Goal: Transaction & Acquisition: Obtain resource

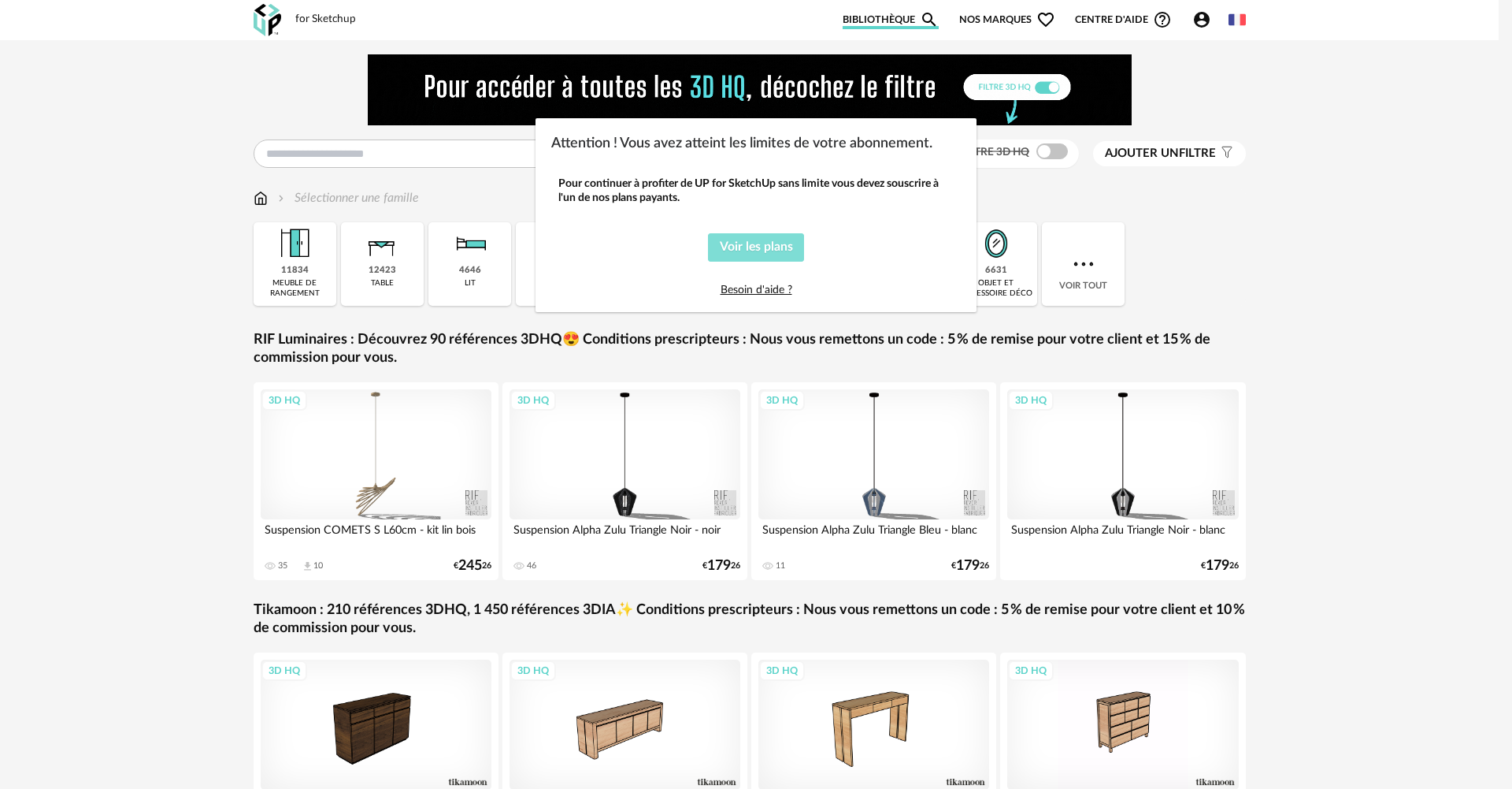
click at [772, 249] on span "Voir les plans" at bounding box center [756, 247] width 73 height 13
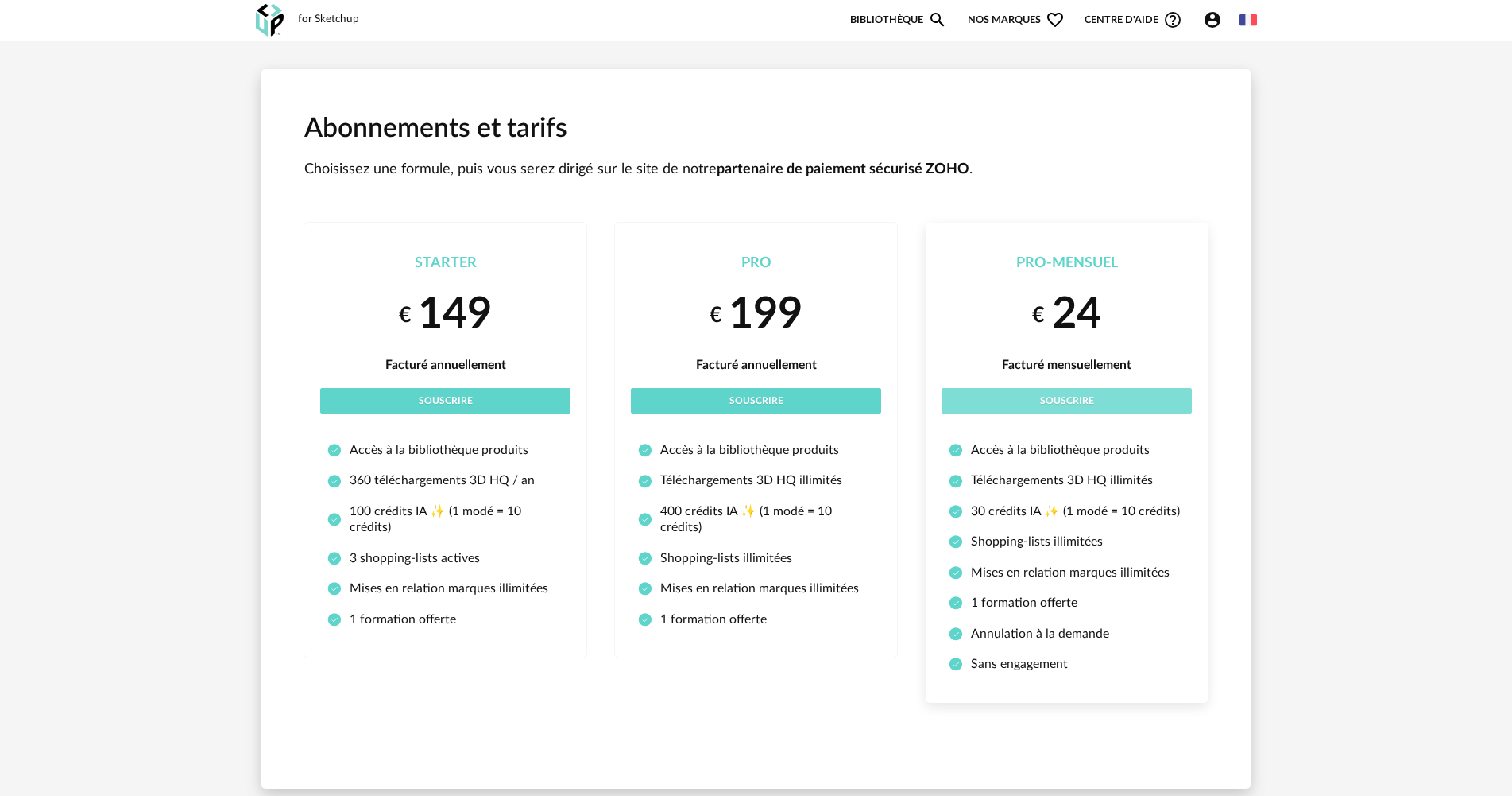
click at [1043, 402] on span "Souscrire" at bounding box center [1067, 401] width 54 height 9
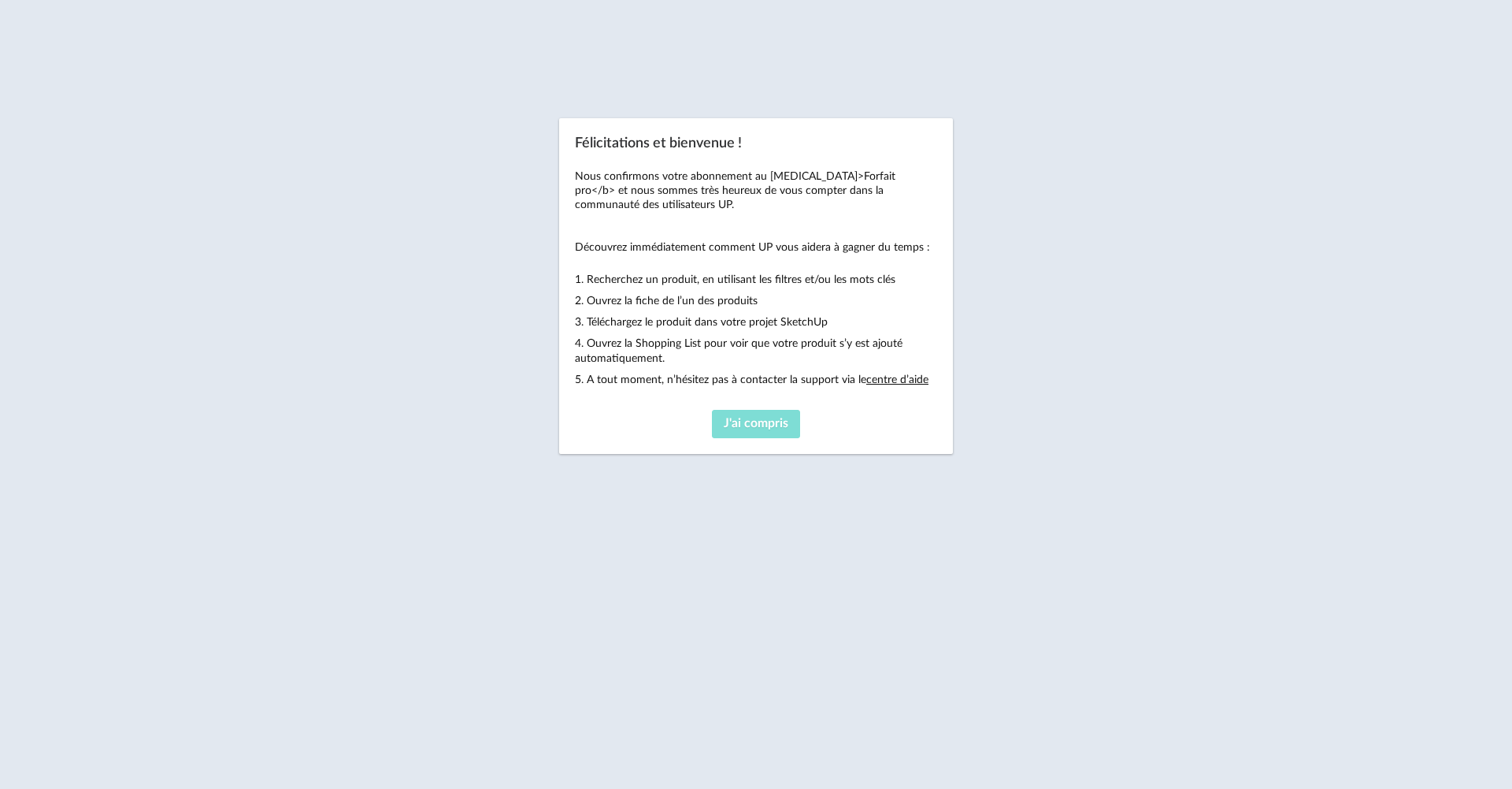
click at [766, 420] on span "J'ai compris" at bounding box center [756, 423] width 65 height 13
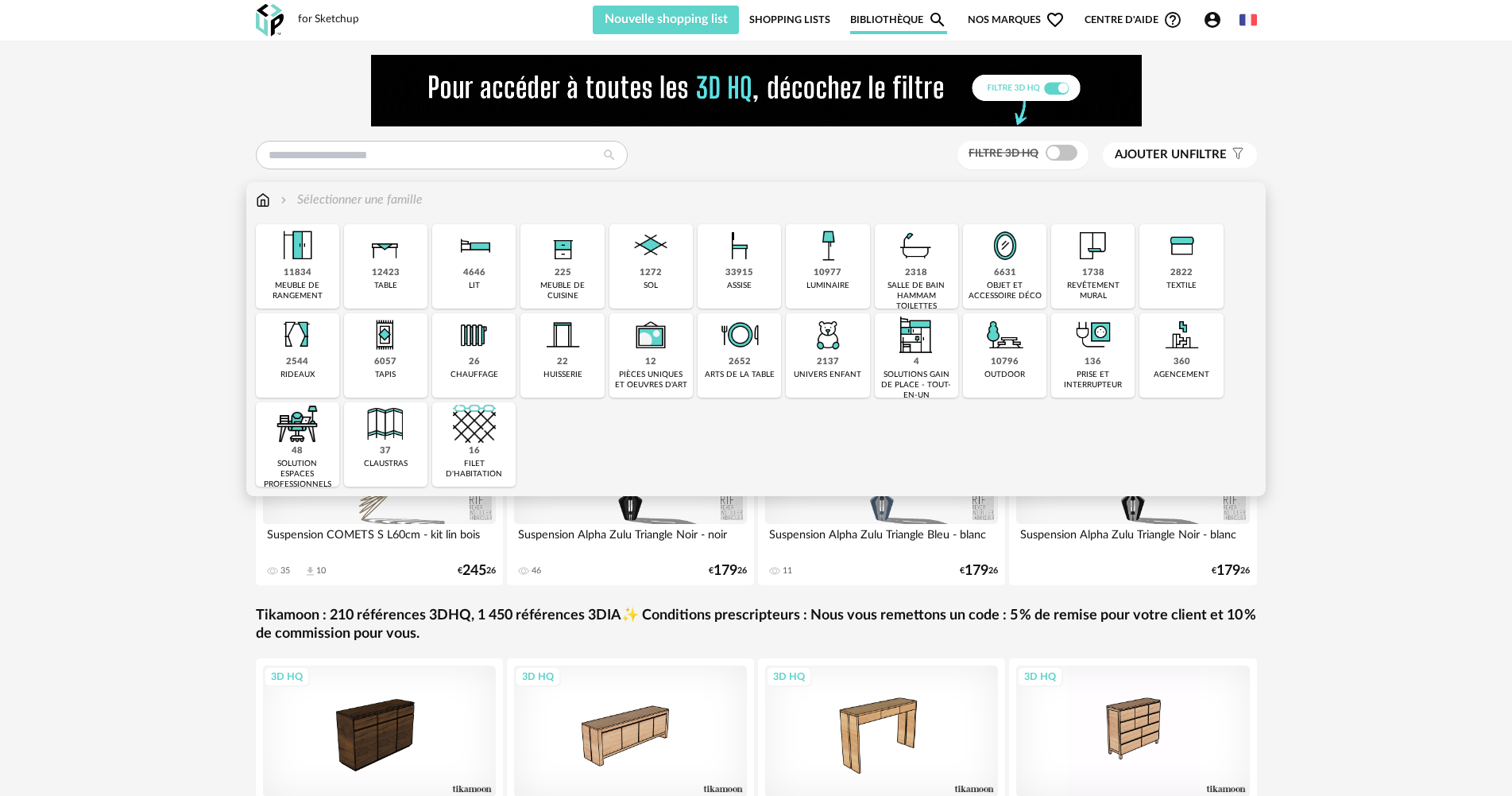
click at [933, 251] on img at bounding box center [916, 245] width 43 height 43
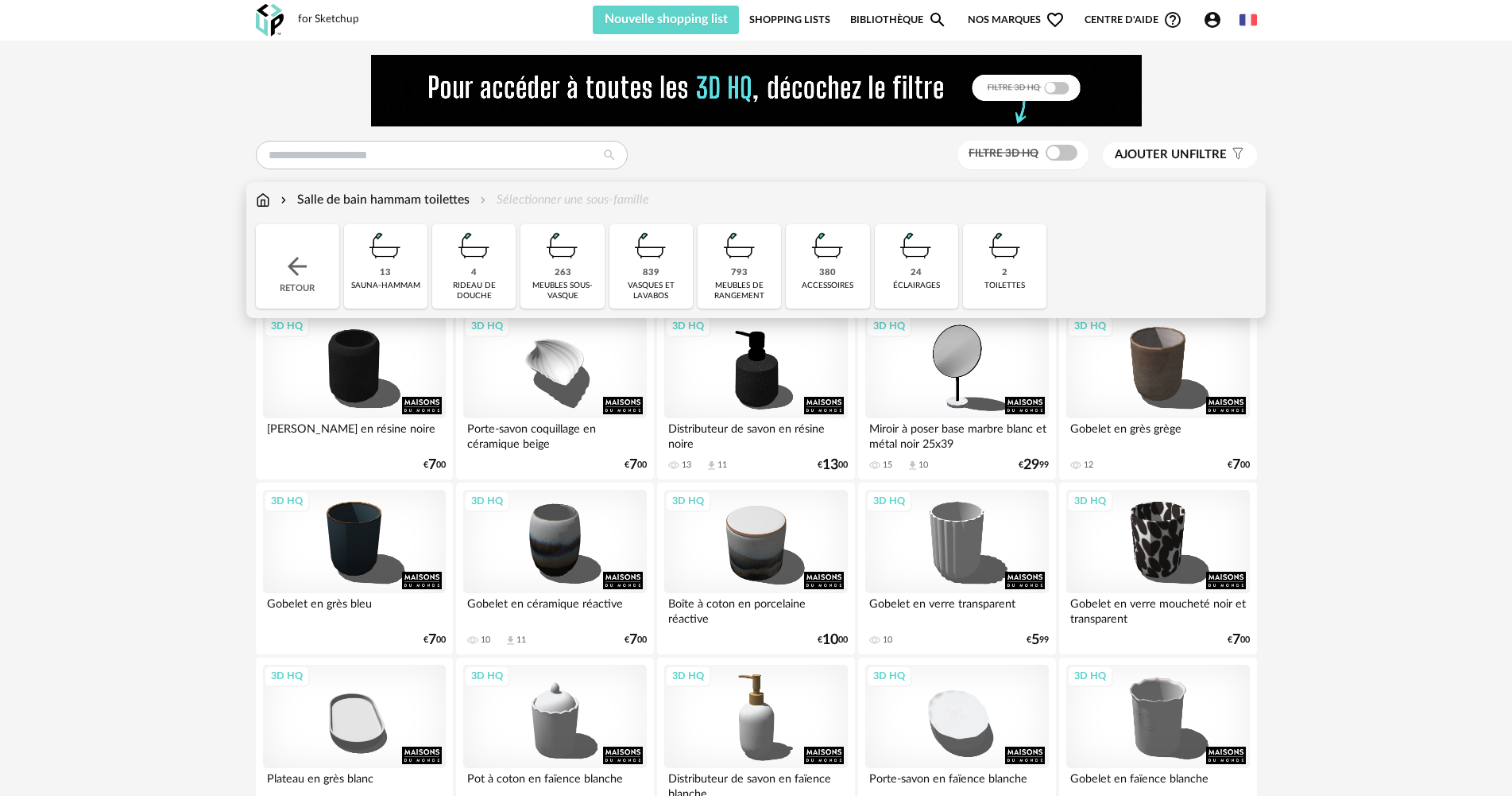
click at [1011, 261] on img at bounding box center [1005, 245] width 43 height 43
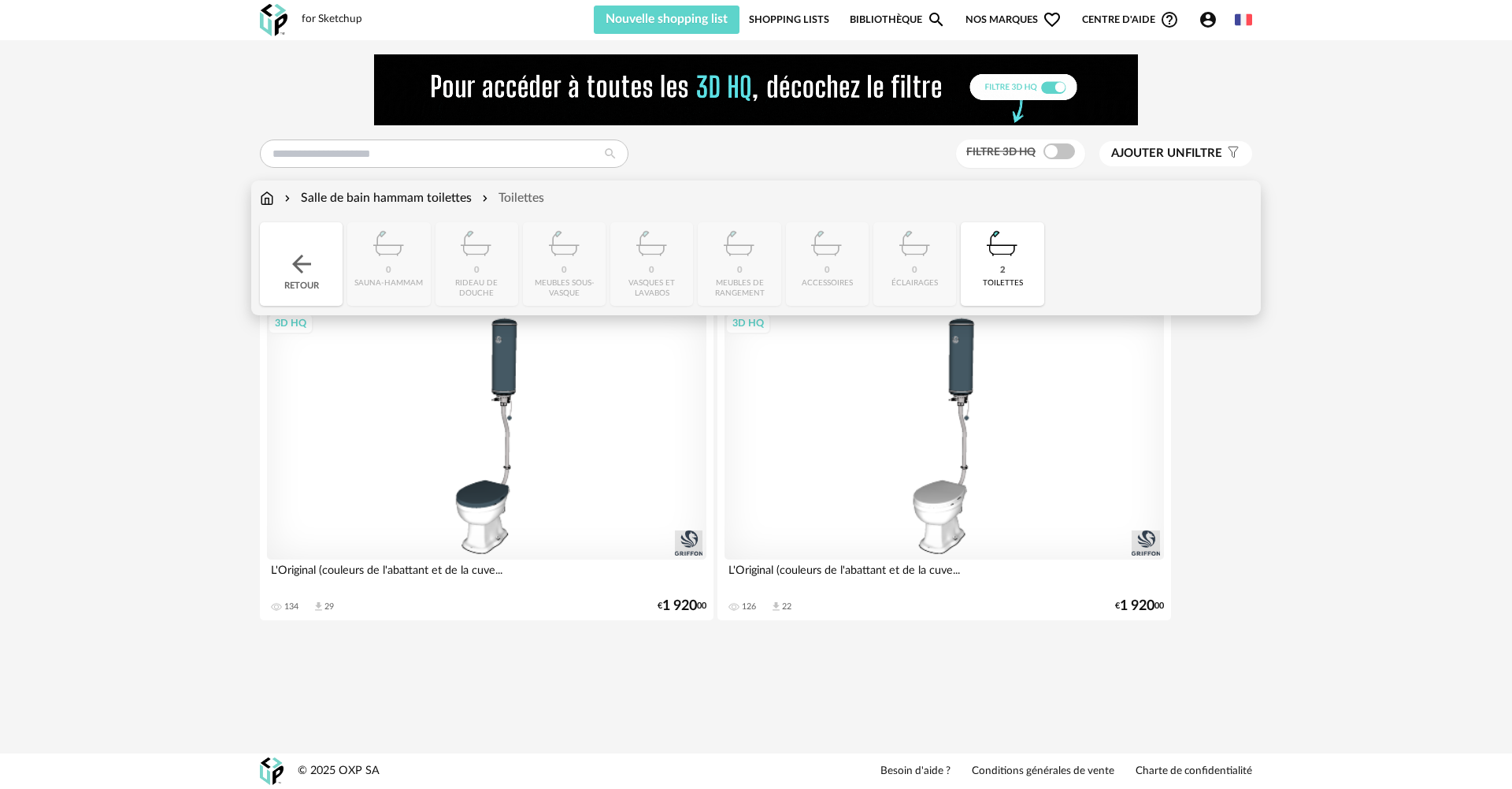
click at [442, 199] on div "Salle de bain hammam toilettes" at bounding box center [376, 199] width 190 height 18
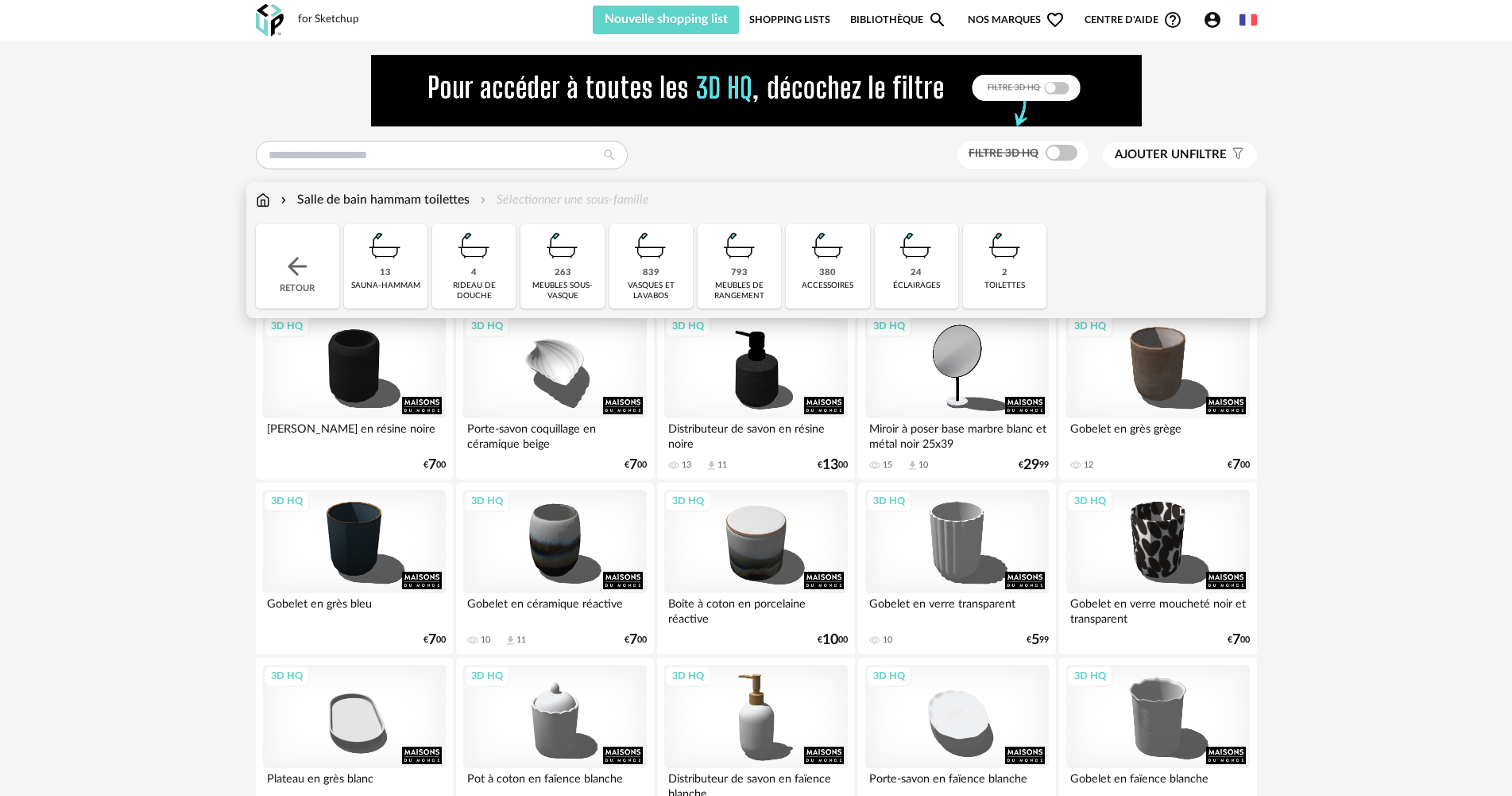
click at [276, 269] on div "Retour" at bounding box center [298, 266] width 84 height 84
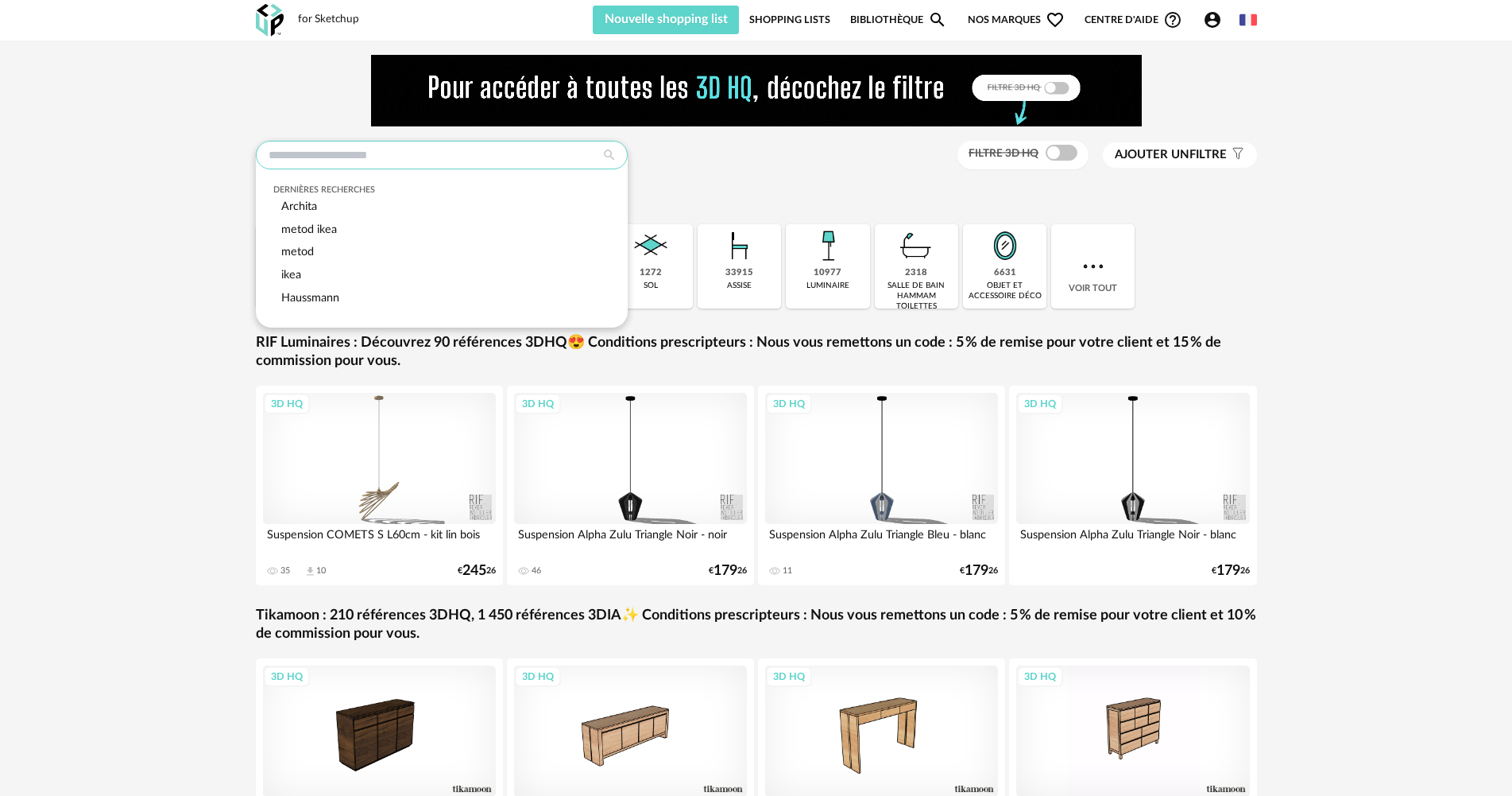
click at [350, 154] on input "text" at bounding box center [442, 155] width 372 height 29
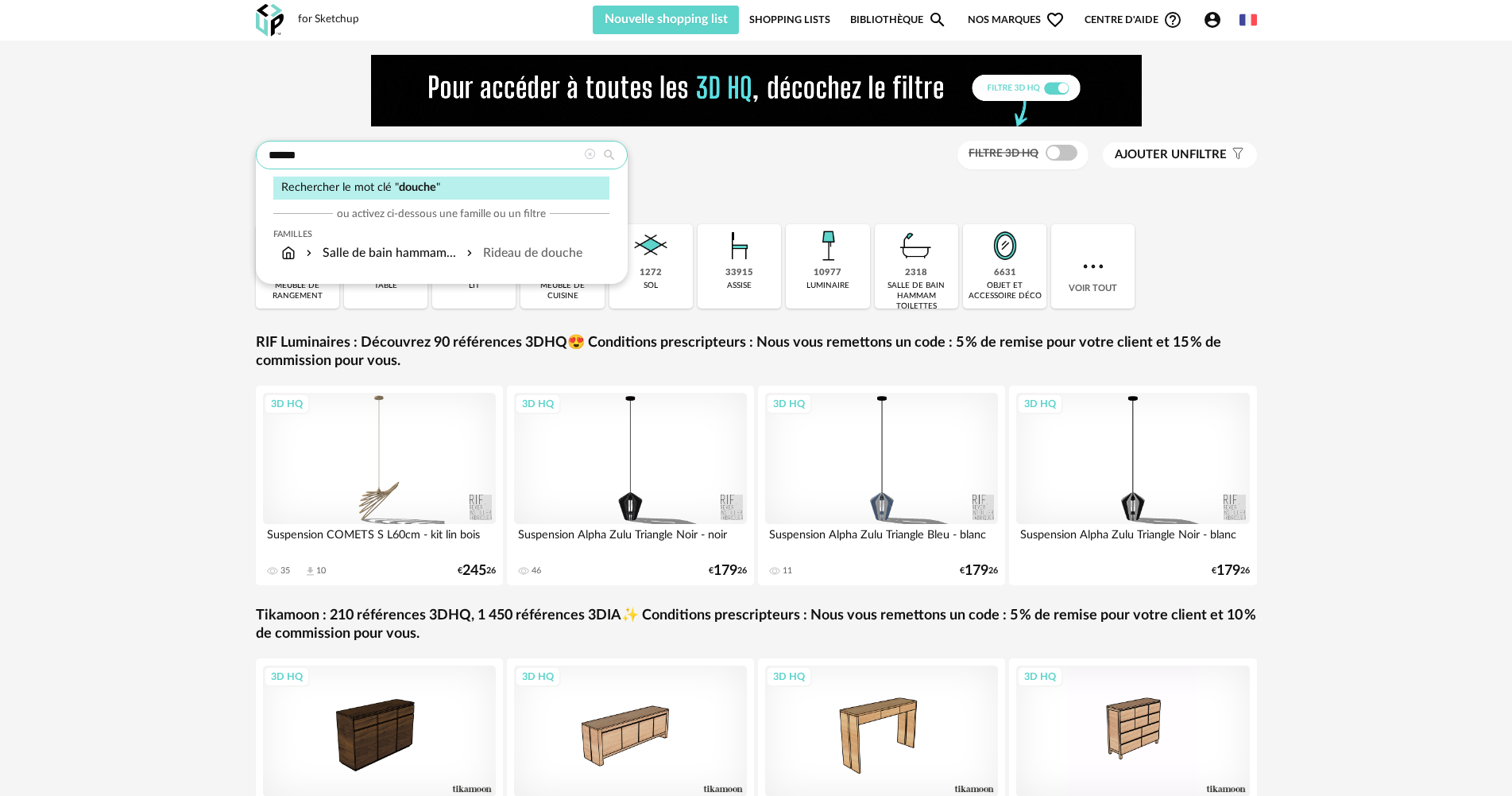
type input "******"
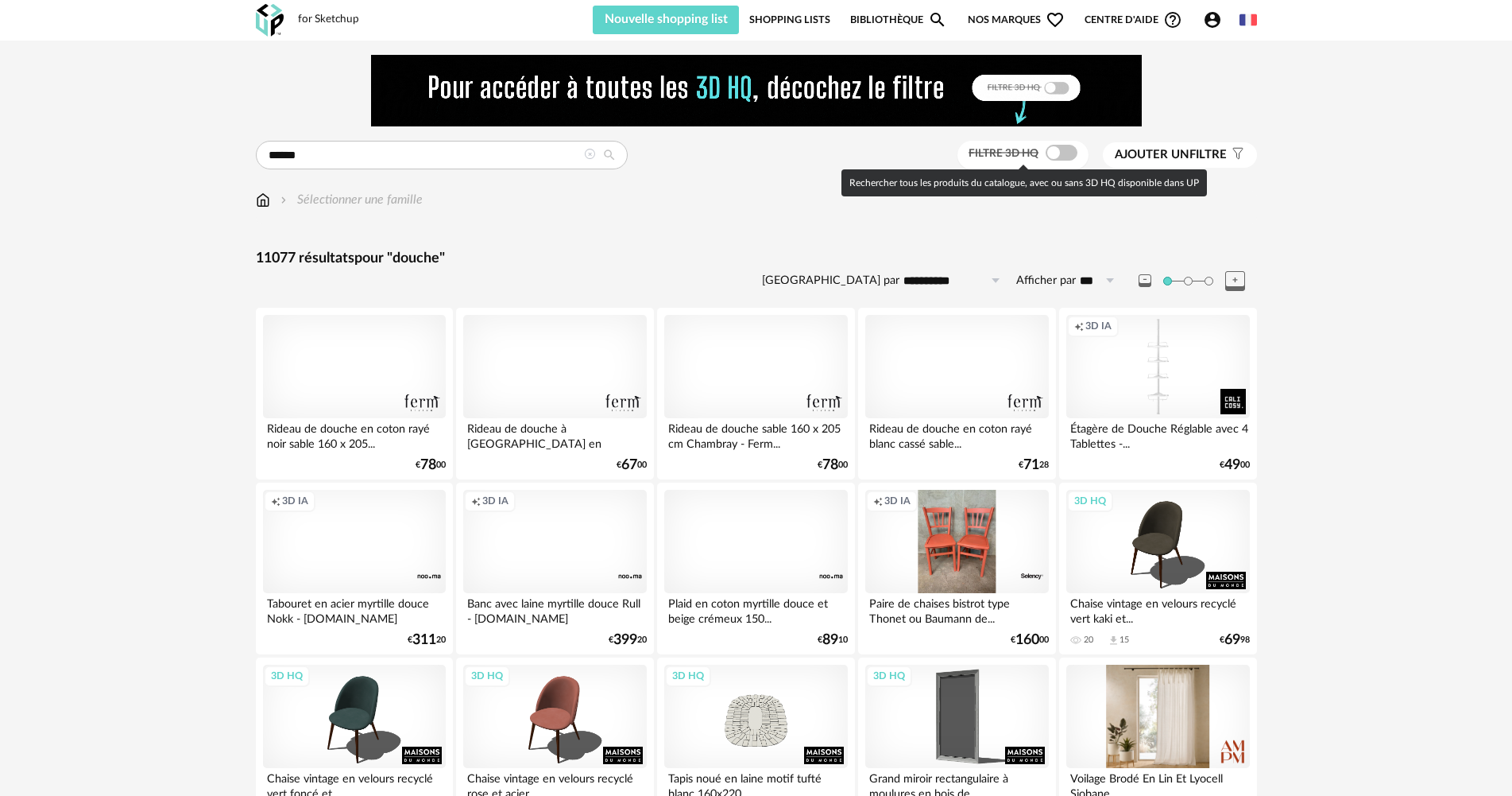
click at [1053, 152] on span at bounding box center [1061, 152] width 32 height 16
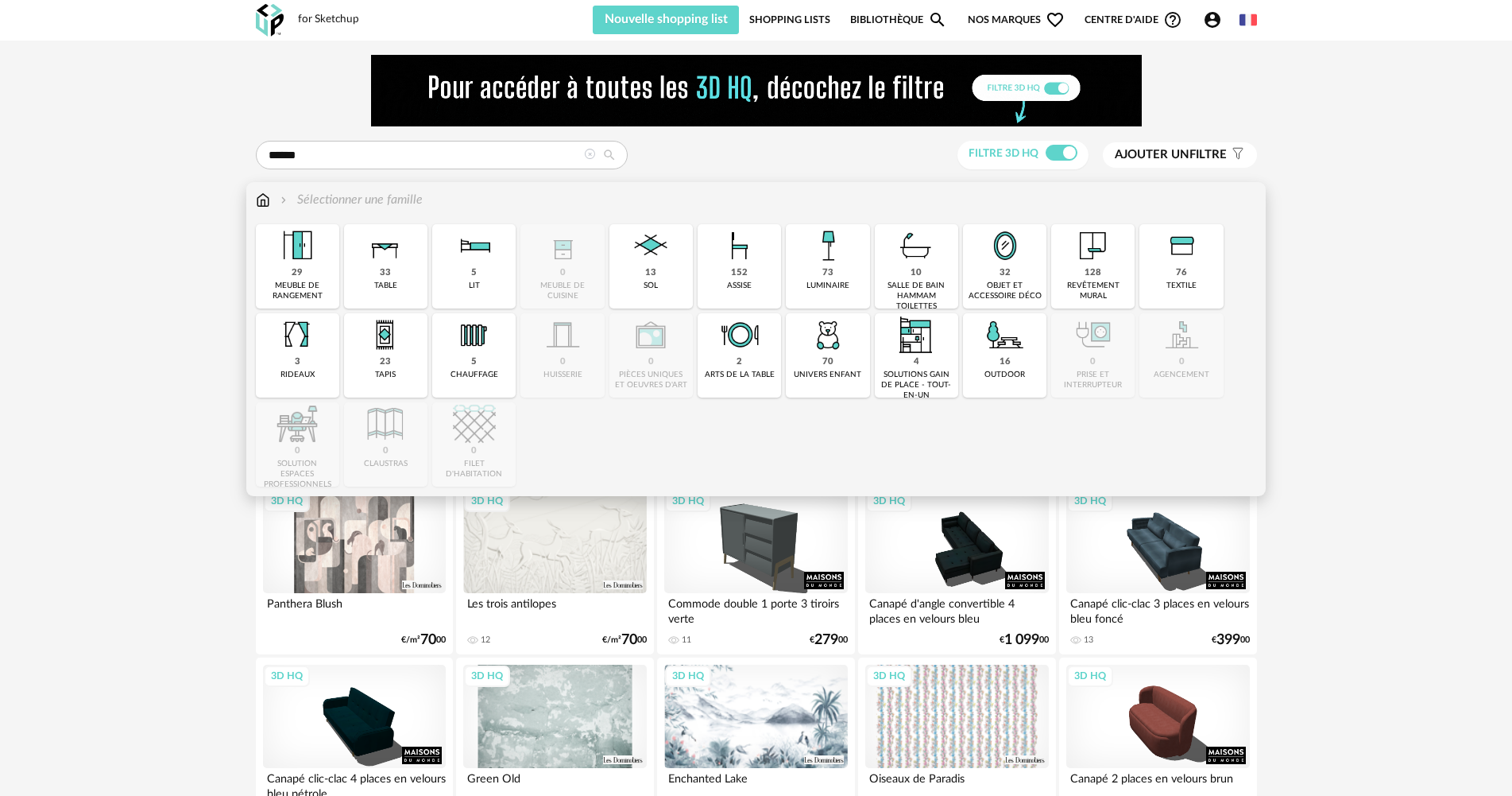
click at [262, 200] on img at bounding box center [263, 200] width 14 height 19
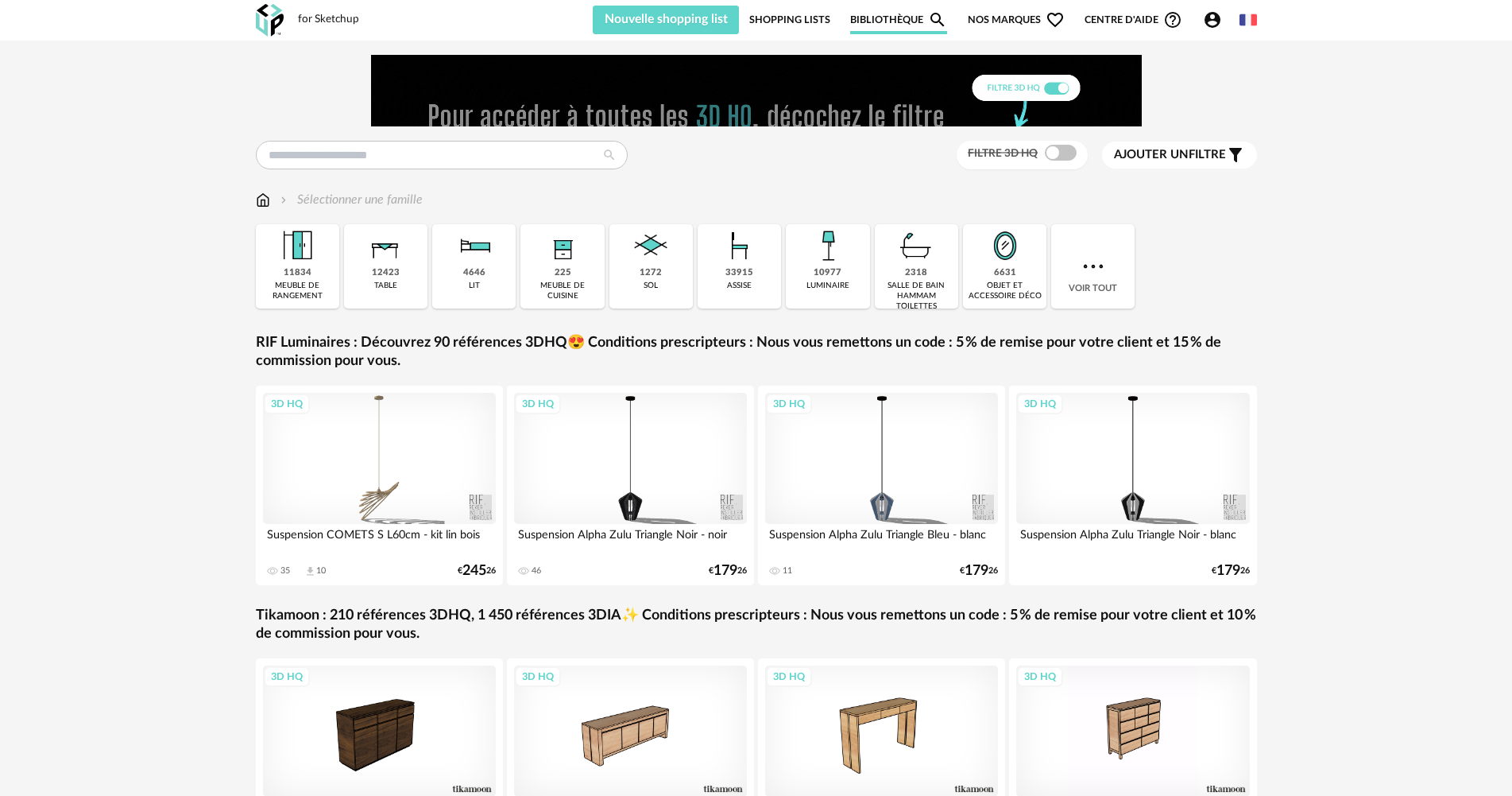
click at [786, 20] on link "Shopping Lists" at bounding box center [789, 20] width 81 height 29
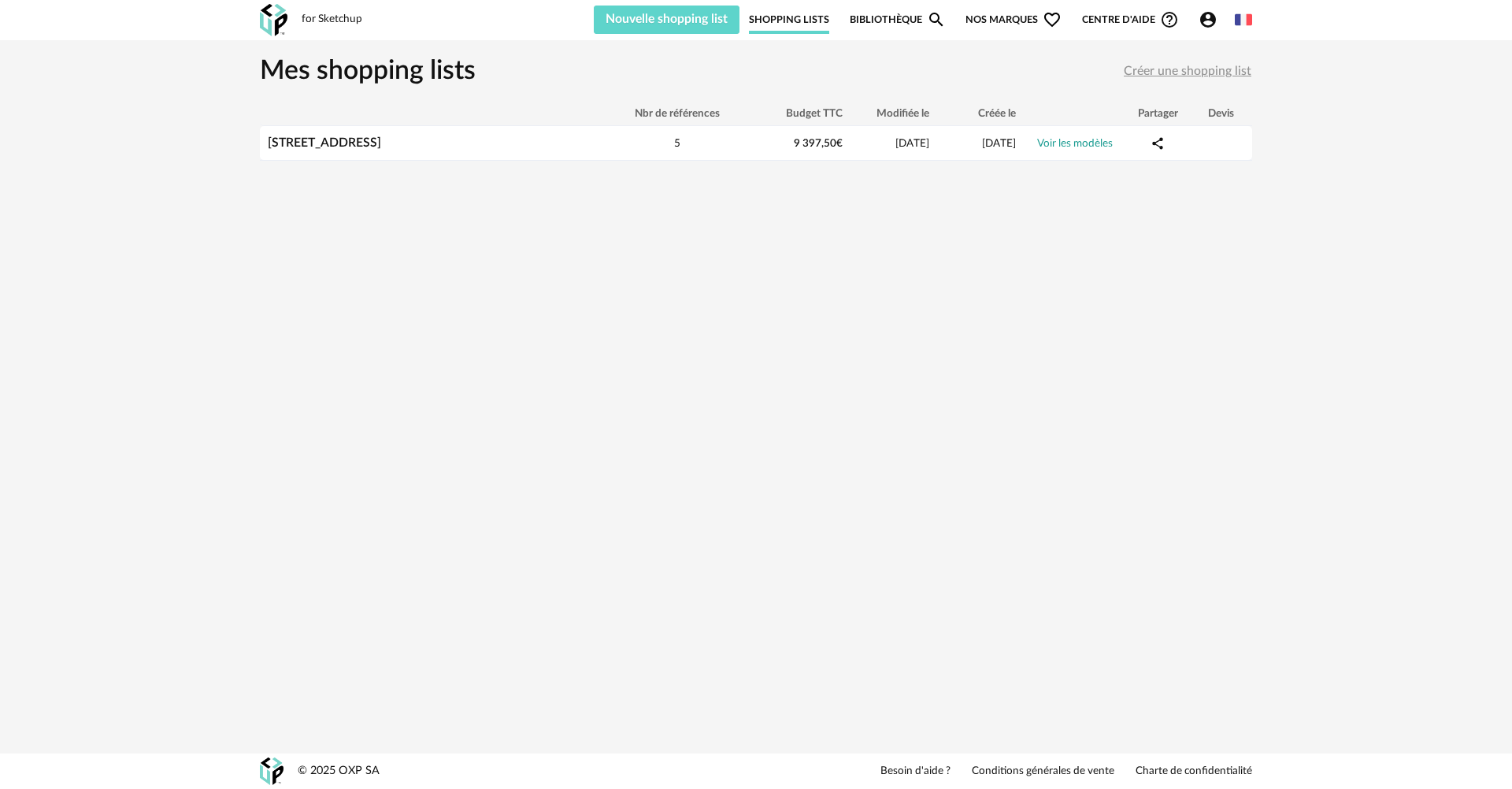
click at [591, 232] on div "for Sketchup Nouvelle shopping list Mettre à jour ma Shopping List Refresh icon…" at bounding box center [756, 394] width 1512 height 789
click at [648, 18] on span "Nouvelle shopping list" at bounding box center [667, 19] width 122 height 13
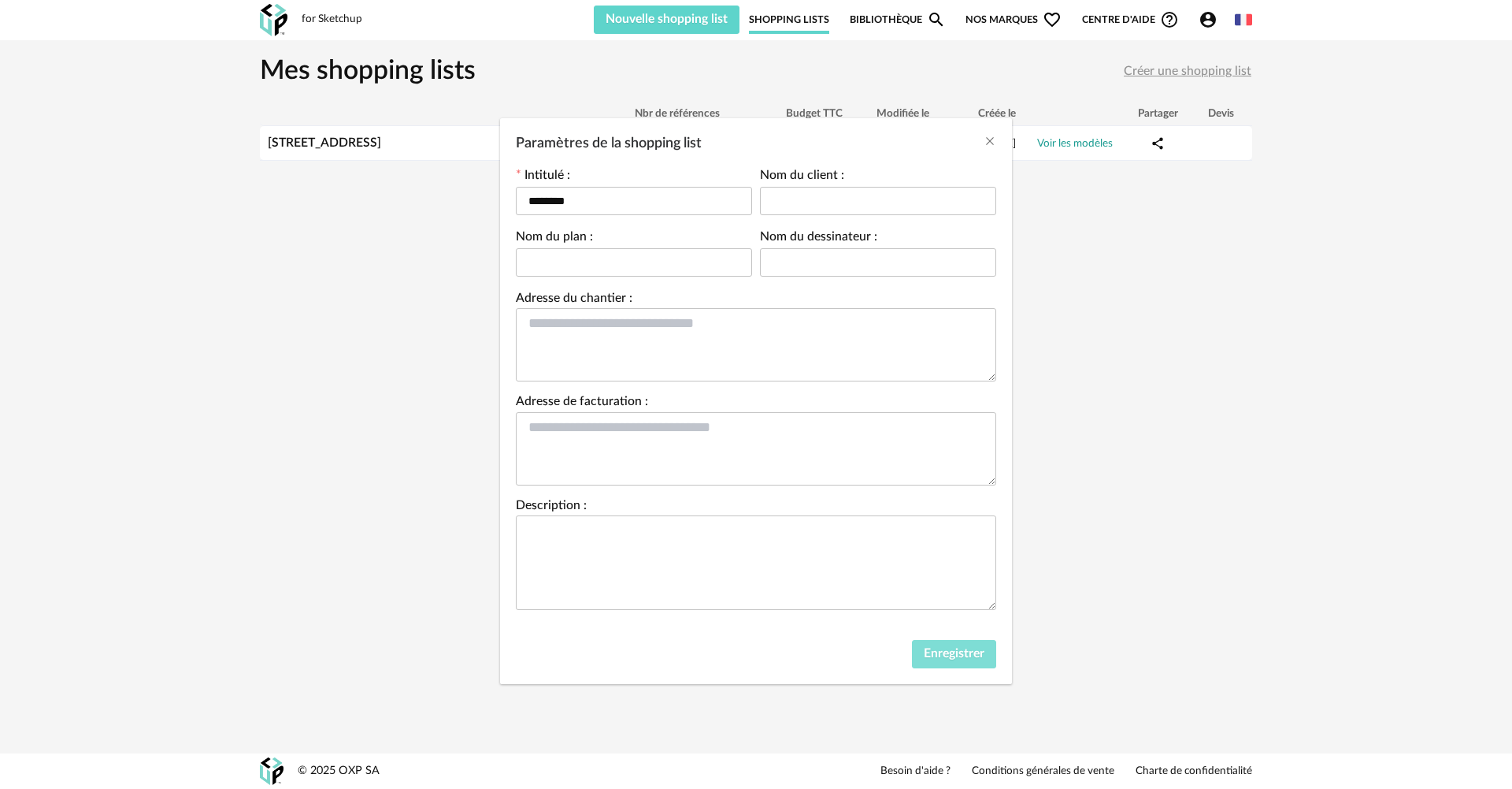
click at [968, 651] on span "Enregistrer" at bounding box center [954, 653] width 61 height 13
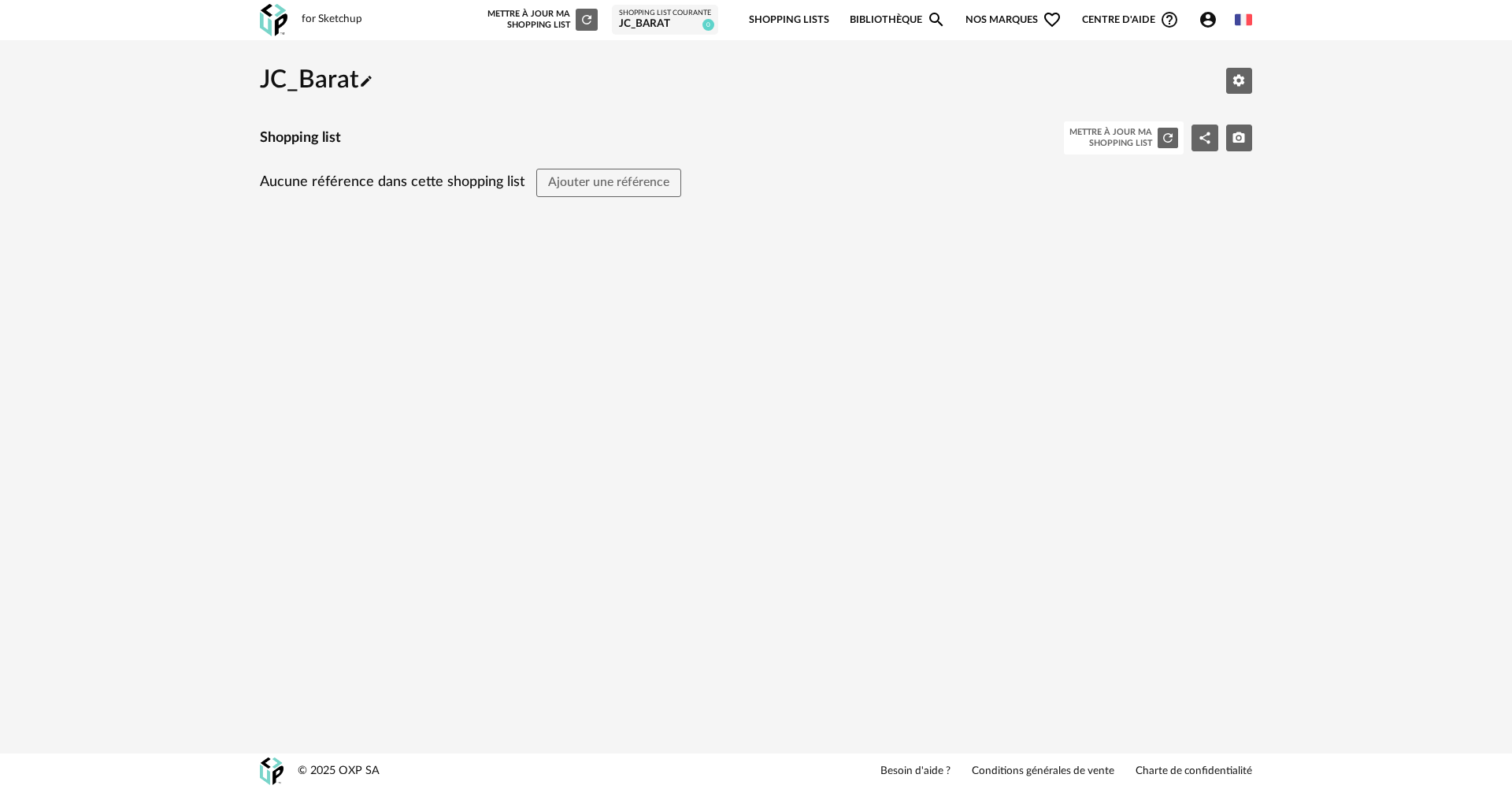
click at [639, 21] on div "JC_Barat" at bounding box center [665, 24] width 92 height 14
click at [333, 18] on div "for Sketchup" at bounding box center [333, 19] width 61 height 14
click at [271, 14] on img at bounding box center [273, 19] width 28 height 32
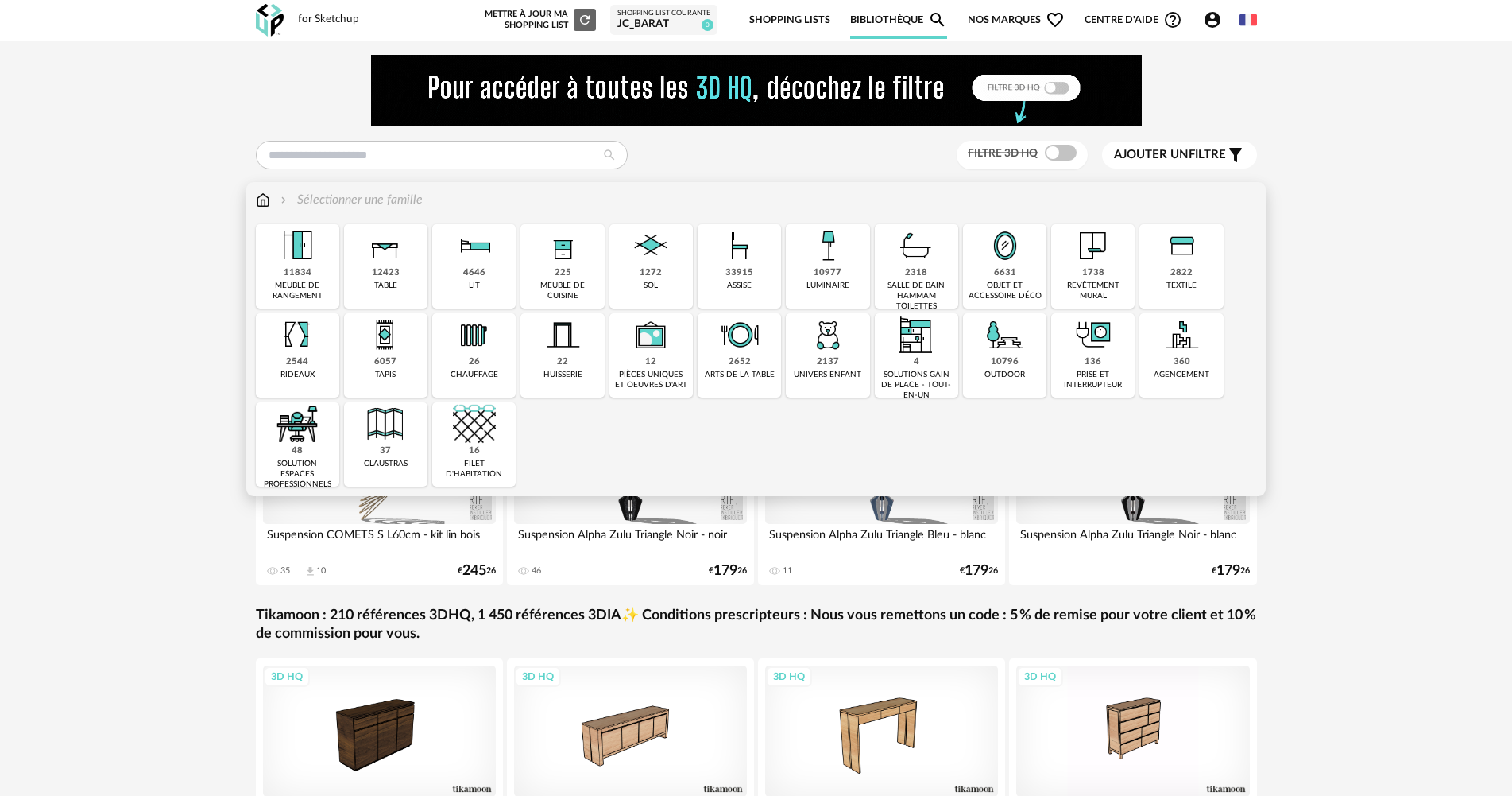
click at [482, 262] on img at bounding box center [474, 245] width 43 height 43
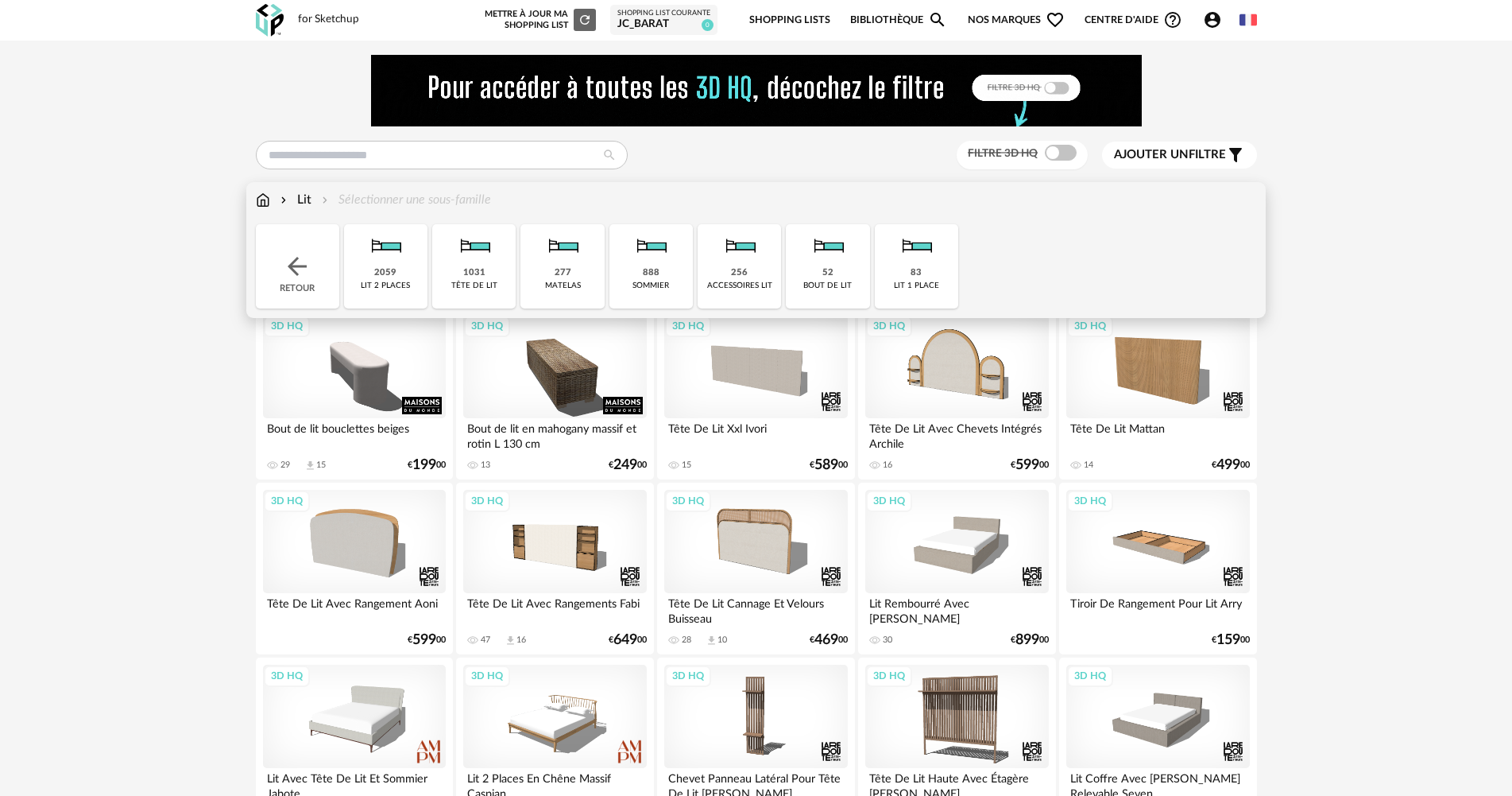
click at [386, 260] on img at bounding box center [386, 245] width 43 height 43
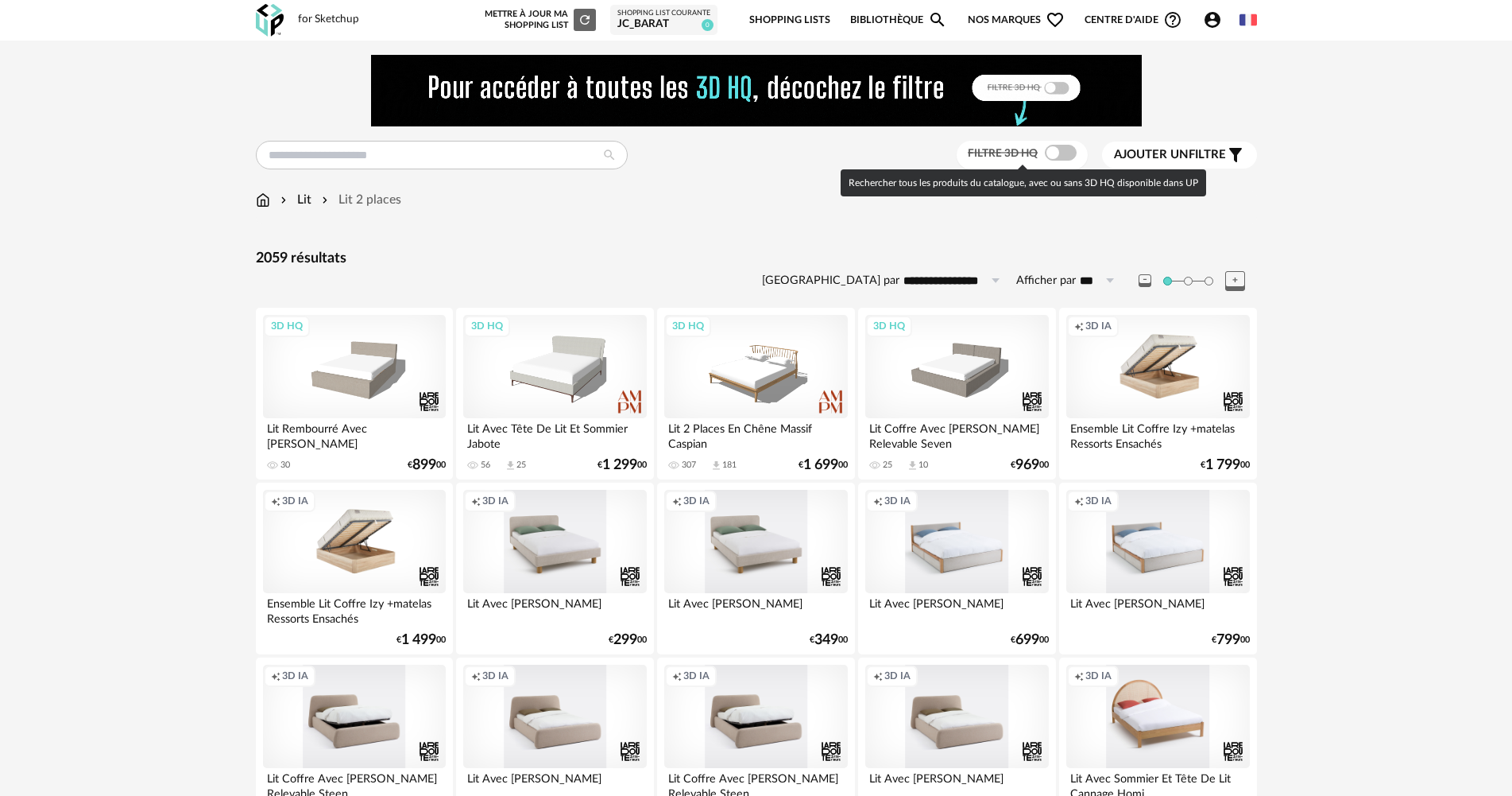
click at [1048, 154] on span at bounding box center [1060, 152] width 32 height 16
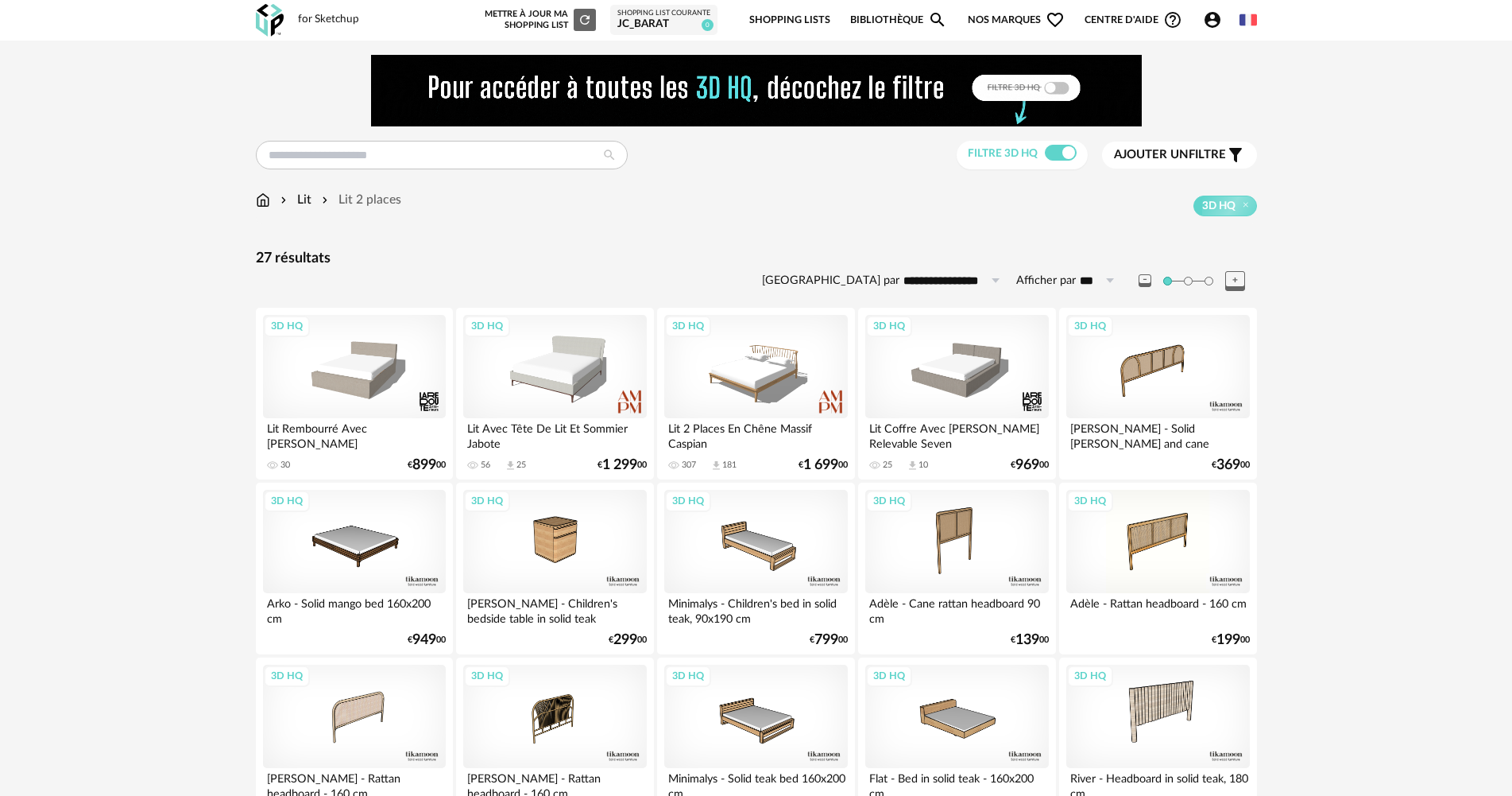
click at [1224, 153] on span "Ajouter un filtre" at bounding box center [1169, 155] width 112 height 16
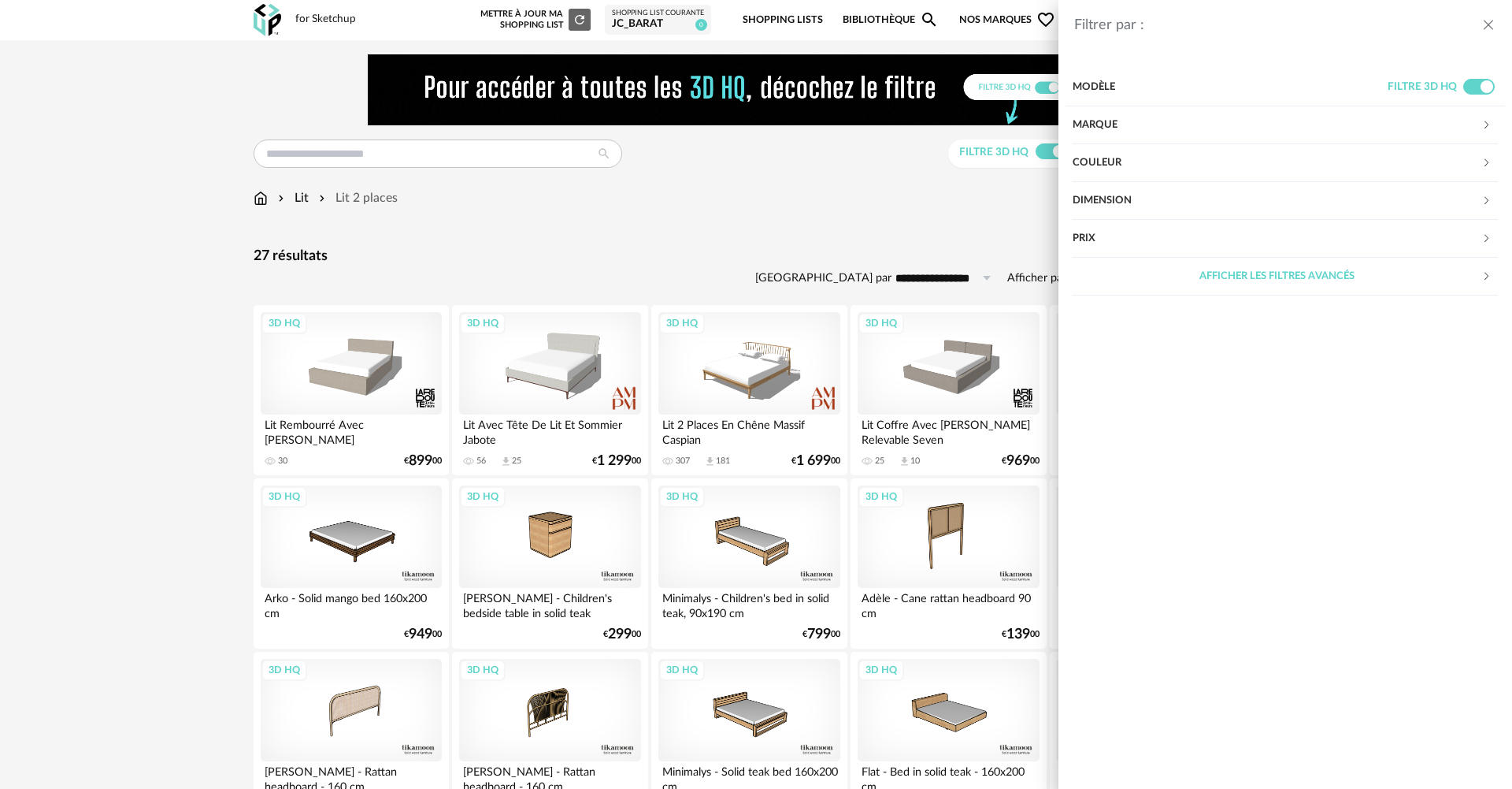
click at [1128, 201] on div "Dimension" at bounding box center [1276, 200] width 409 height 38
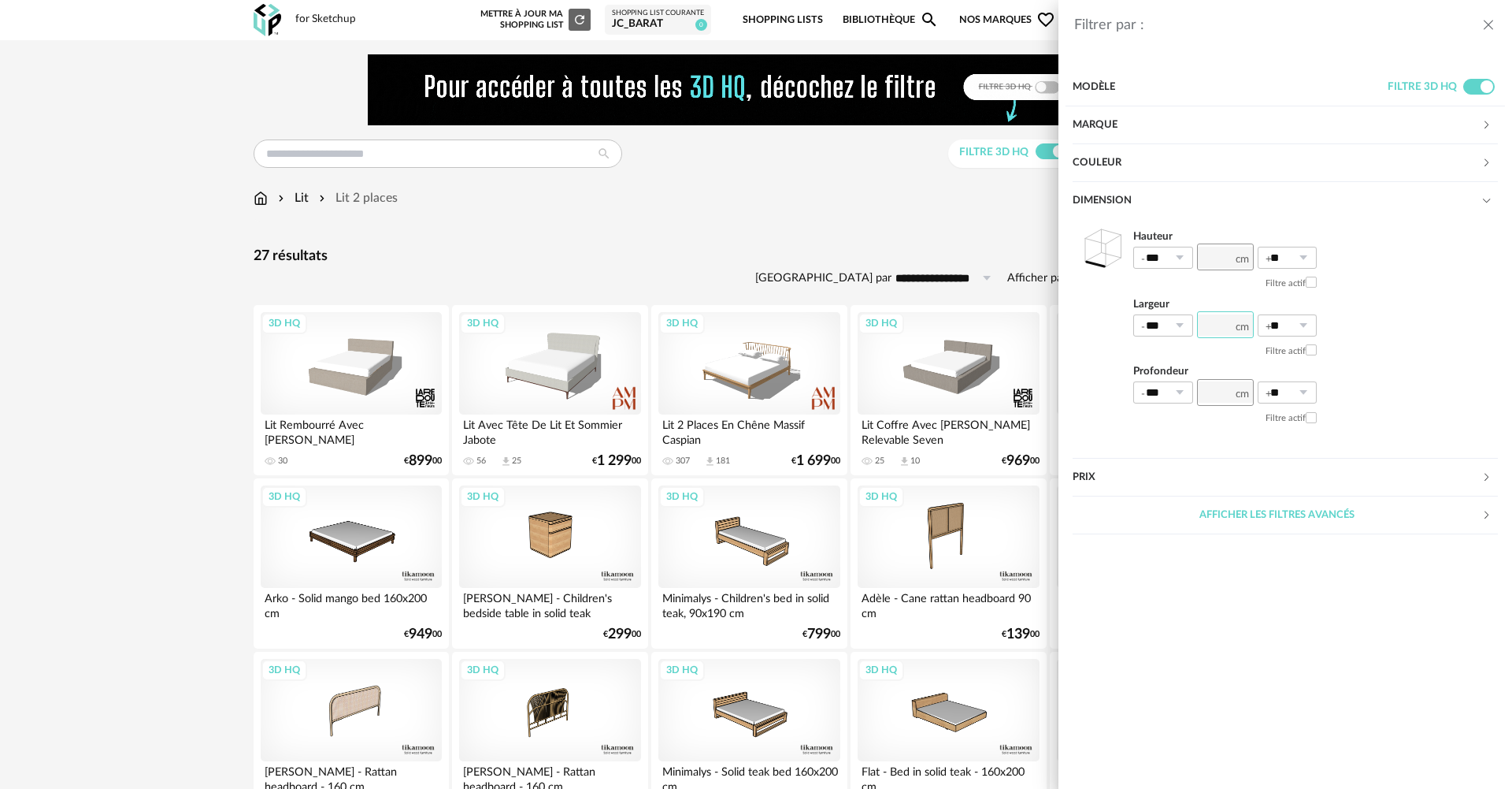
click at [1211, 321] on input "number" at bounding box center [1225, 324] width 56 height 27
type input "***"
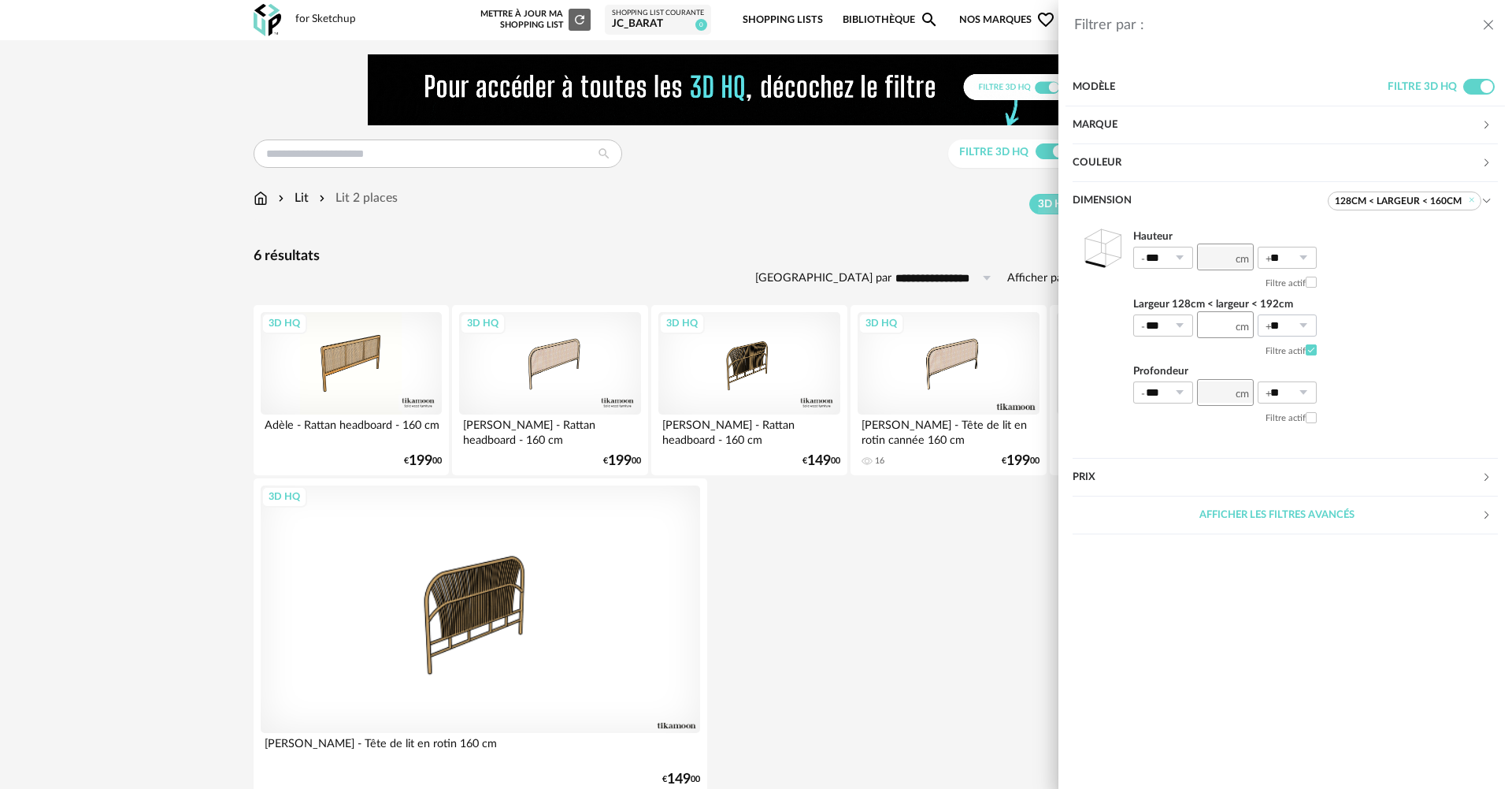
click at [1301, 323] on icon at bounding box center [1302, 325] width 19 height 22
click at [1291, 412] on span "20%" at bounding box center [1288, 417] width 27 height 14
type input "***"
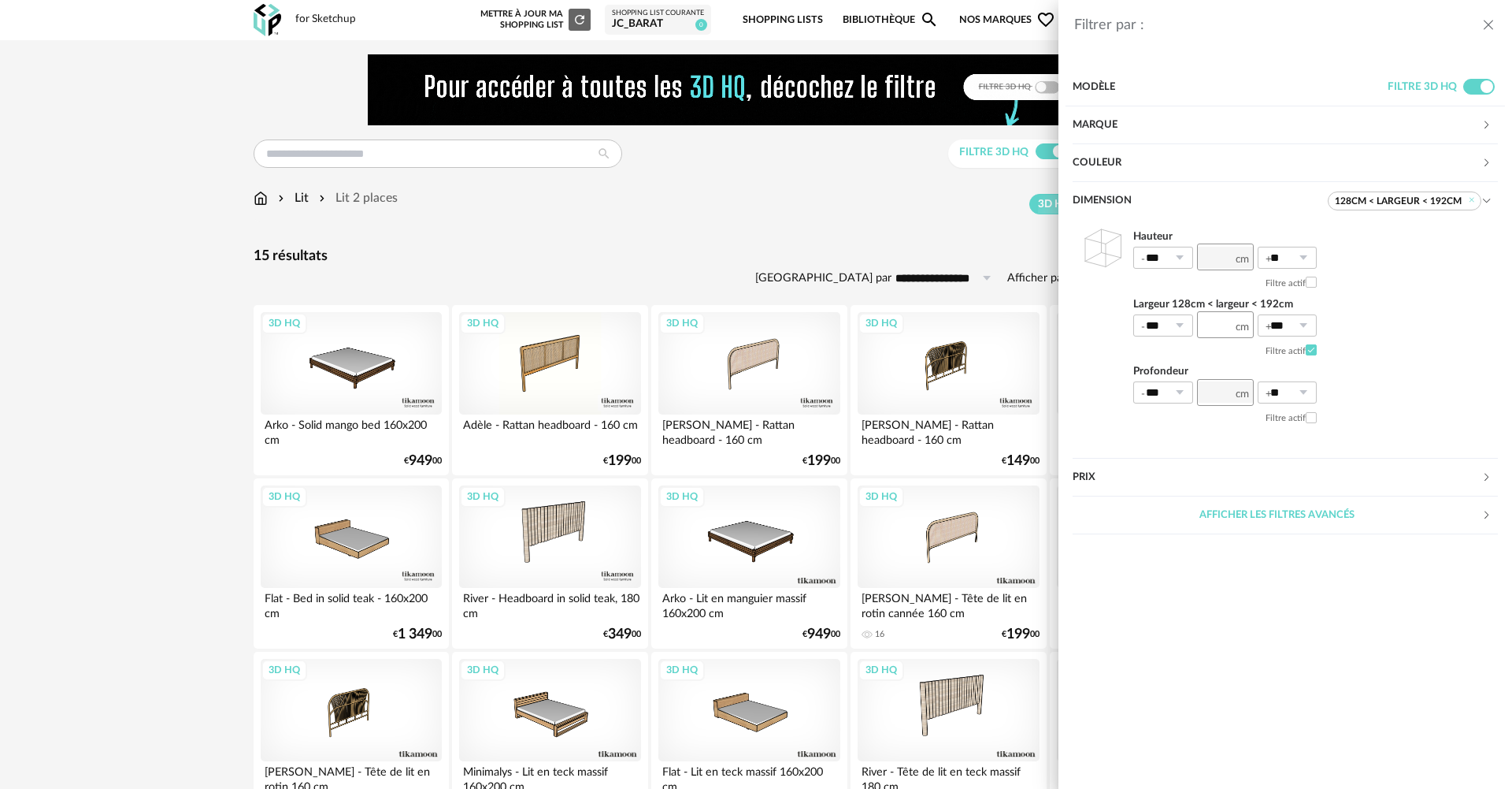
click at [195, 522] on div "Filtrer par : Modèle Filtre 3D HQ Marque &tradition 0 101 Copenhagen 0 366 Conc…" at bounding box center [756, 394] width 1512 height 789
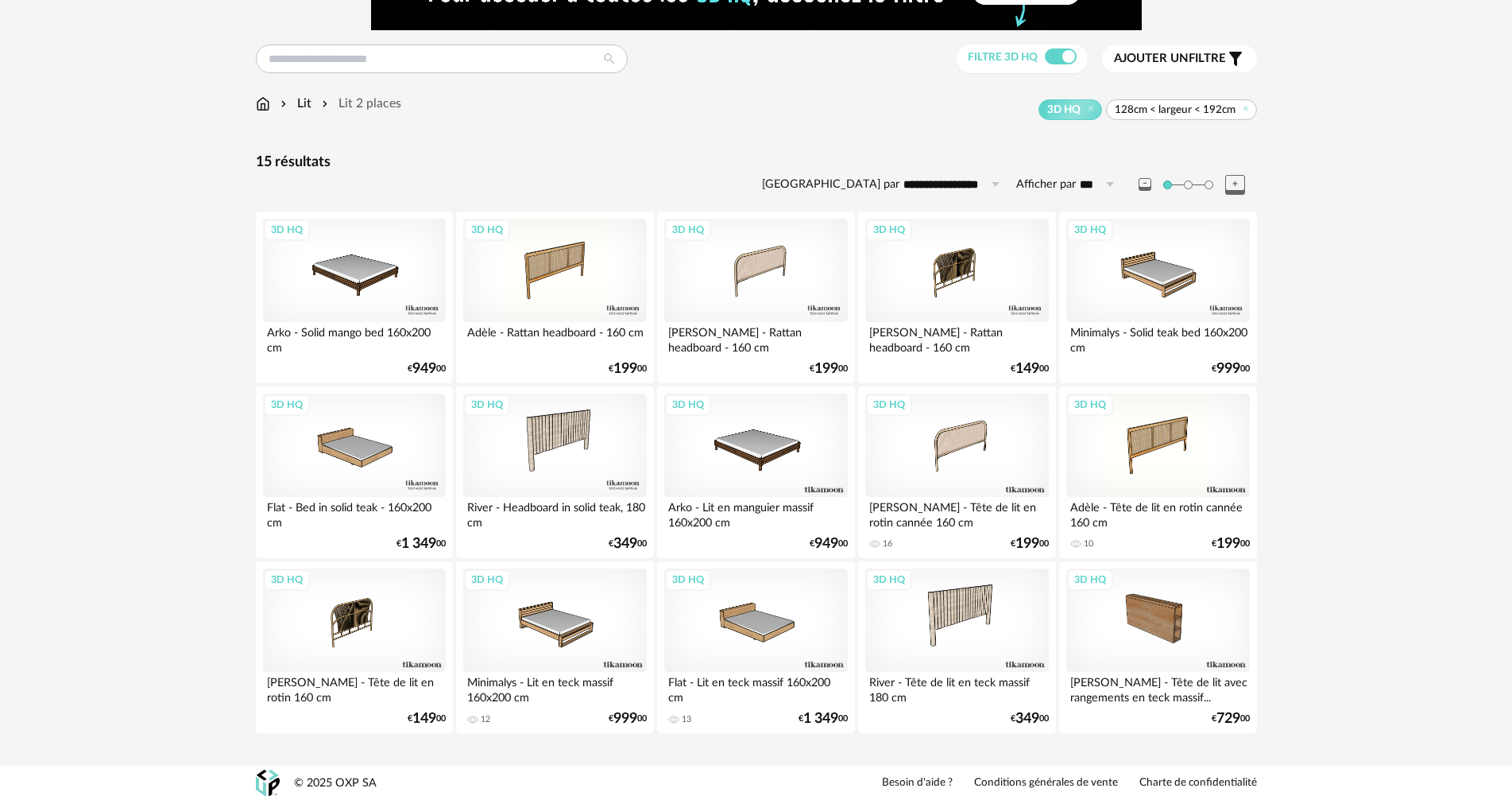
scroll to position [101, 0]
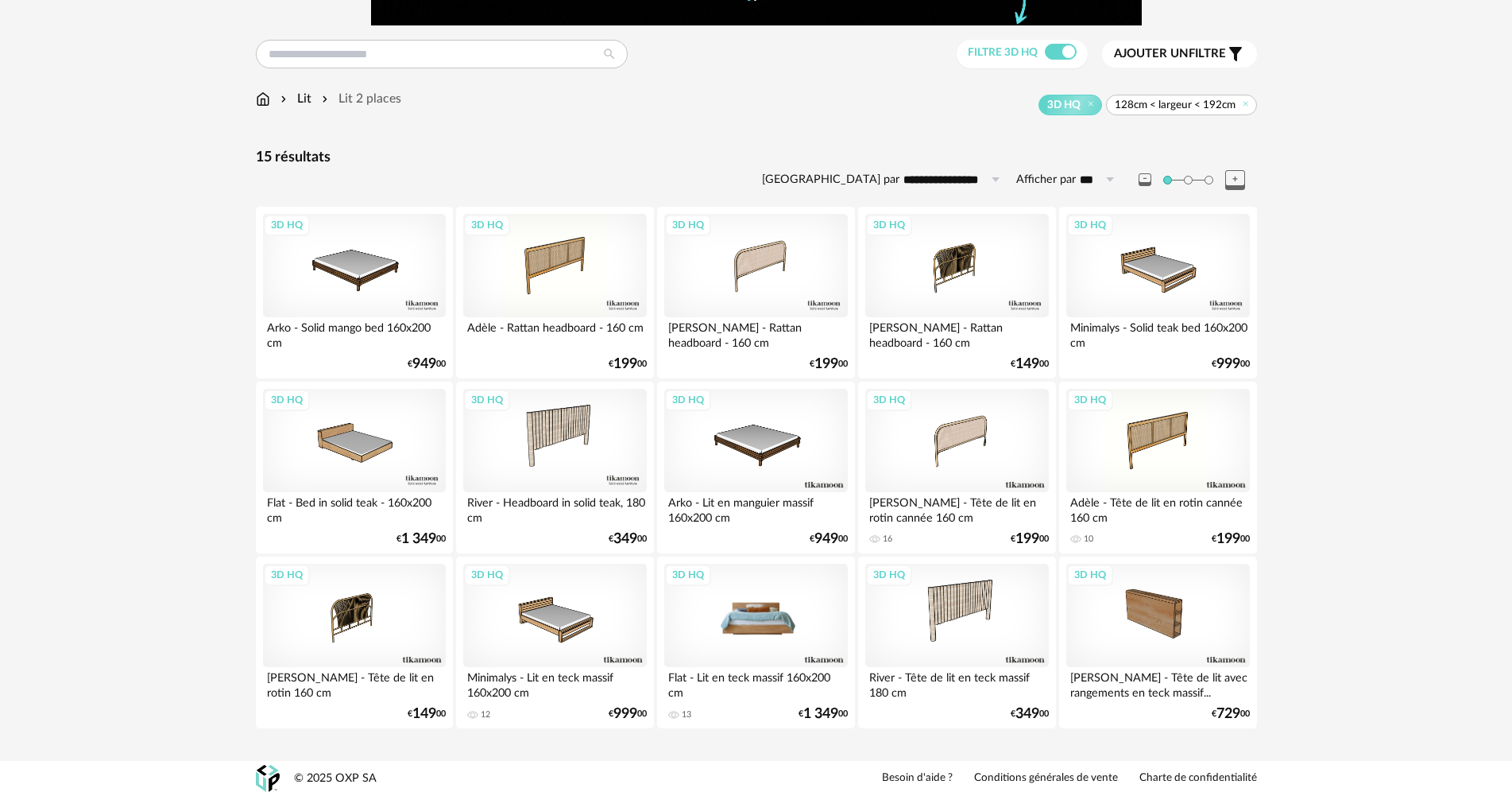
click at [765, 642] on div "3D HQ" at bounding box center [756, 615] width 183 height 103
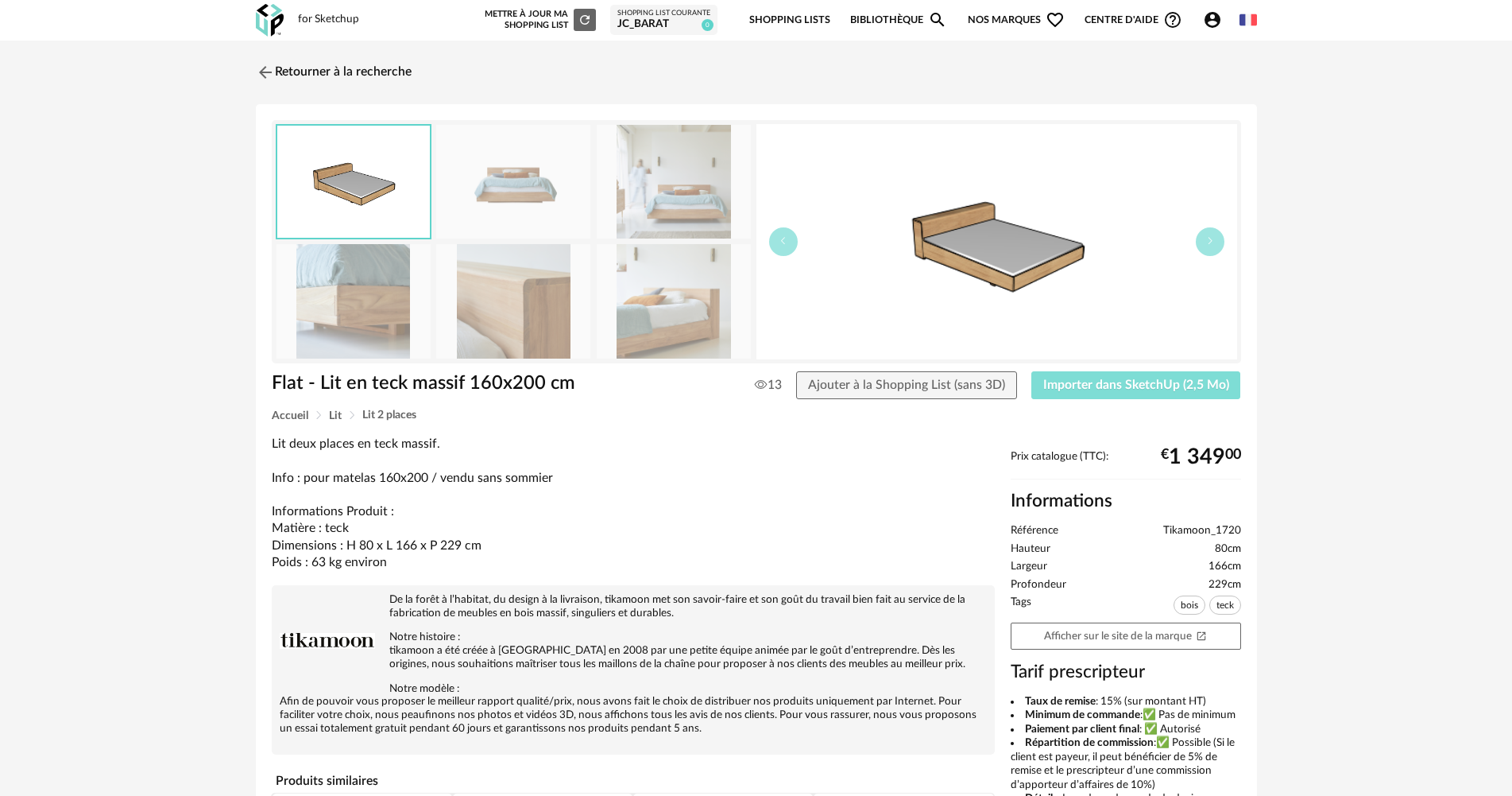
click at [1113, 387] on span "Importer dans SketchUp (2,5 Mo)" at bounding box center [1137, 385] width 186 height 13
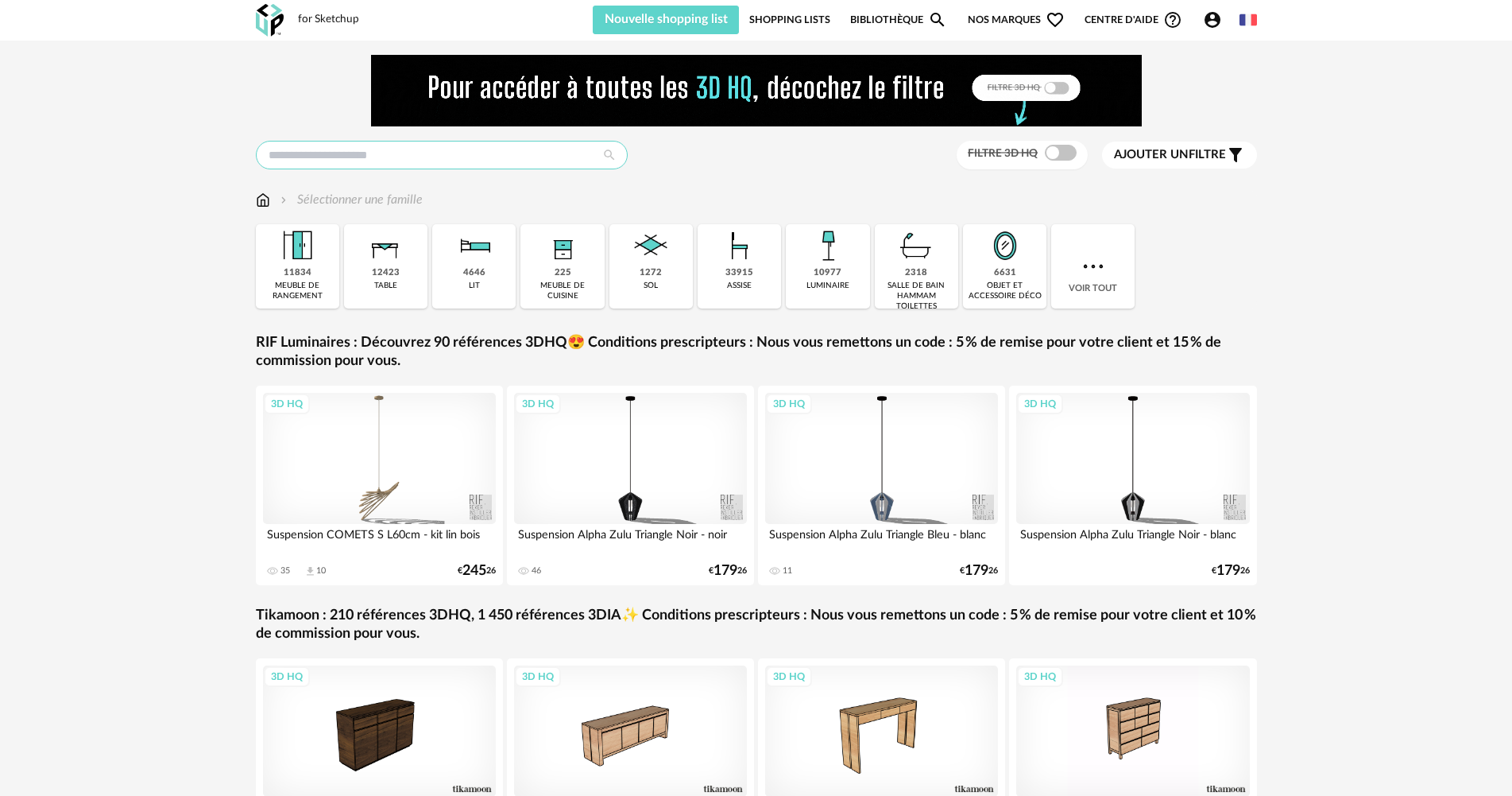
click at [441, 144] on input "text" at bounding box center [442, 155] width 372 height 29
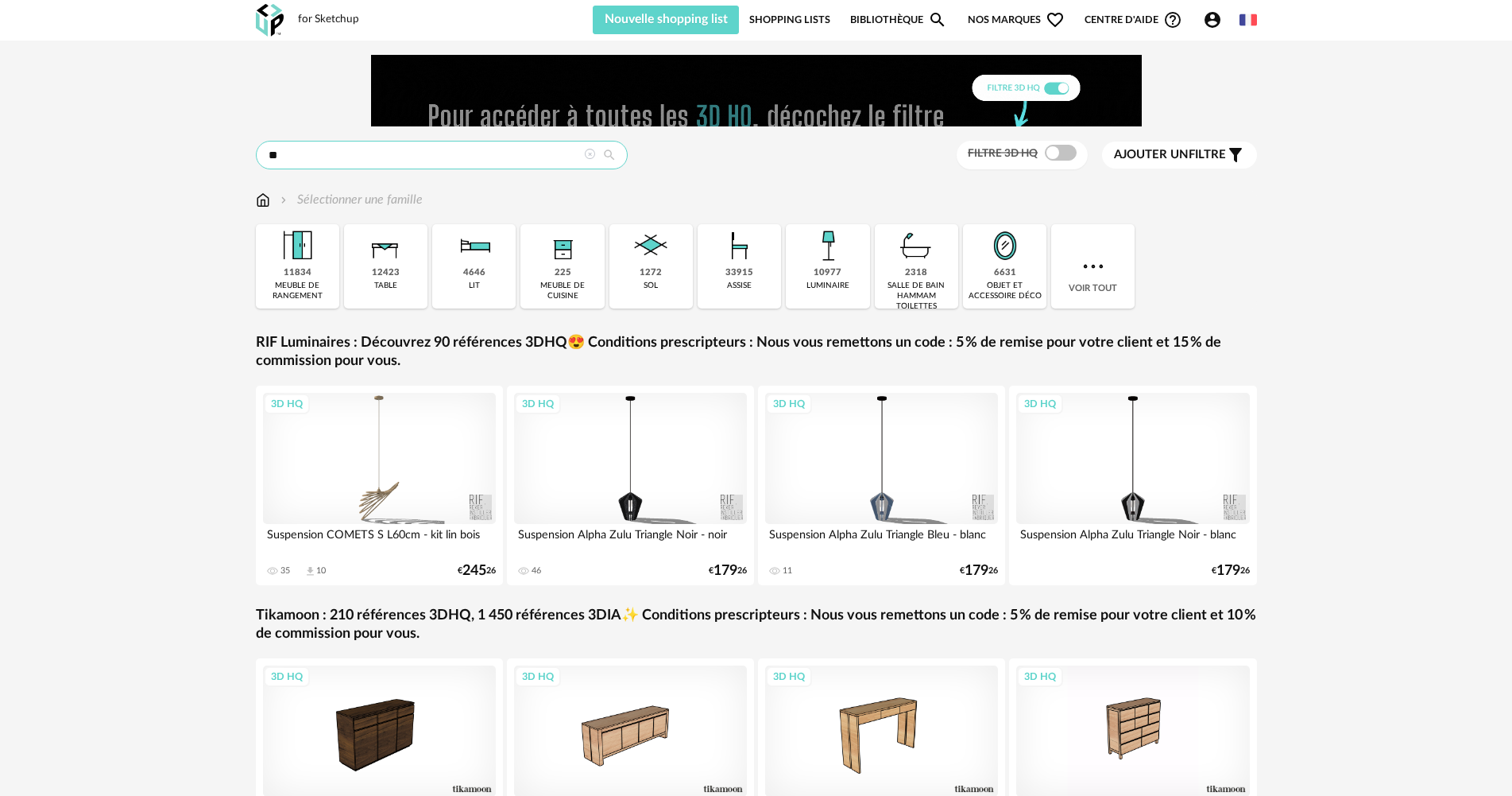
type input "*"
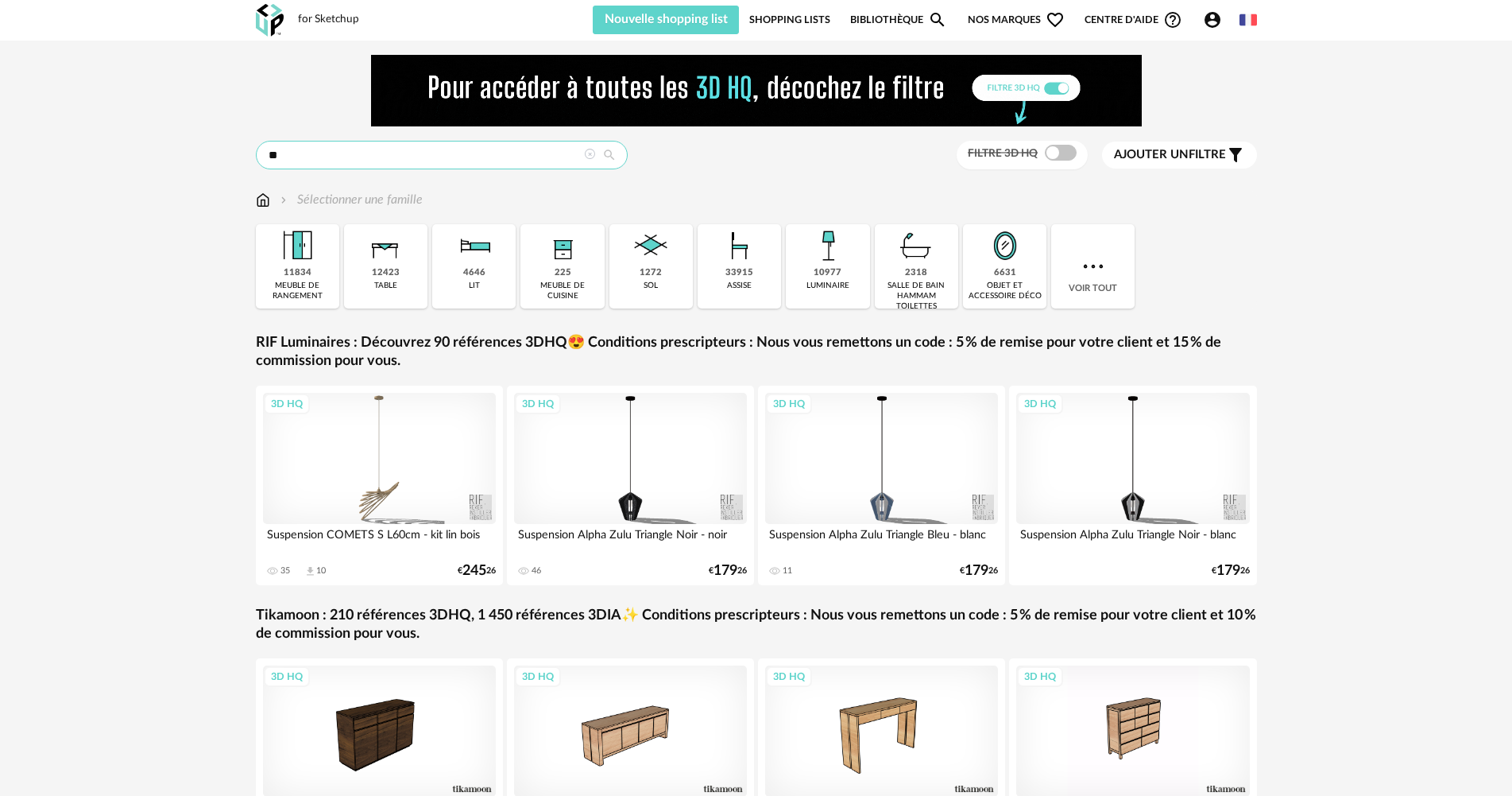
type input "**"
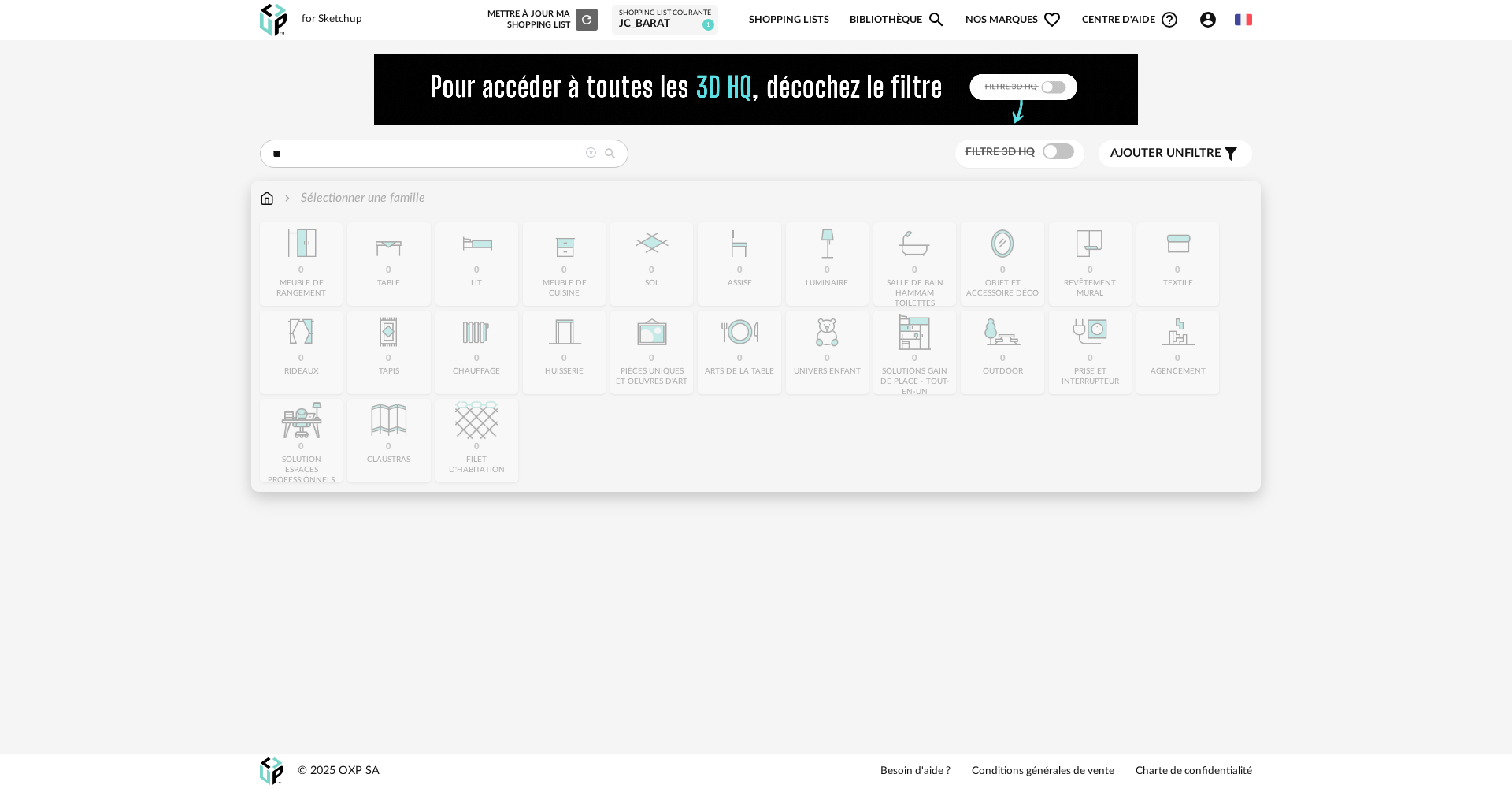
click at [269, 201] on img at bounding box center [266, 199] width 14 height 18
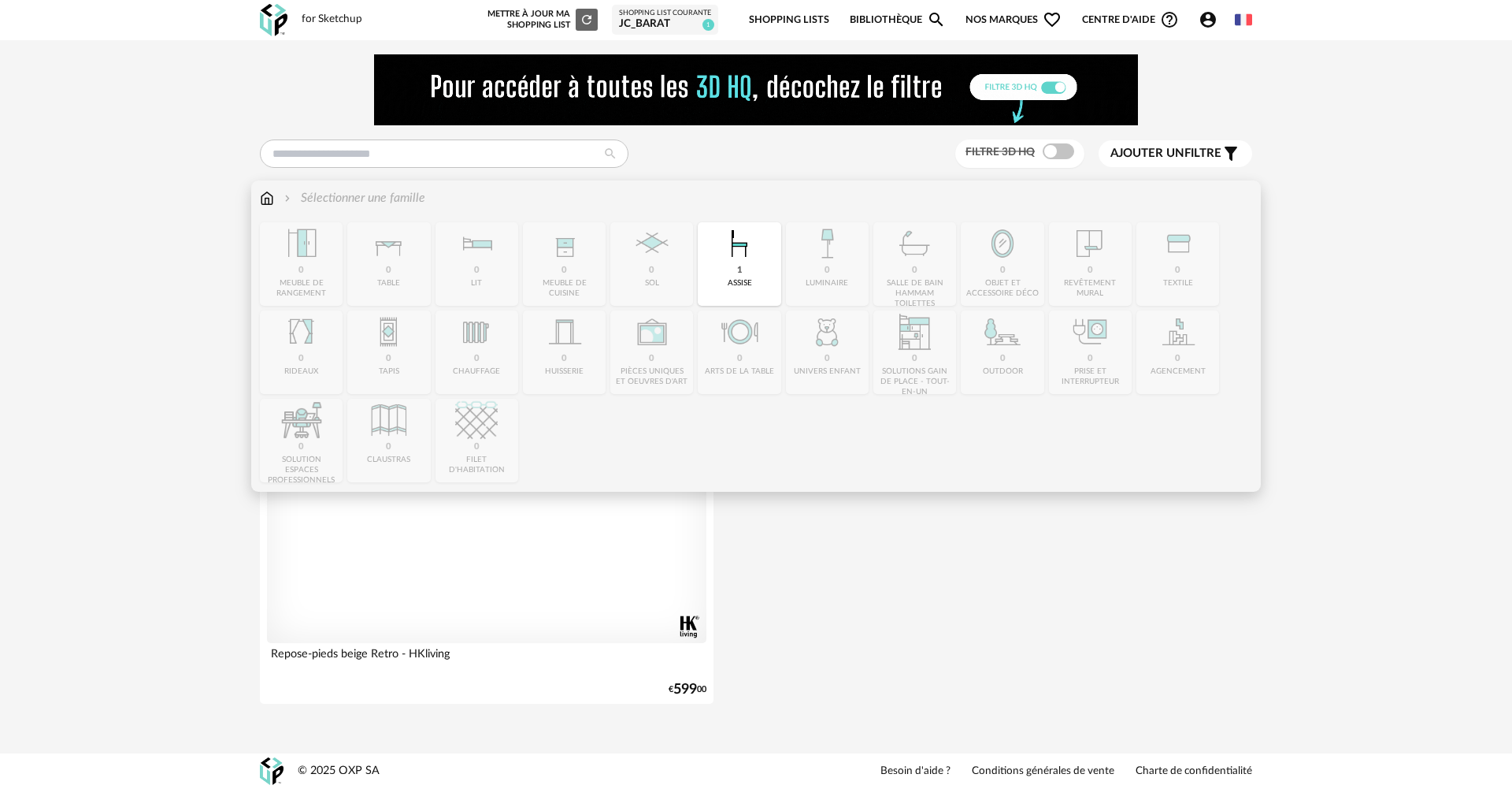
click at [1095, 272] on div "Close icon 0 meuble de rangement 0 table 0 lit 0 meuble de cuisine 0 sol 1 assi…" at bounding box center [756, 351] width 992 height 260
click at [745, 249] on img at bounding box center [740, 243] width 42 height 42
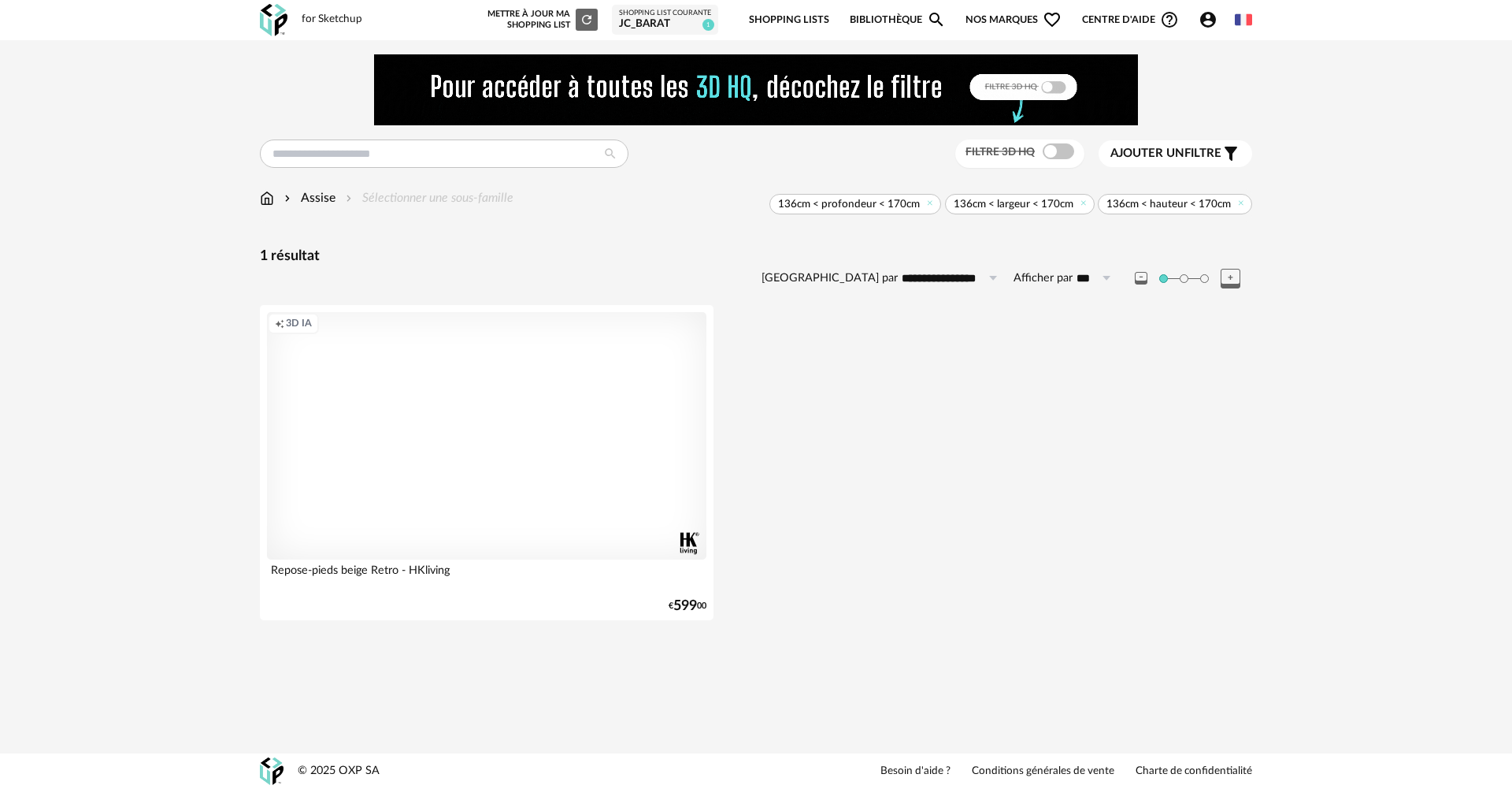
click at [510, 473] on div "Creation icon 3D IA" at bounding box center [487, 436] width 440 height 248
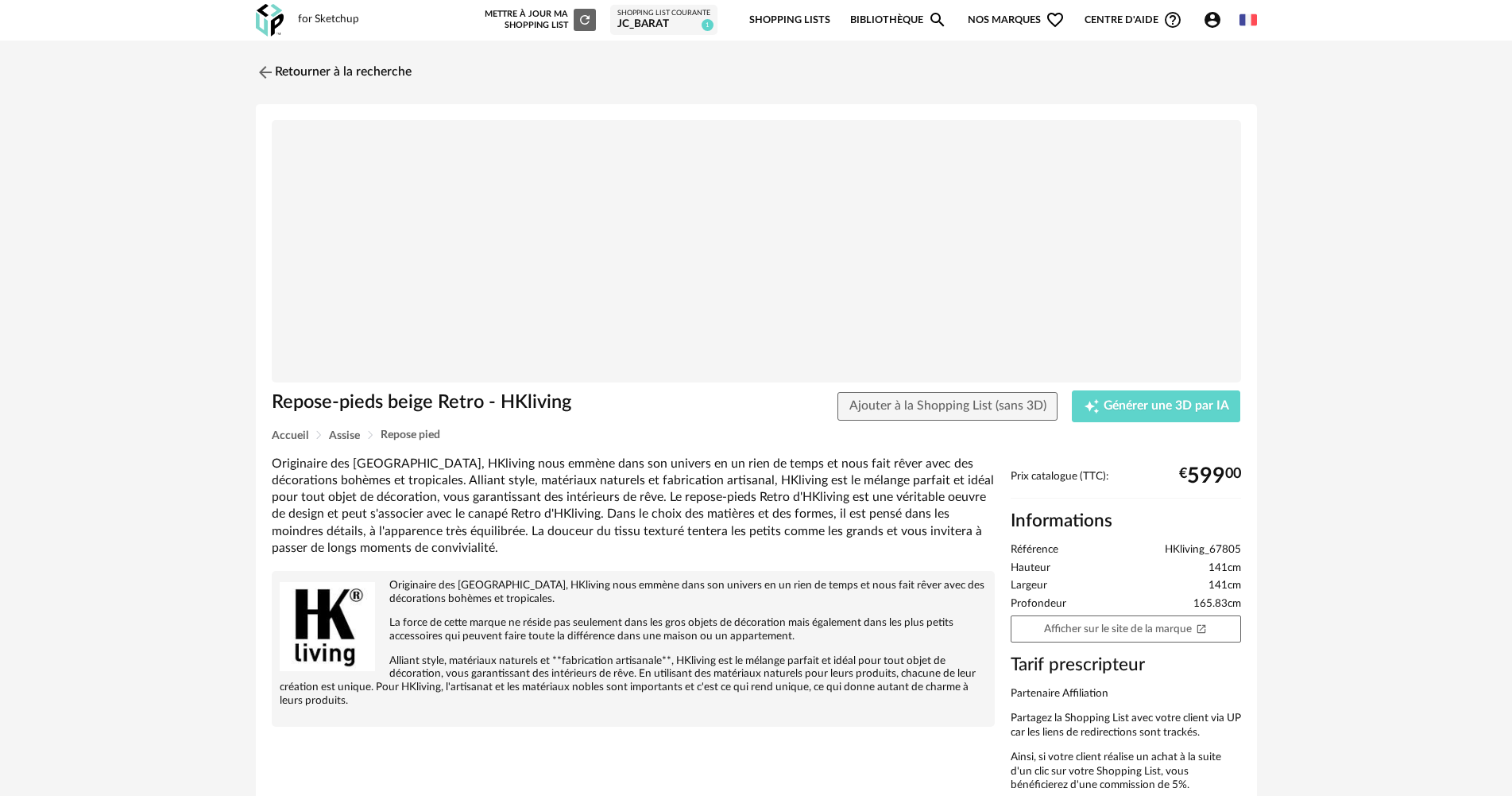
click at [1395, 231] on div "Retourner à la recherche Repose-pieds beige Retro - HKliving Ajouter à la Shopp…" at bounding box center [756, 444] width 1512 height 807
click at [268, 73] on img at bounding box center [263, 72] width 23 height 23
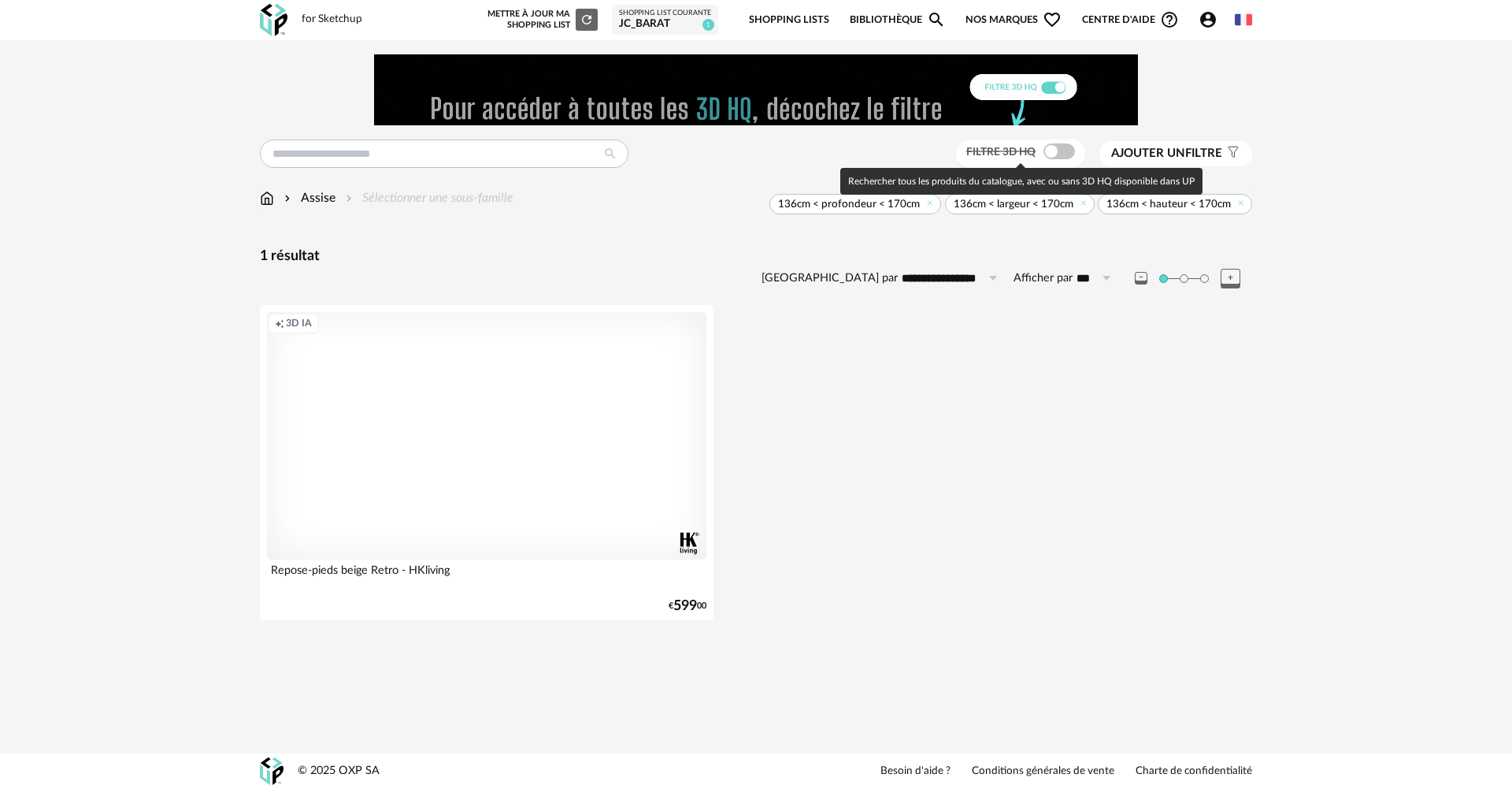
click at [1052, 147] on span at bounding box center [1059, 151] width 31 height 16
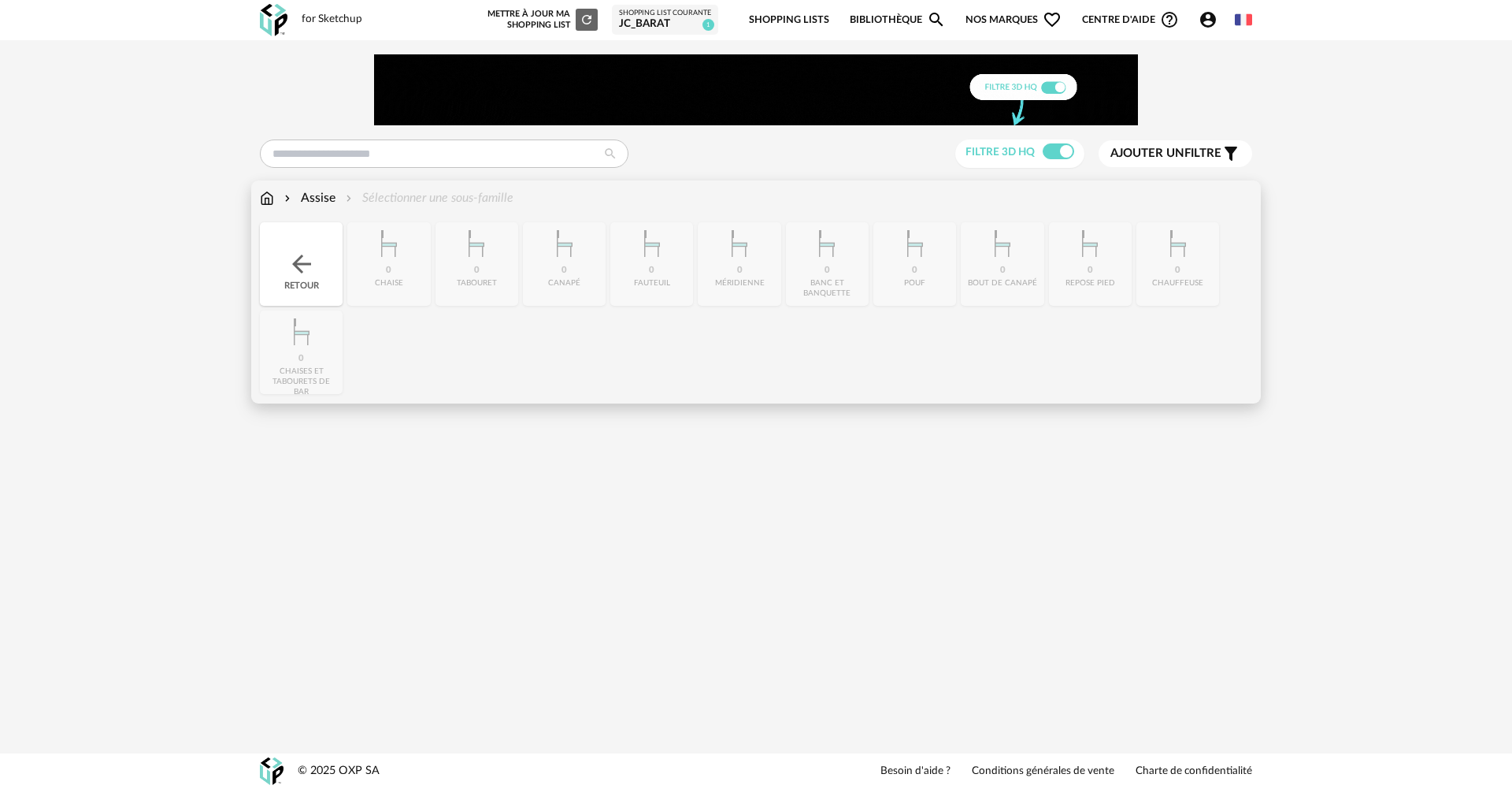
click at [270, 202] on img at bounding box center [266, 199] width 14 height 18
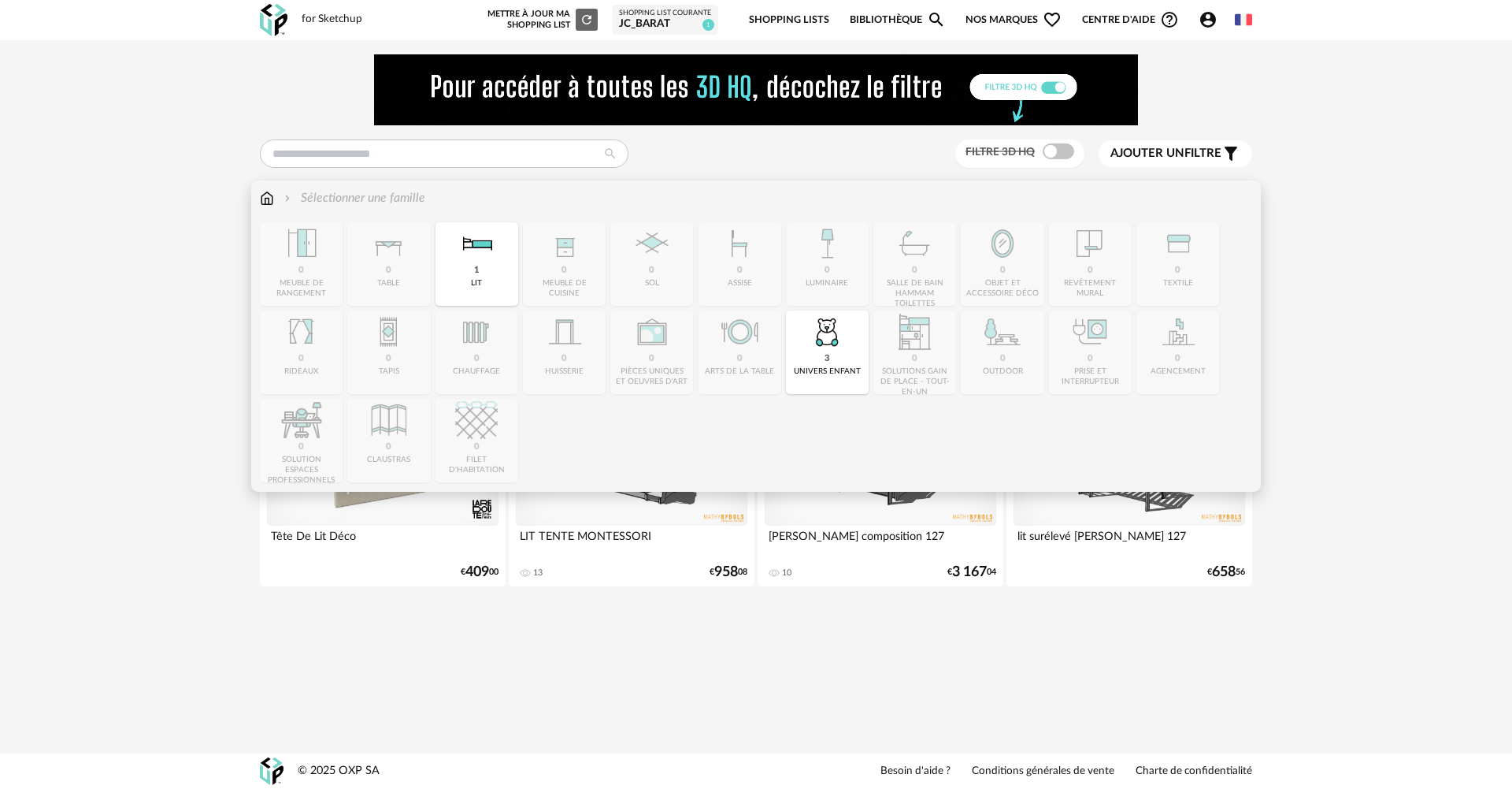
click at [842, 366] on div "3 univers enfant" at bounding box center [828, 352] width 83 height 83
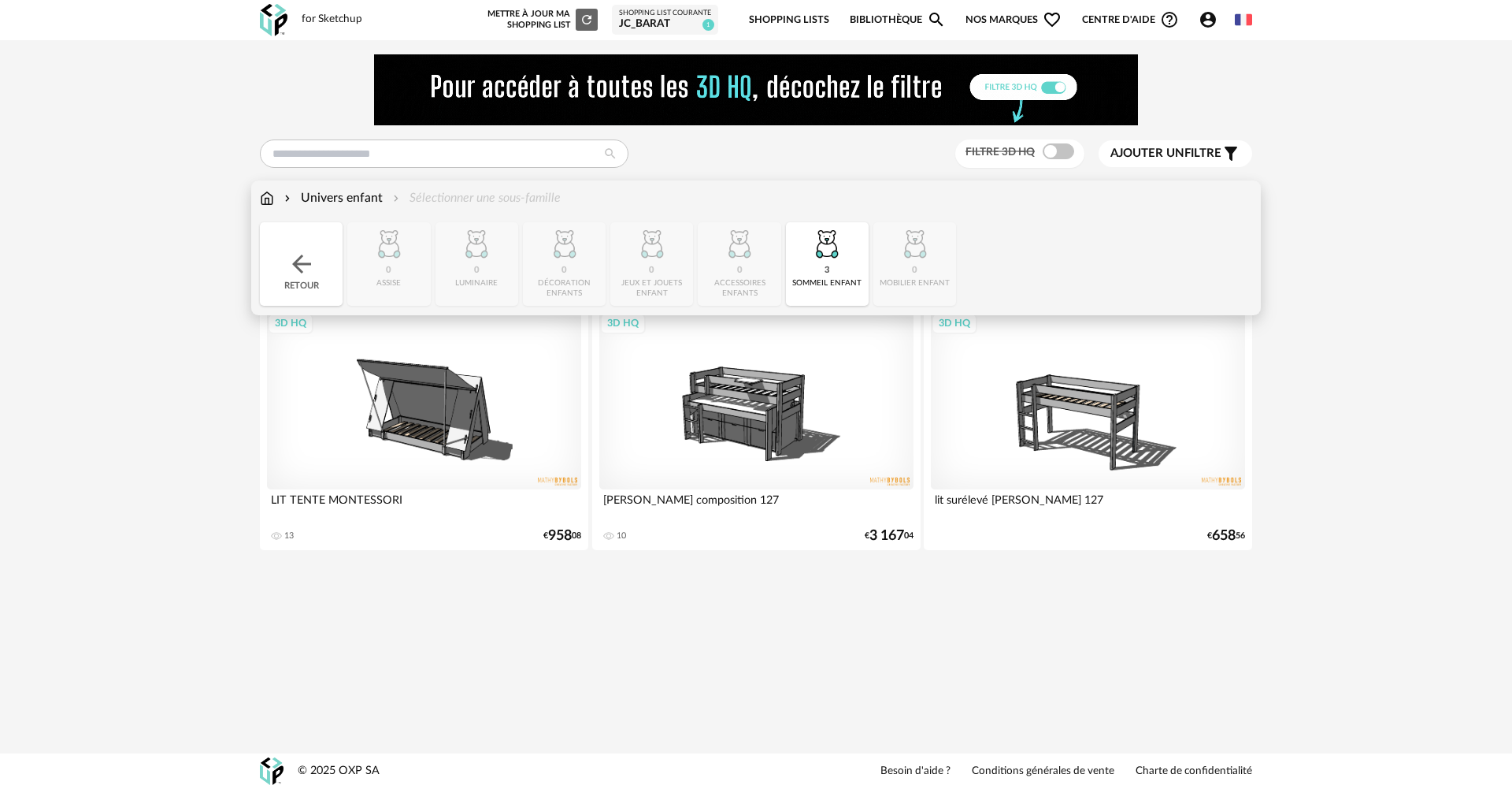
click at [429, 403] on div "3D HQ" at bounding box center [424, 400] width 314 height 176
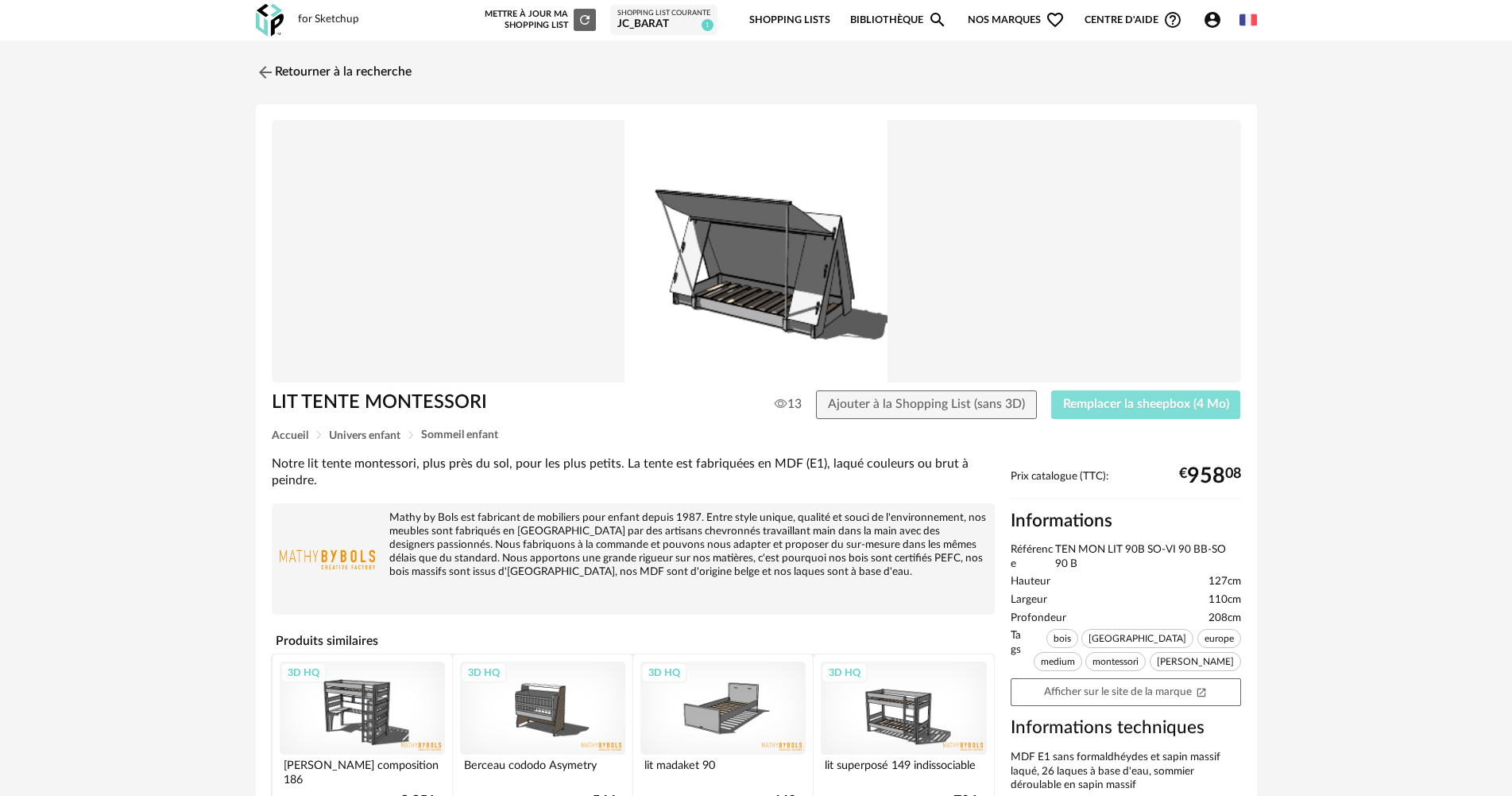
click at [1119, 406] on span "Remplacer la sheepbox (4 Mo)" at bounding box center [1146, 404] width 166 height 13
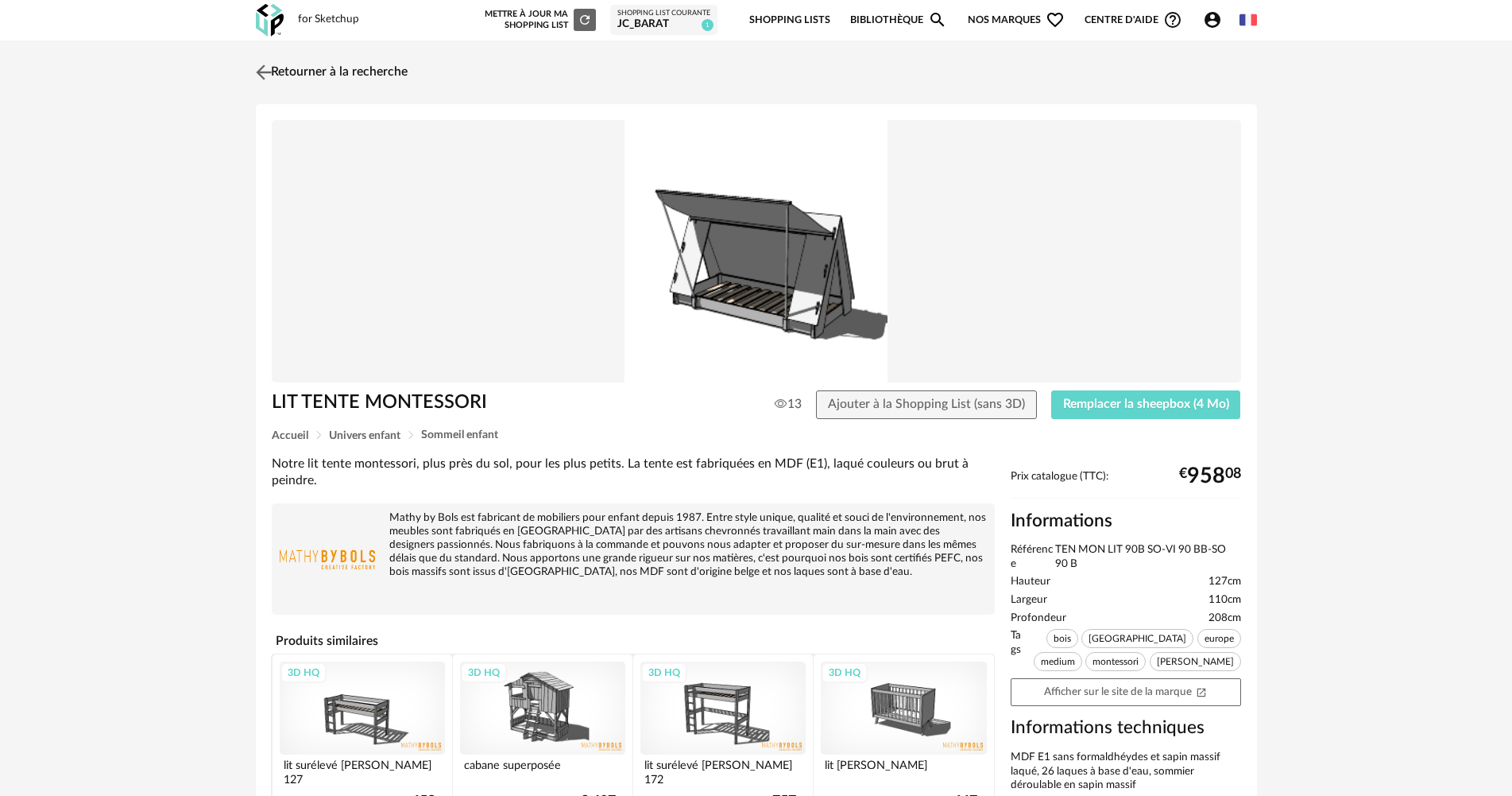
click at [261, 72] on img at bounding box center [263, 72] width 23 height 23
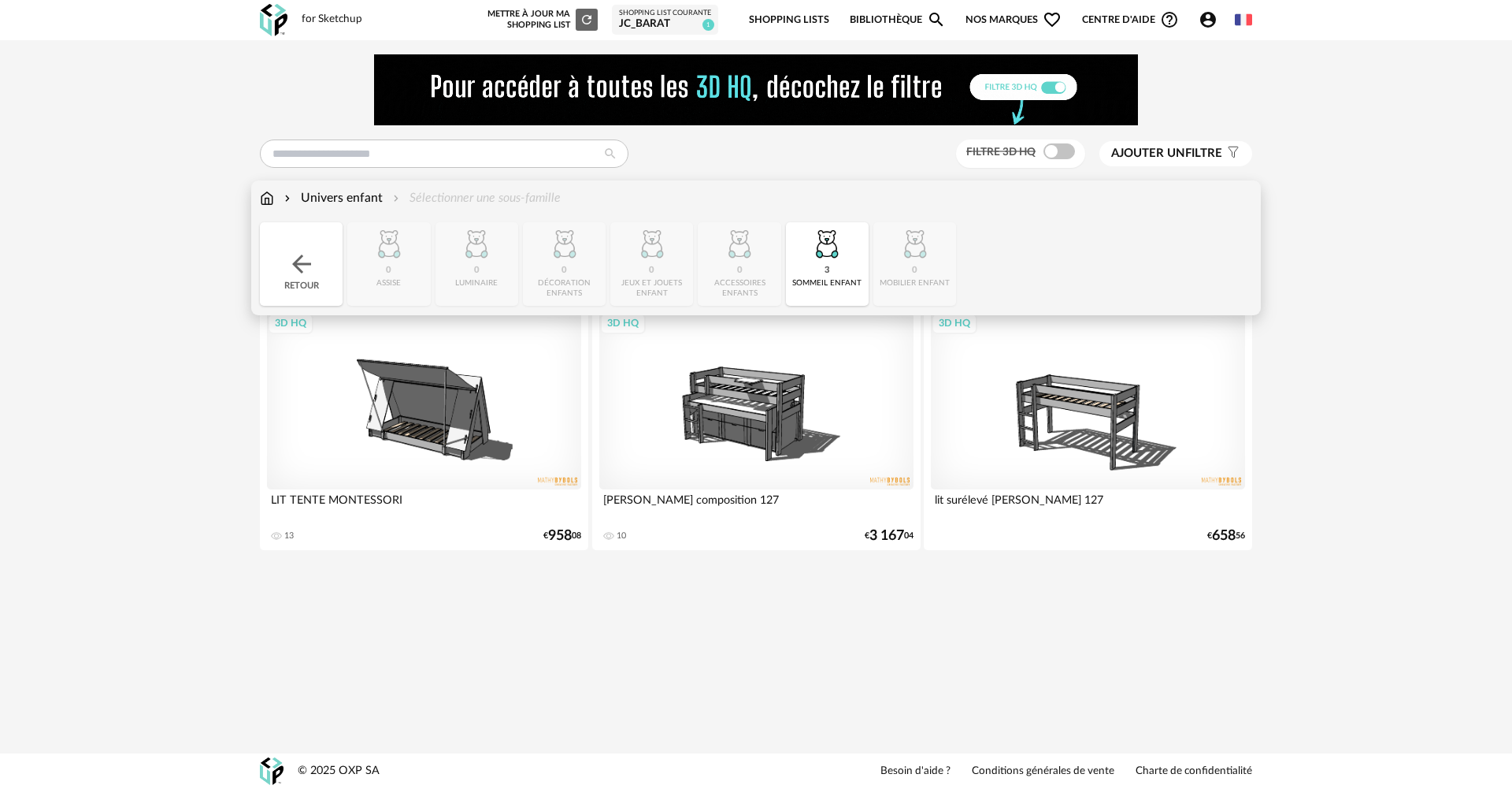
click at [260, 198] on div "Univers enfant Sélectionner une sous-famille Close icon Retour 0 assise 0 lumin…" at bounding box center [756, 248] width 1010 height 135
click at [271, 198] on img at bounding box center [266, 199] width 14 height 18
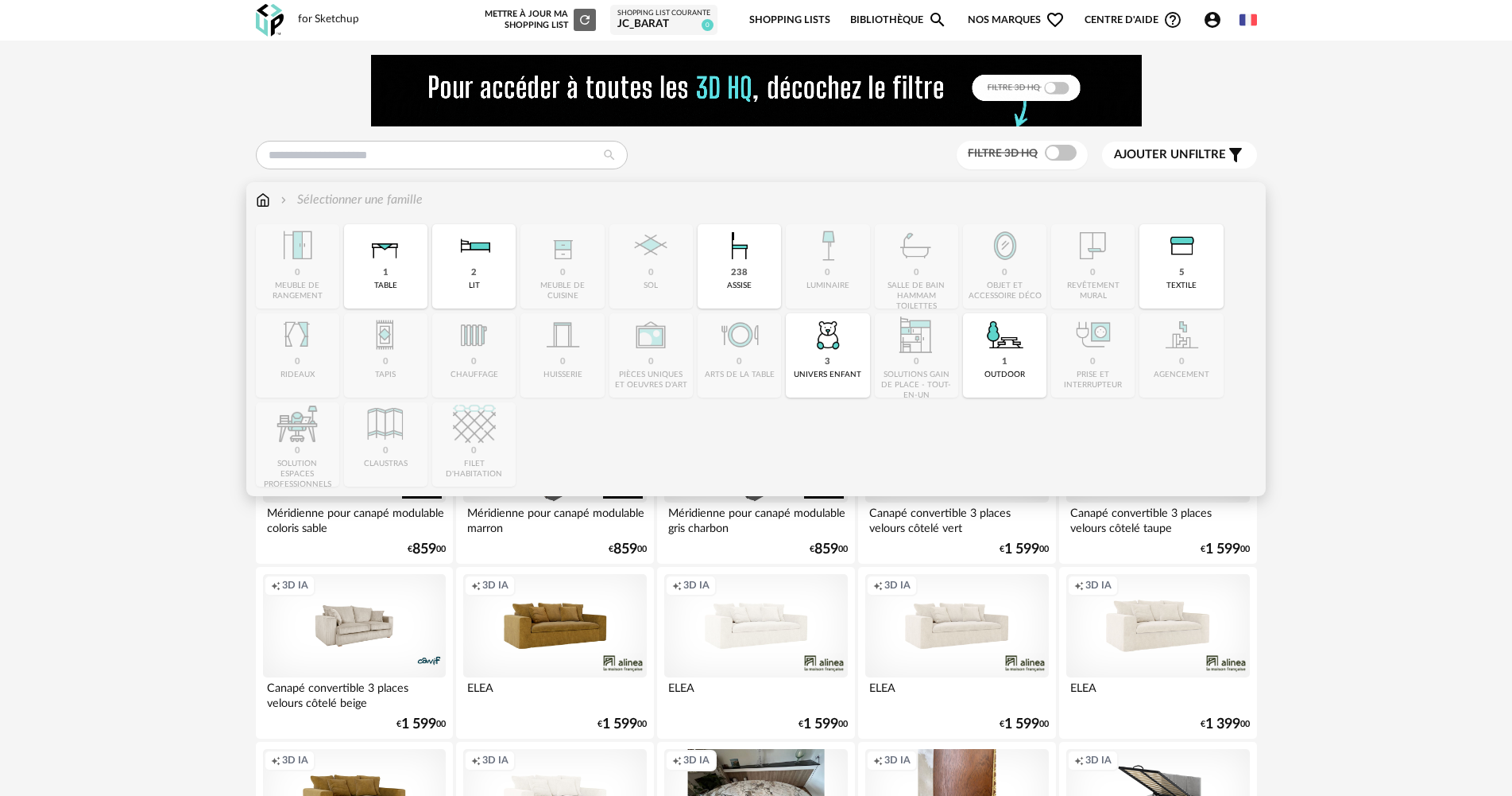
drag, startPoint x: 752, startPoint y: 272, endPoint x: 747, endPoint y: 254, distance: 18.7
click at [747, 254] on img at bounding box center [740, 245] width 43 height 43
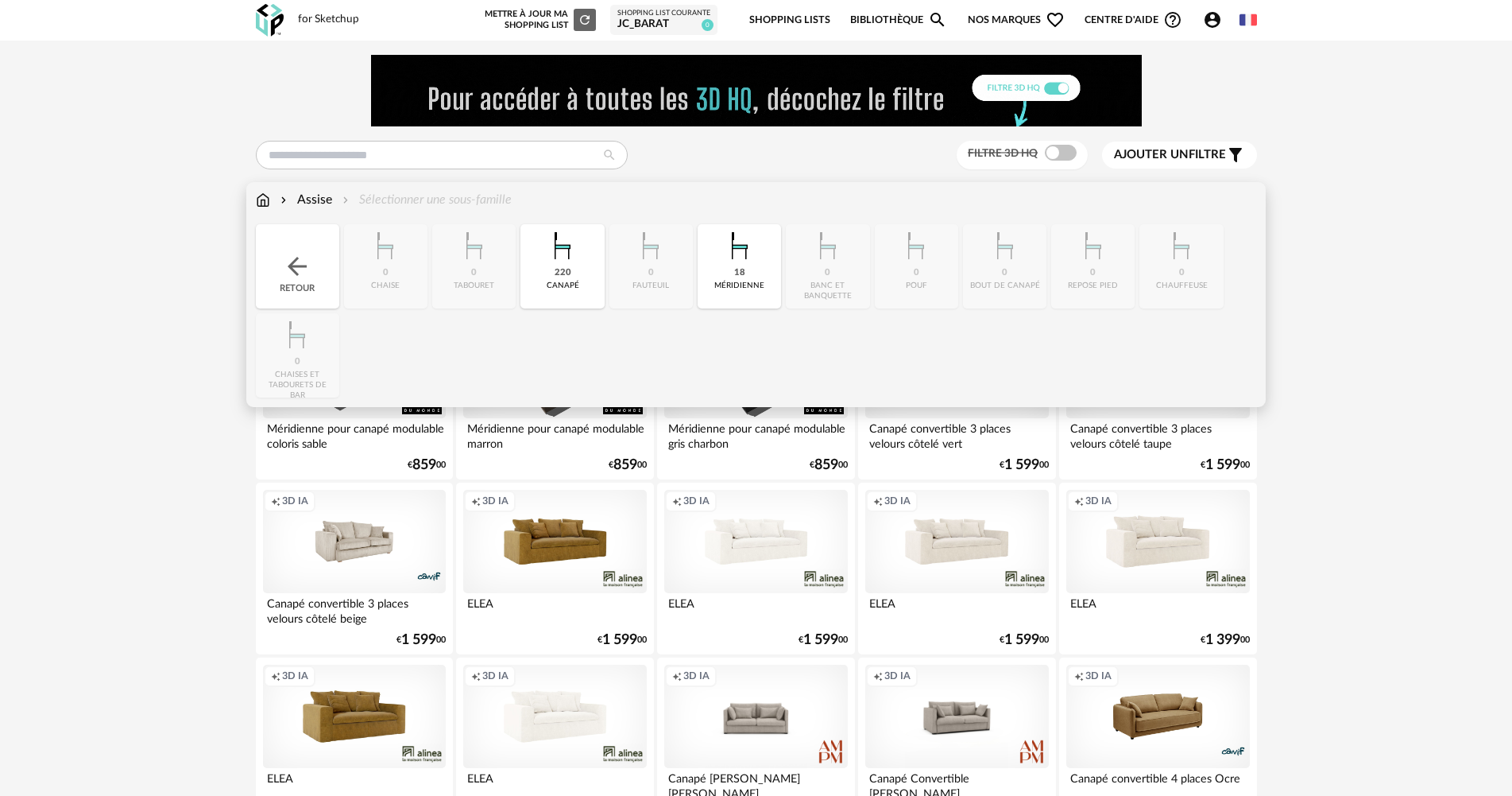
click at [564, 255] on img at bounding box center [563, 245] width 43 height 43
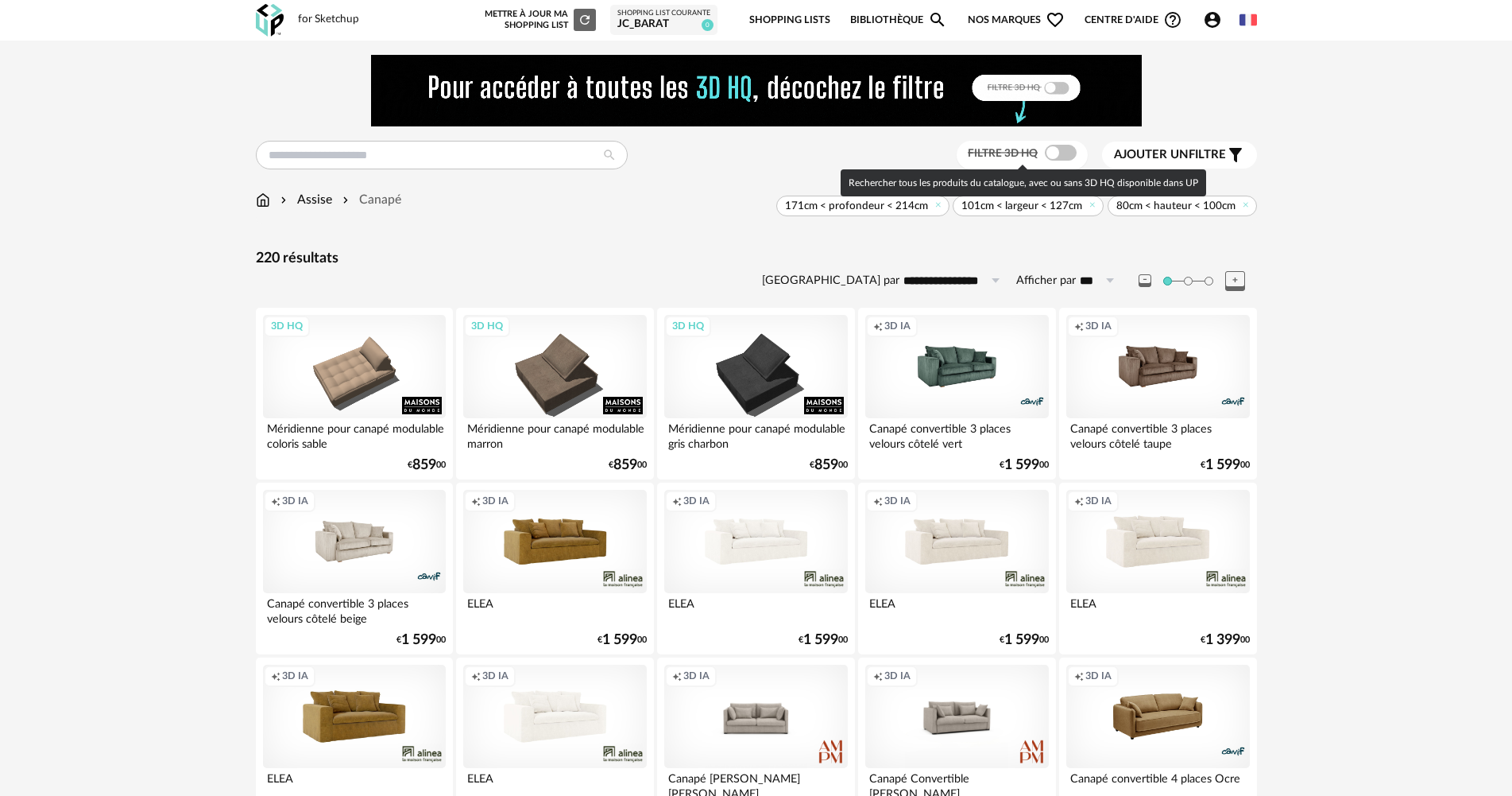
click at [1066, 150] on span at bounding box center [1060, 152] width 32 height 16
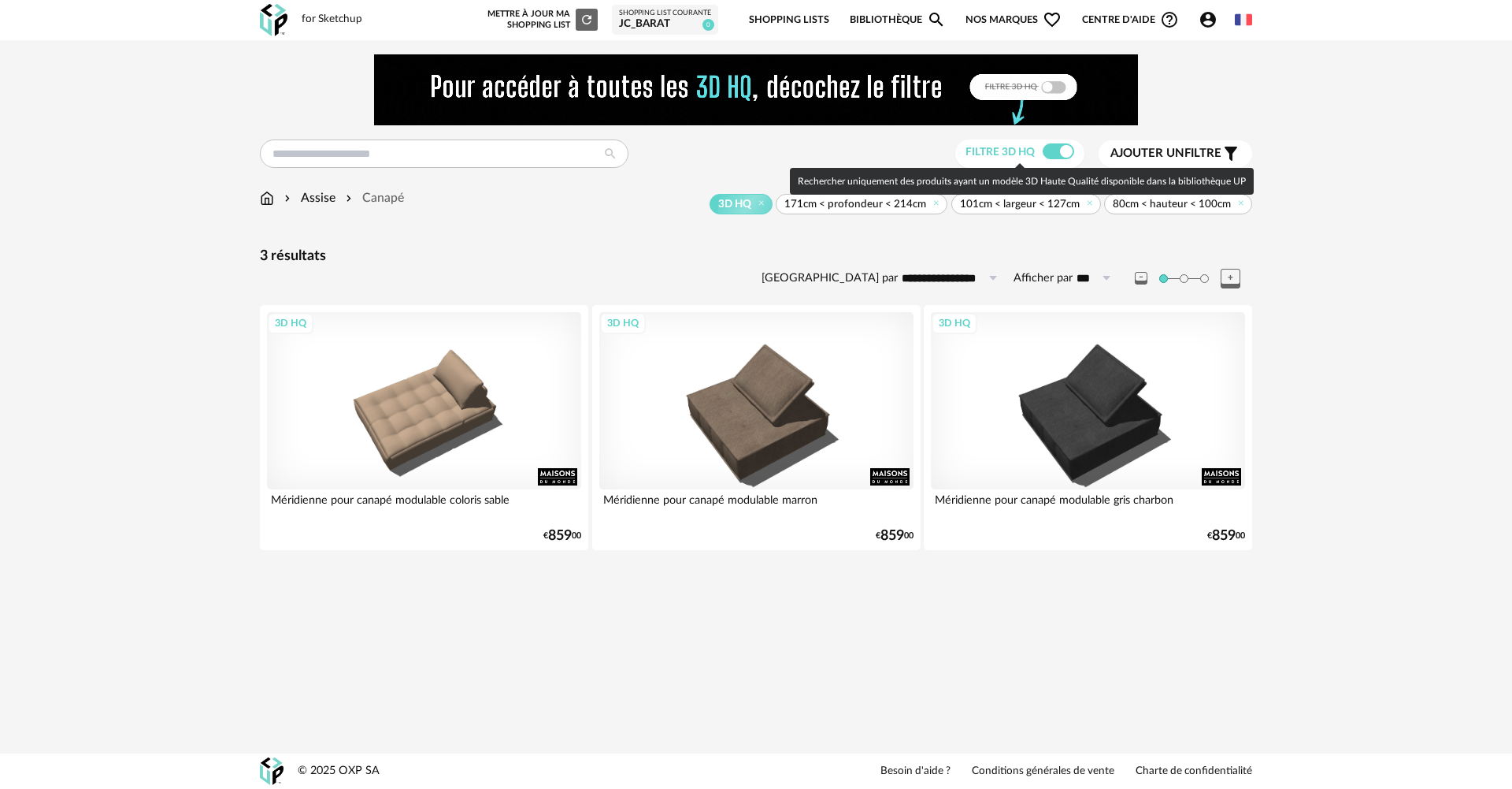
click at [1049, 147] on span at bounding box center [1058, 151] width 31 height 16
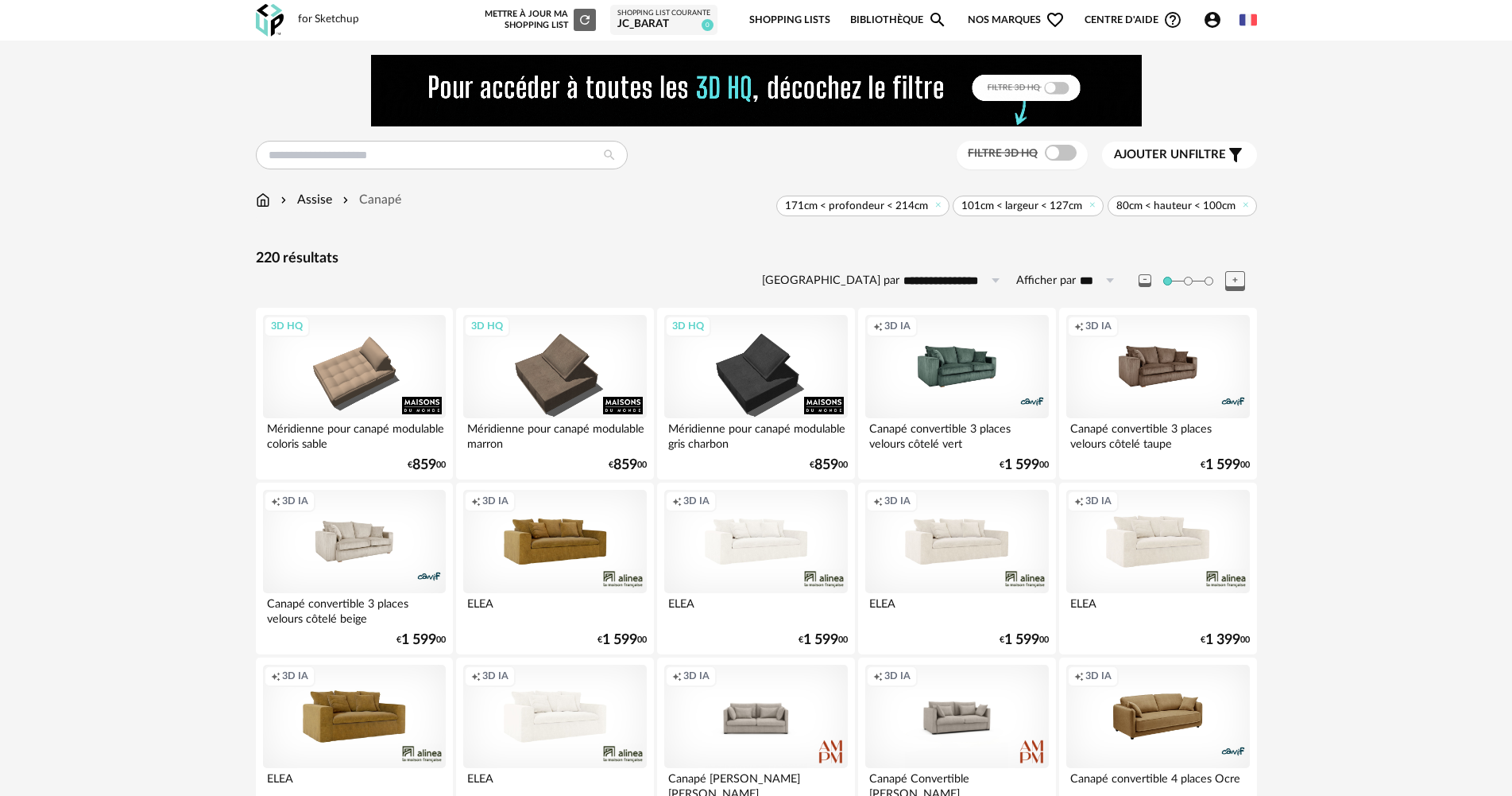
click at [1028, 204] on span "101cm < largeur < 127cm" at bounding box center [1022, 205] width 121 height 14
click at [979, 205] on span "101cm < largeur < 127cm" at bounding box center [1022, 205] width 121 height 14
click at [1016, 206] on span "101cm < largeur < 127cm" at bounding box center [1022, 205] width 121 height 14
click at [1088, 205] on icon at bounding box center [1092, 204] width 10 height 10
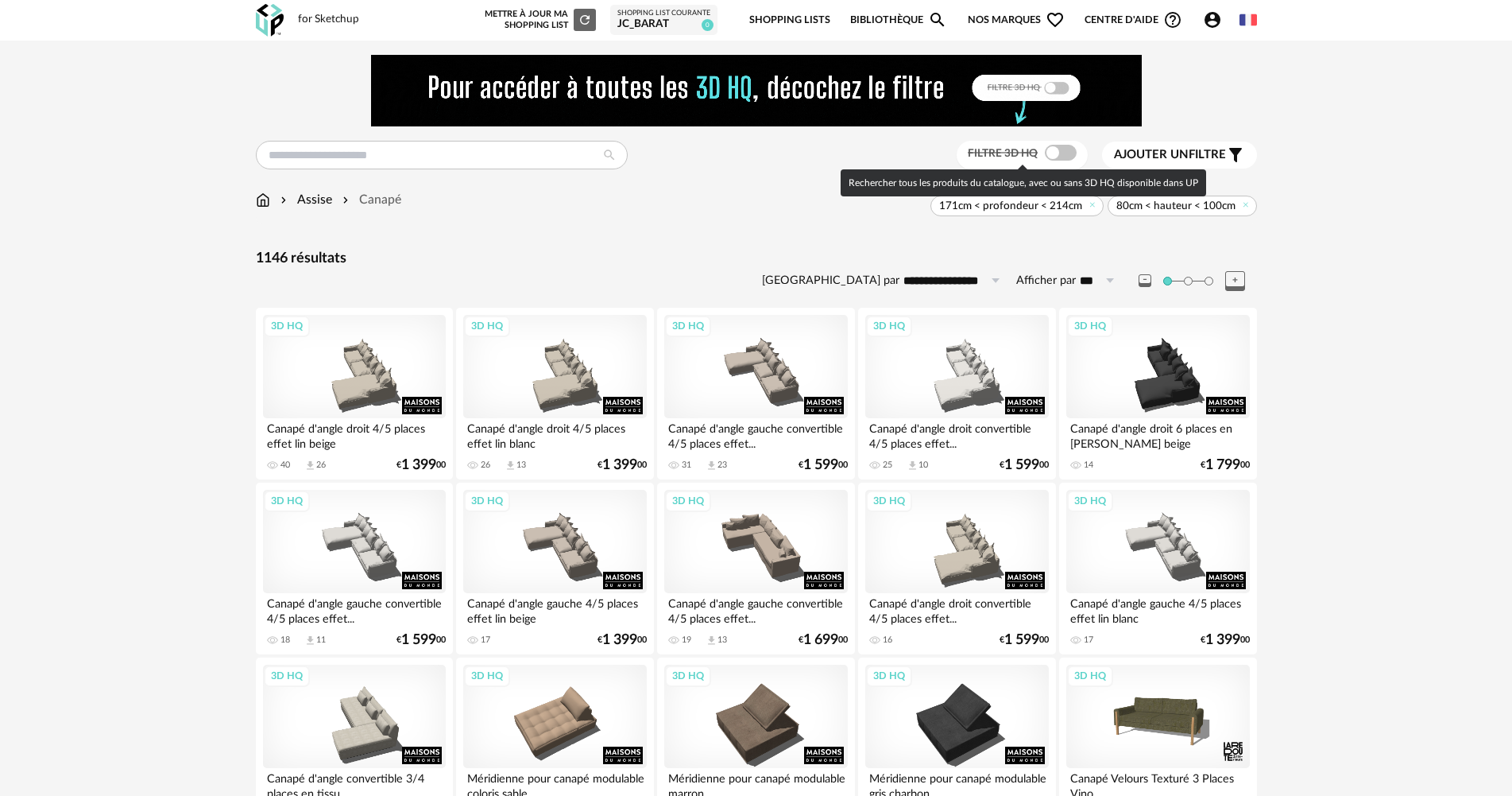
click at [1053, 154] on span at bounding box center [1060, 152] width 32 height 16
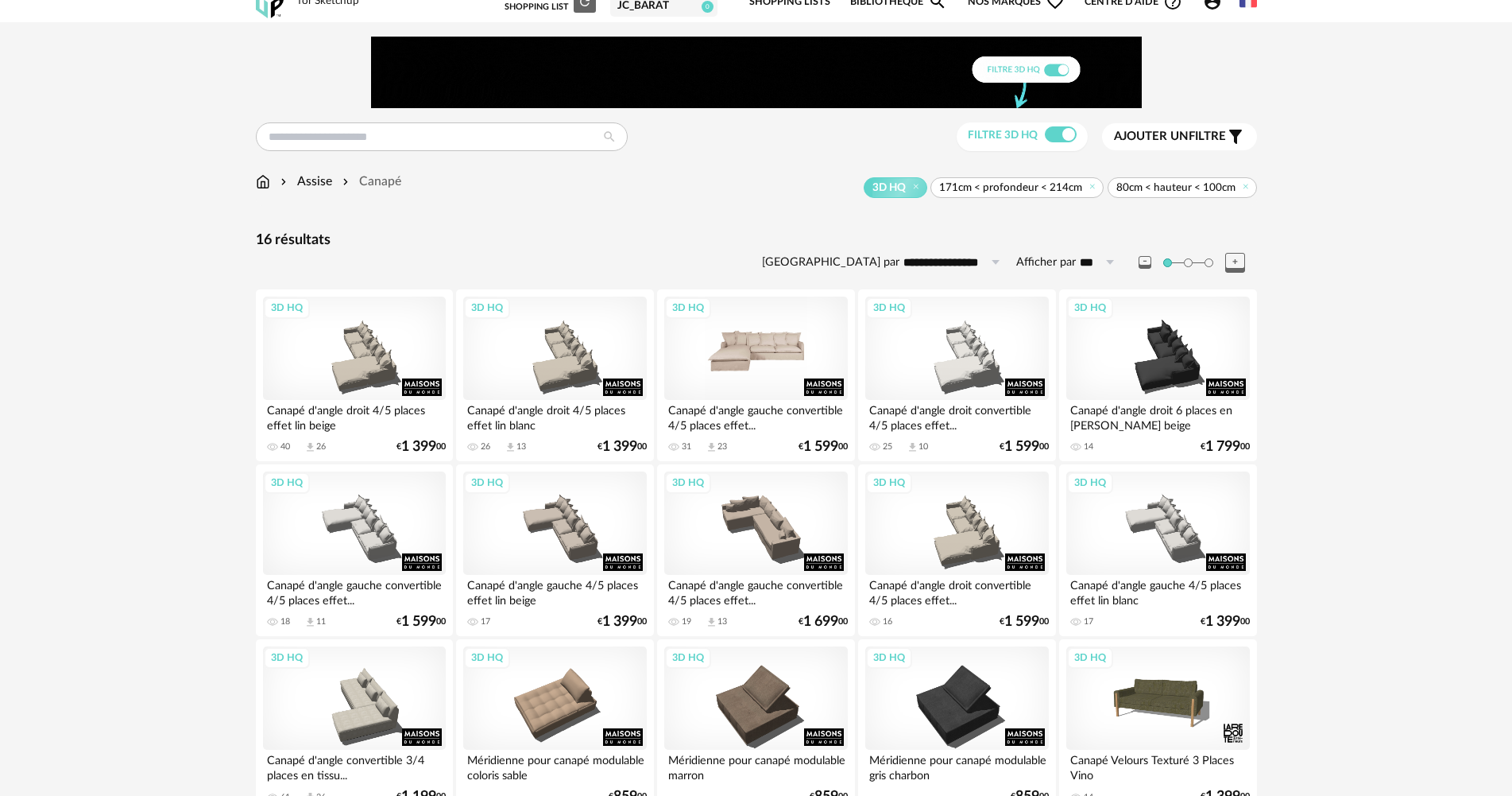
scroll to position [79, 0]
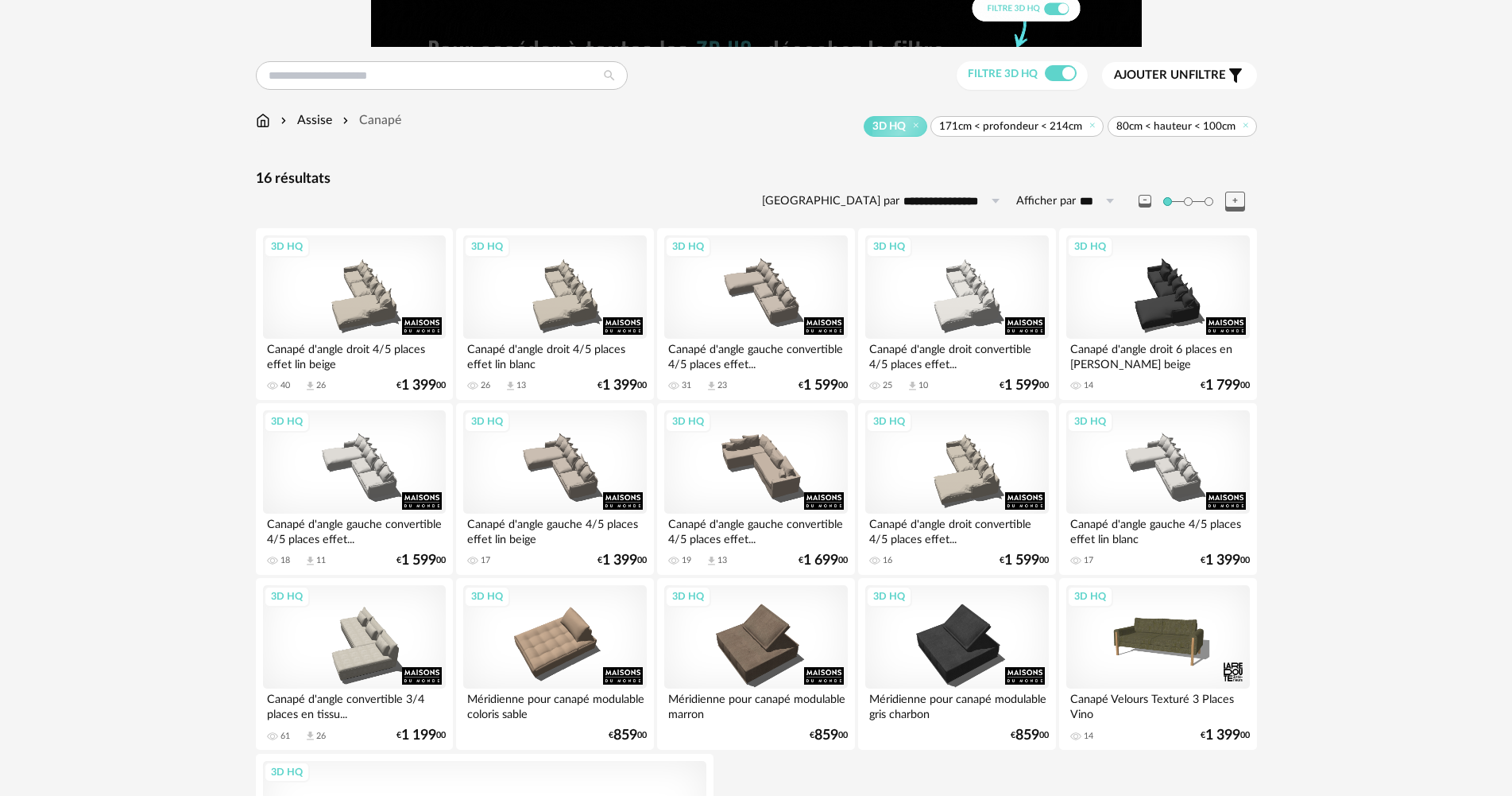
click at [1053, 125] on span "171cm < profondeur < 214cm" at bounding box center [1010, 126] width 143 height 14
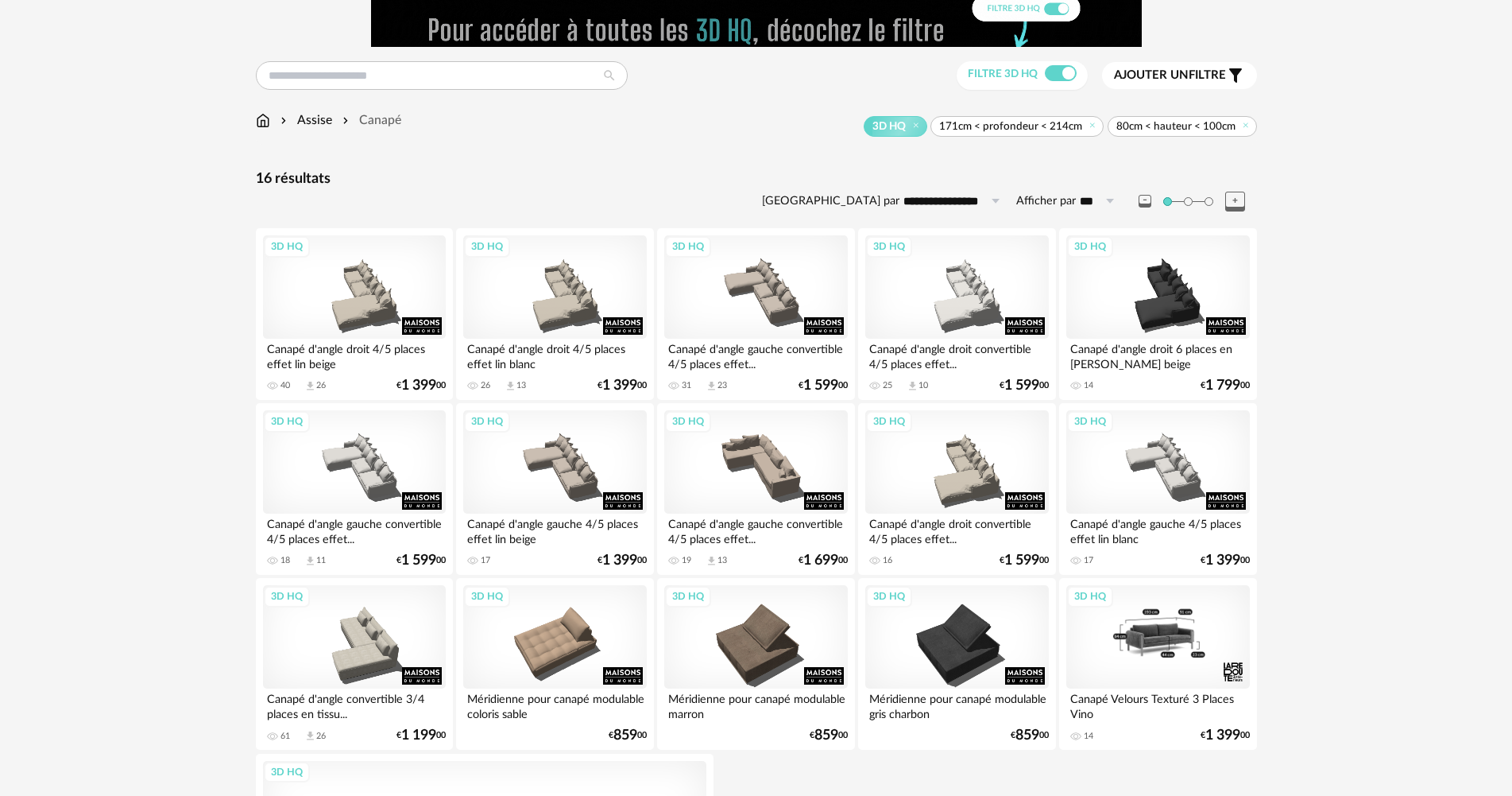
click at [1173, 637] on div "3D HQ" at bounding box center [1157, 637] width 183 height 103
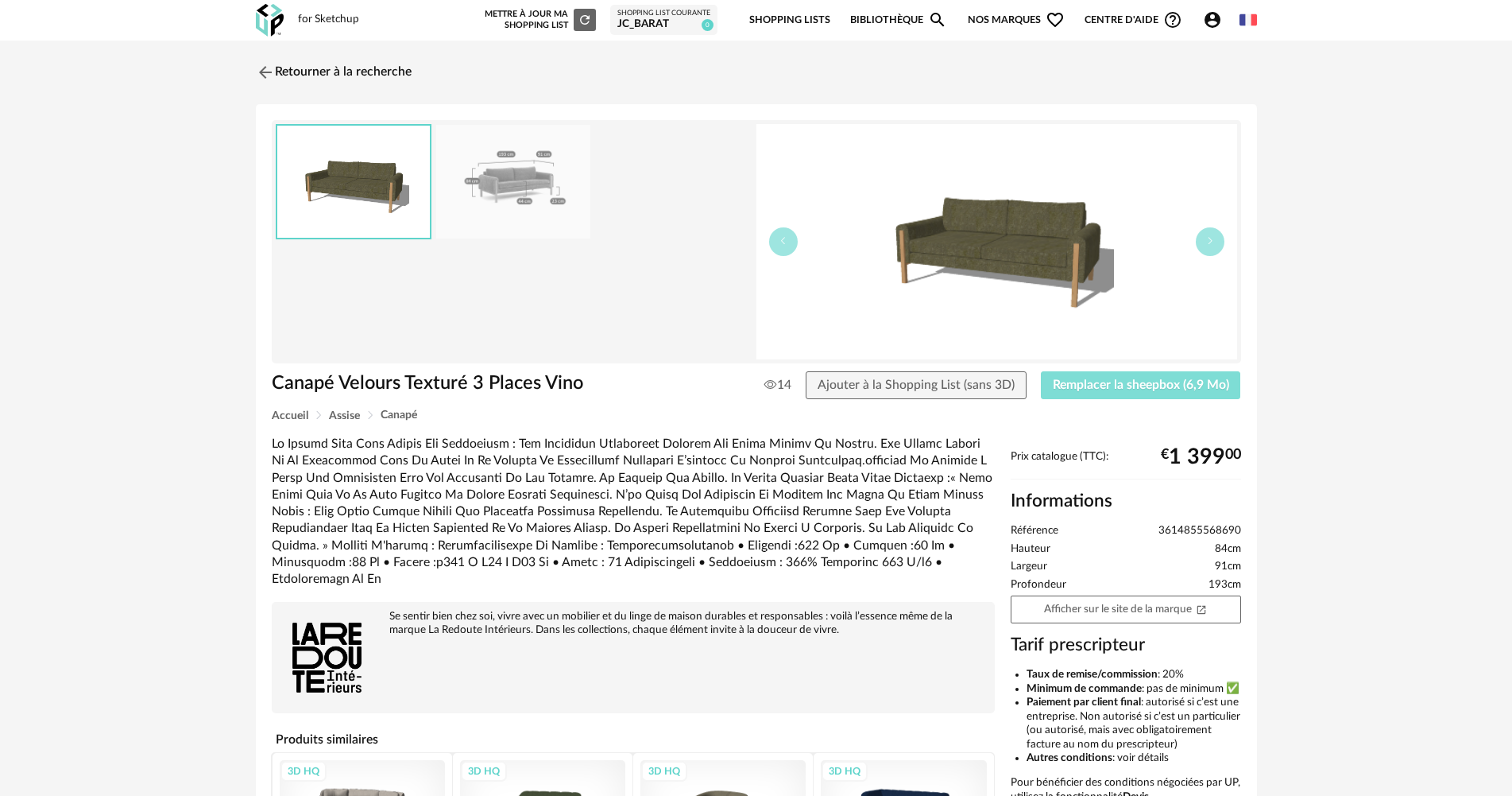
click at [1124, 388] on span "Remplacer la sheepbox (6,9 Mo)" at bounding box center [1140, 385] width 176 height 13
click at [264, 72] on img at bounding box center [263, 72] width 23 height 23
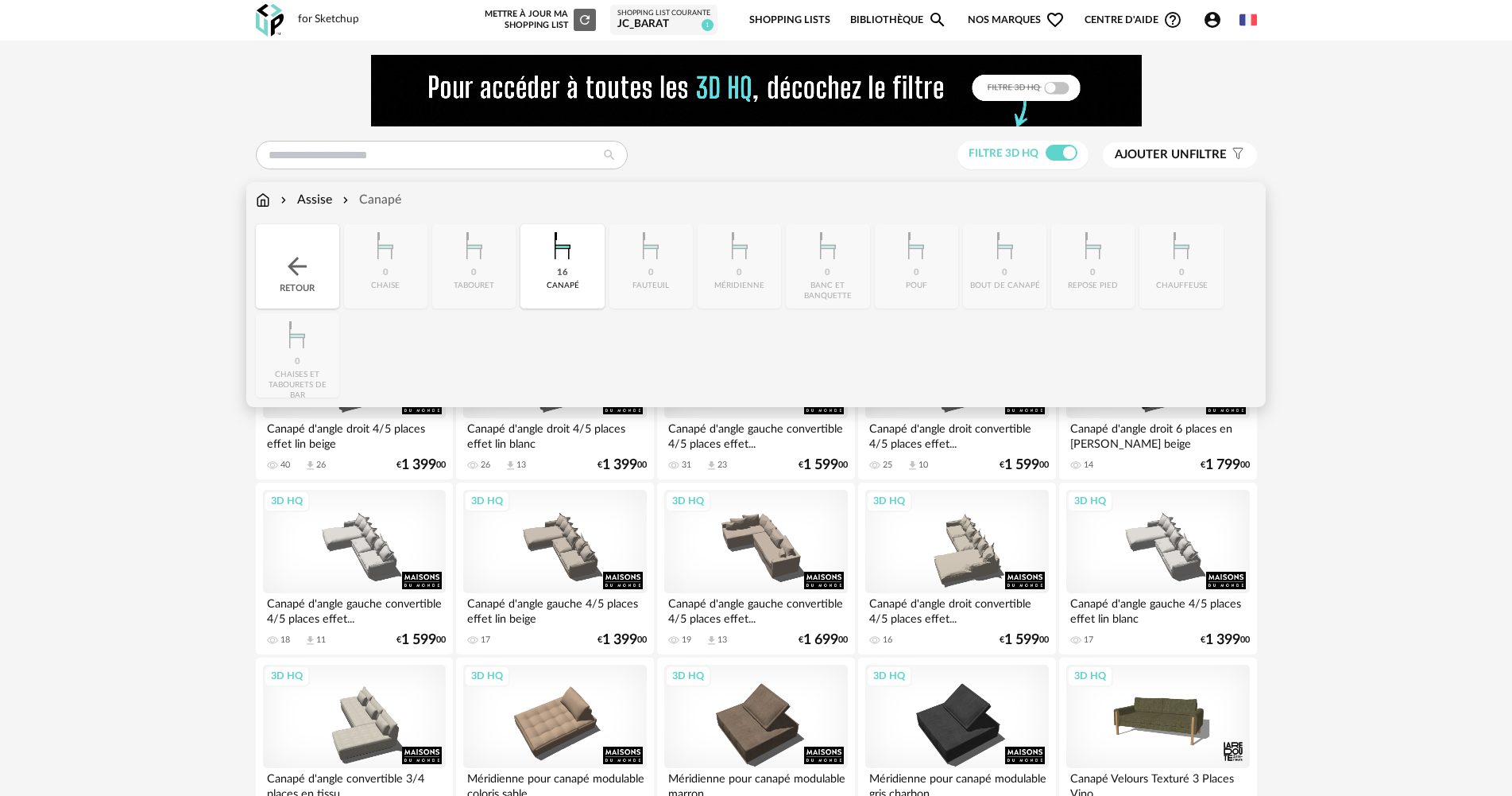
click at [258, 199] on img at bounding box center [263, 200] width 14 height 19
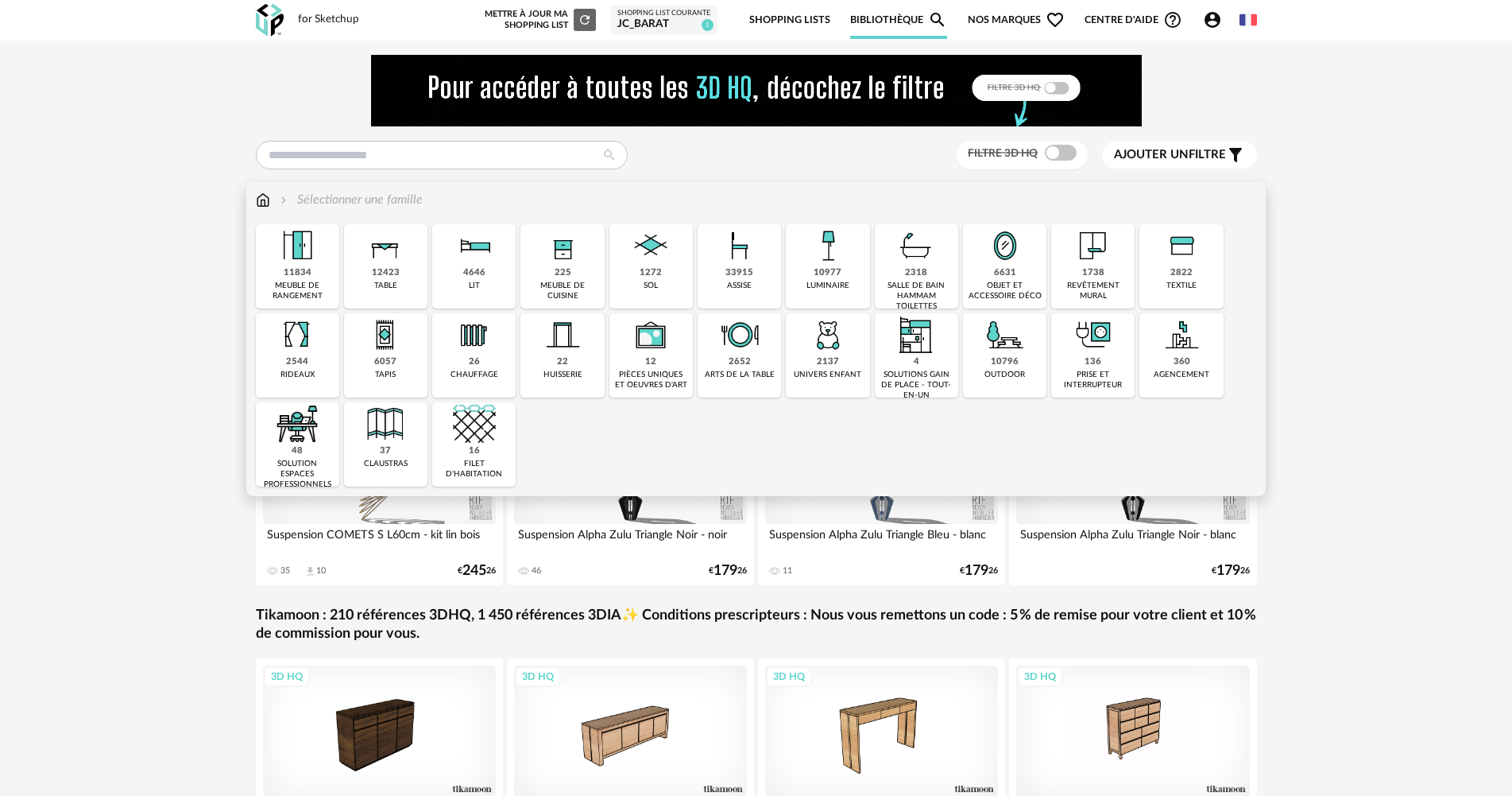
click at [655, 266] on img at bounding box center [650, 245] width 43 height 43
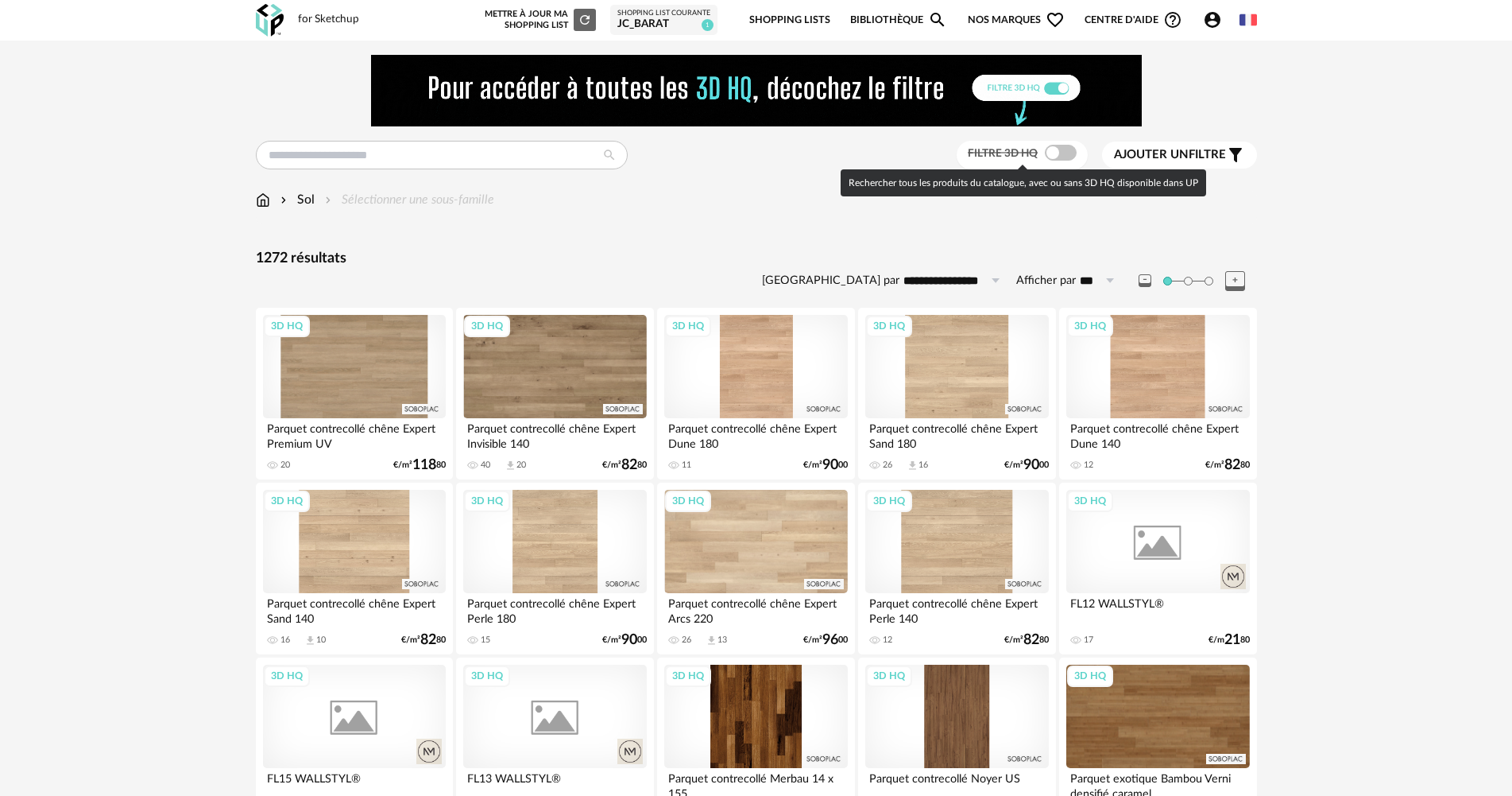
click at [1049, 150] on span at bounding box center [1060, 152] width 32 height 16
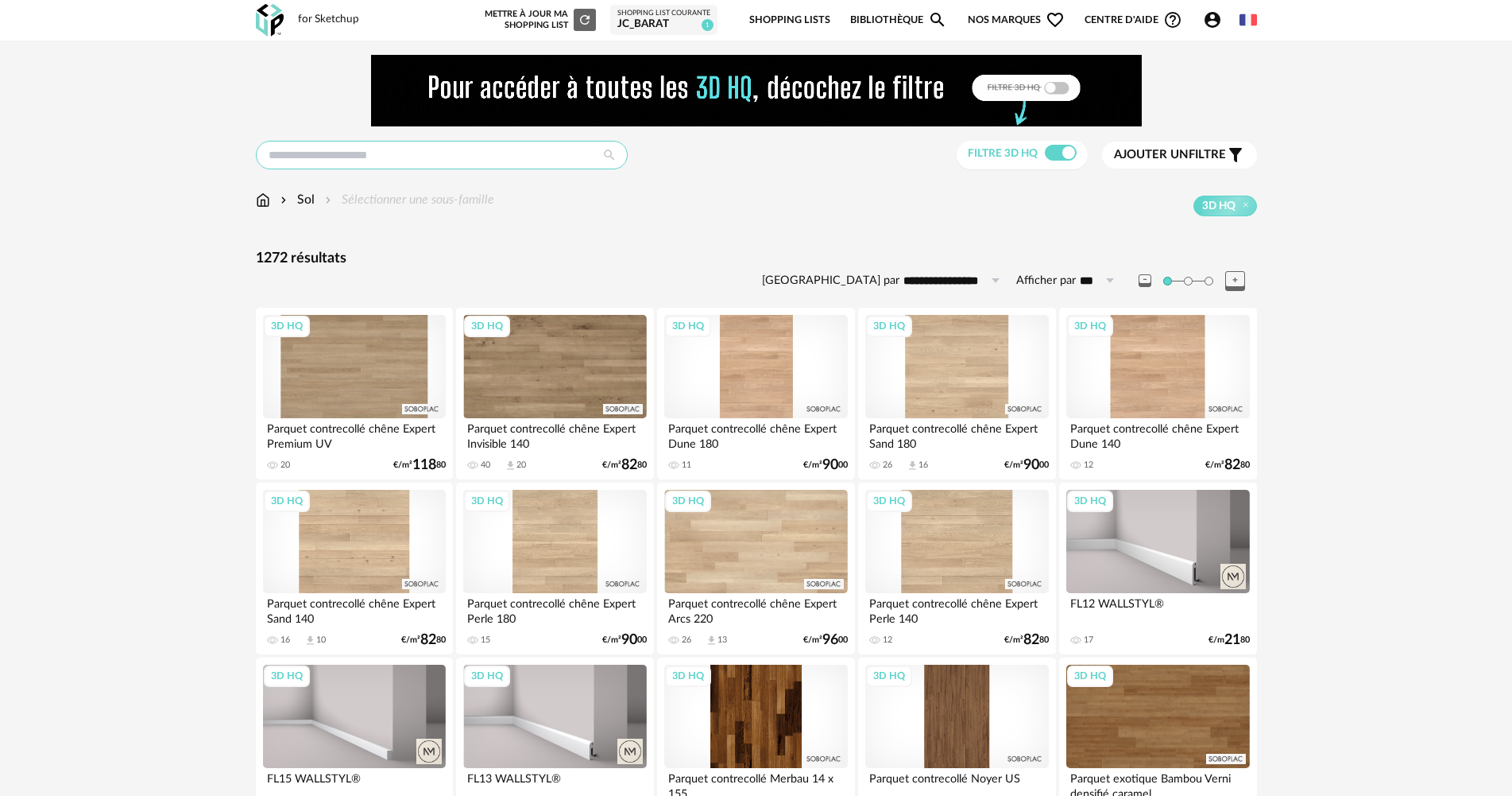
click at [432, 165] on input "text" at bounding box center [442, 155] width 372 height 29
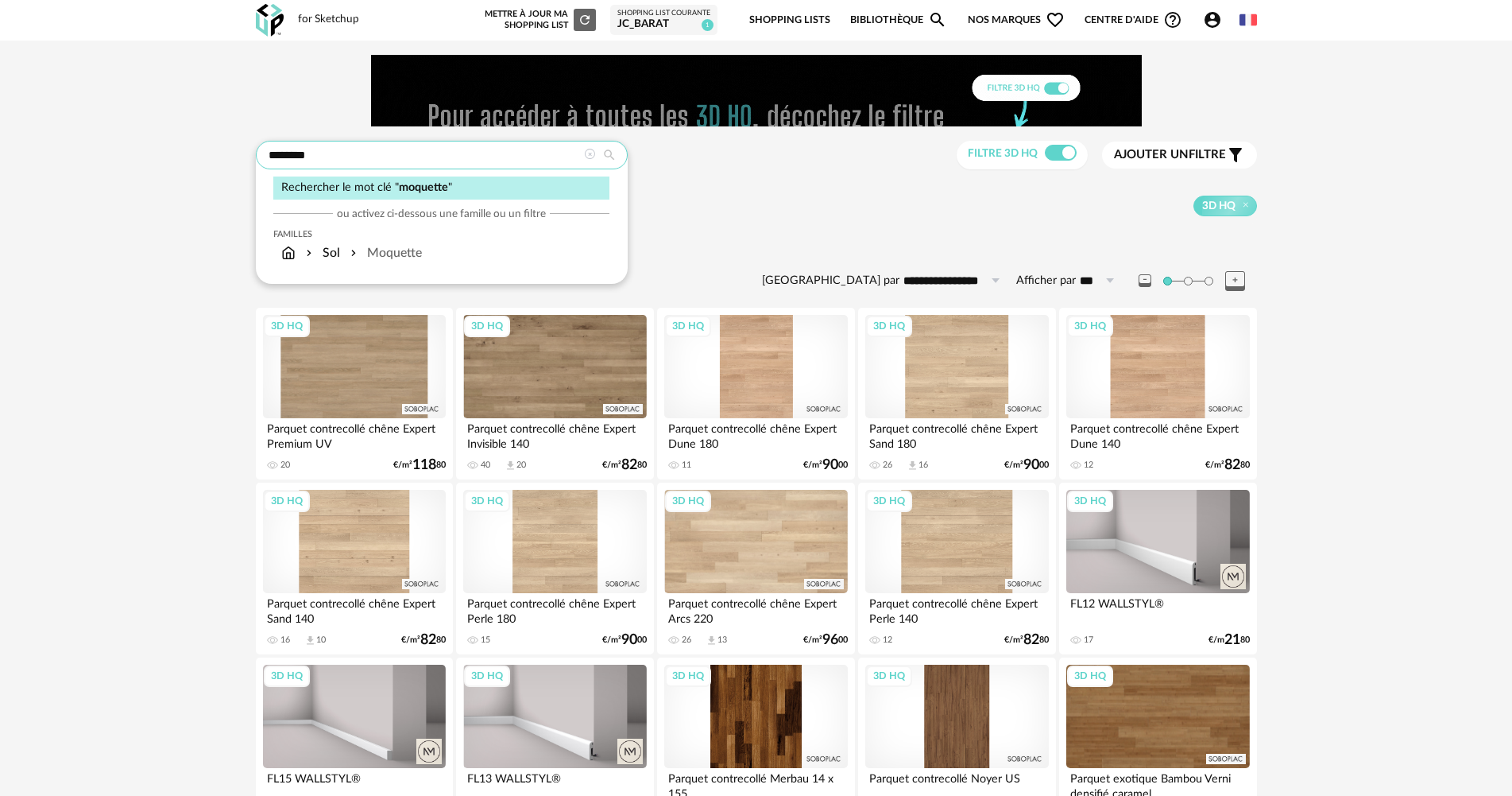
type input "********"
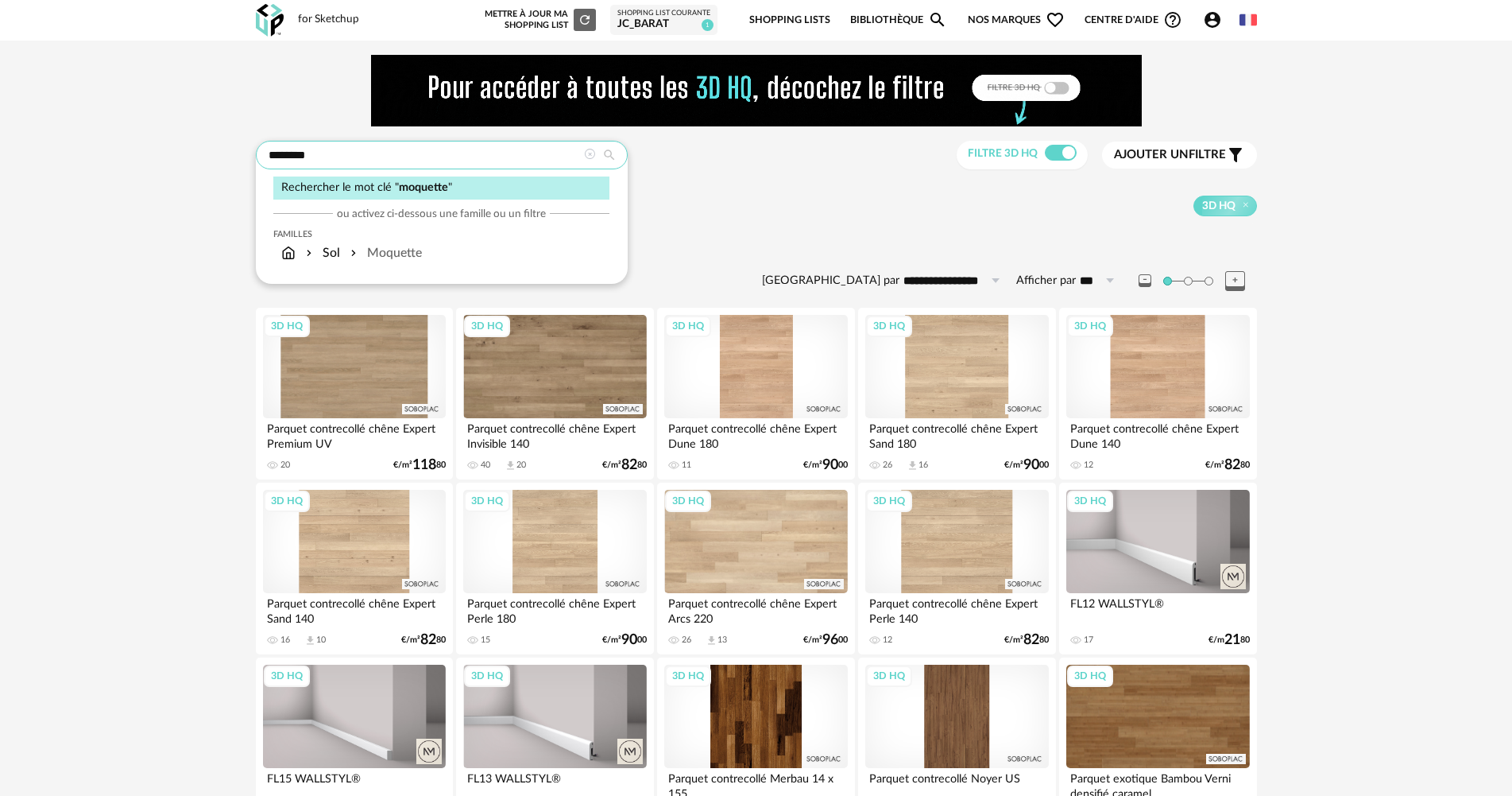
type input "**********"
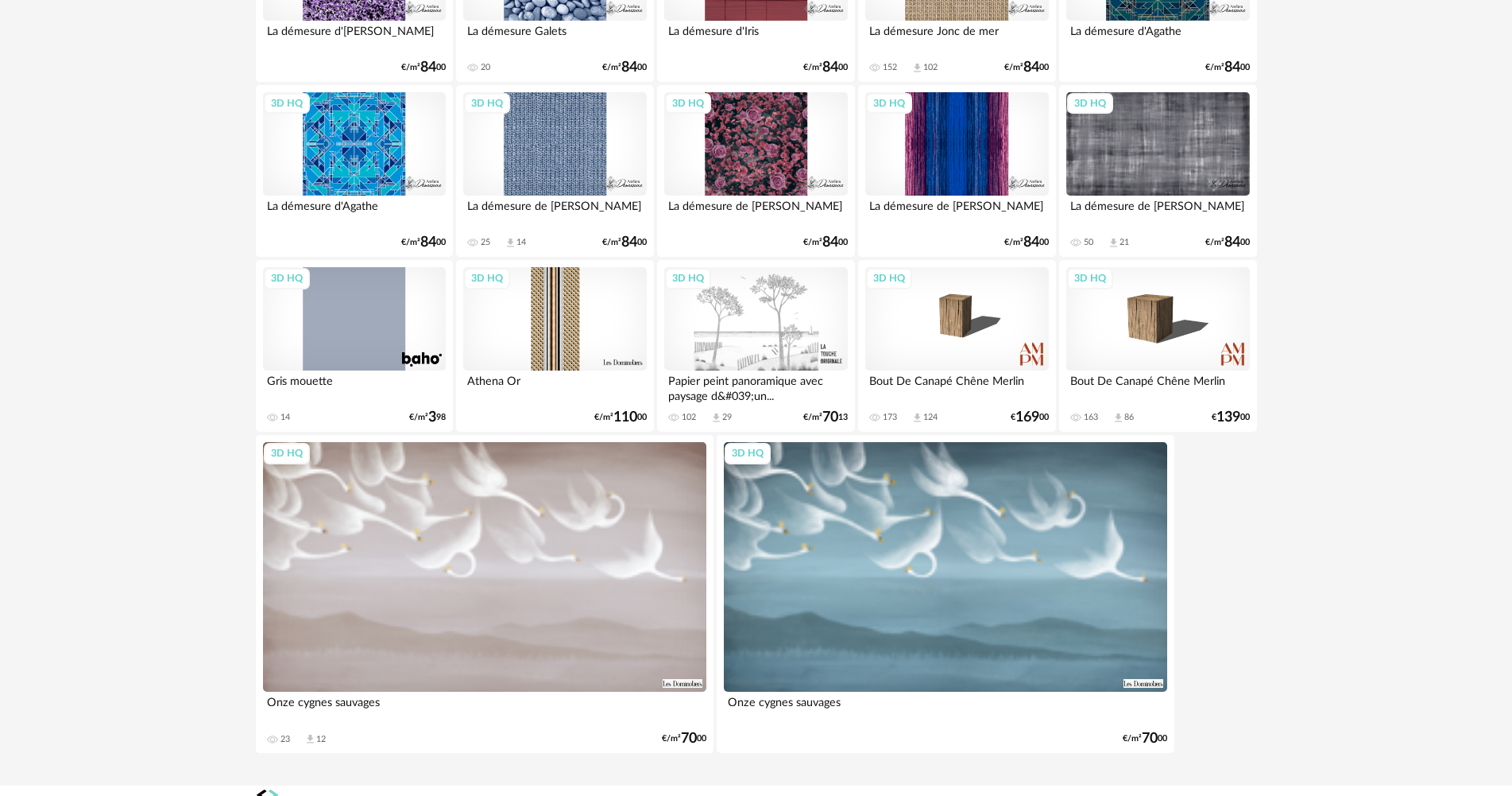
scroll to position [1821, 0]
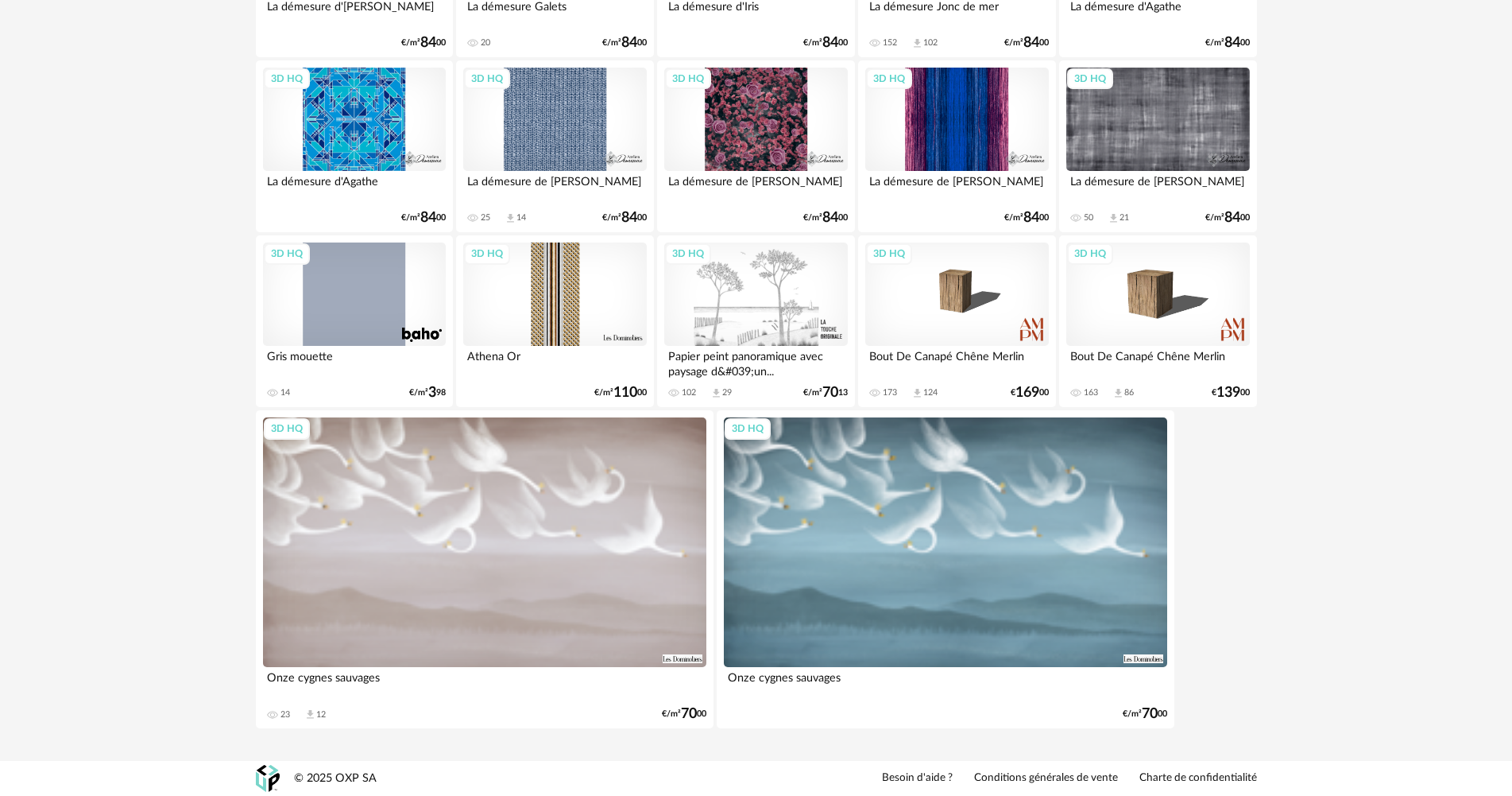
click at [322, 283] on div "3D HQ" at bounding box center [354, 294] width 183 height 103
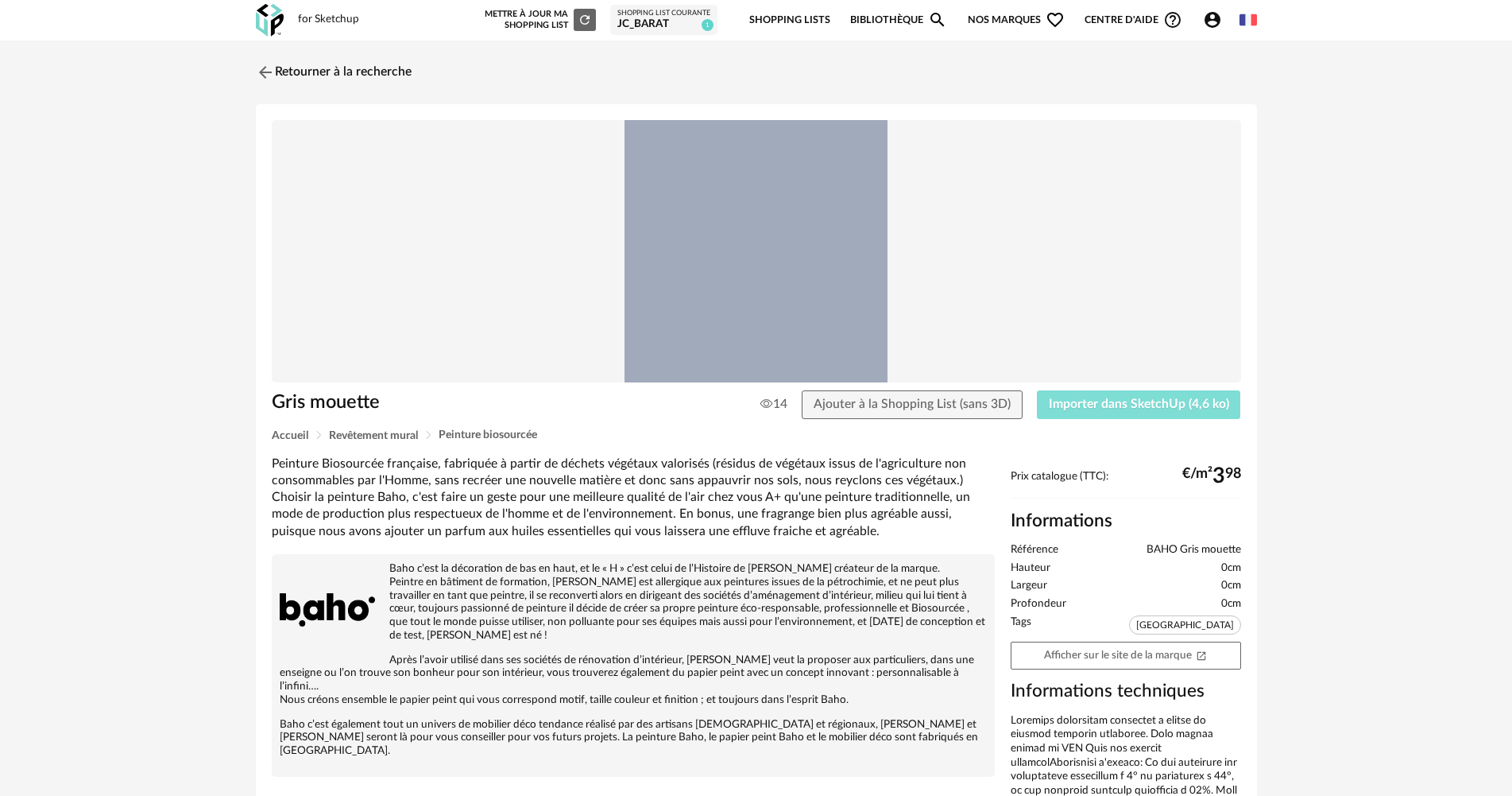
click at [1150, 404] on span "Importer dans SketchUp (4,6 ko)" at bounding box center [1139, 404] width 181 height 13
